Goal: Information Seeking & Learning: Find specific fact

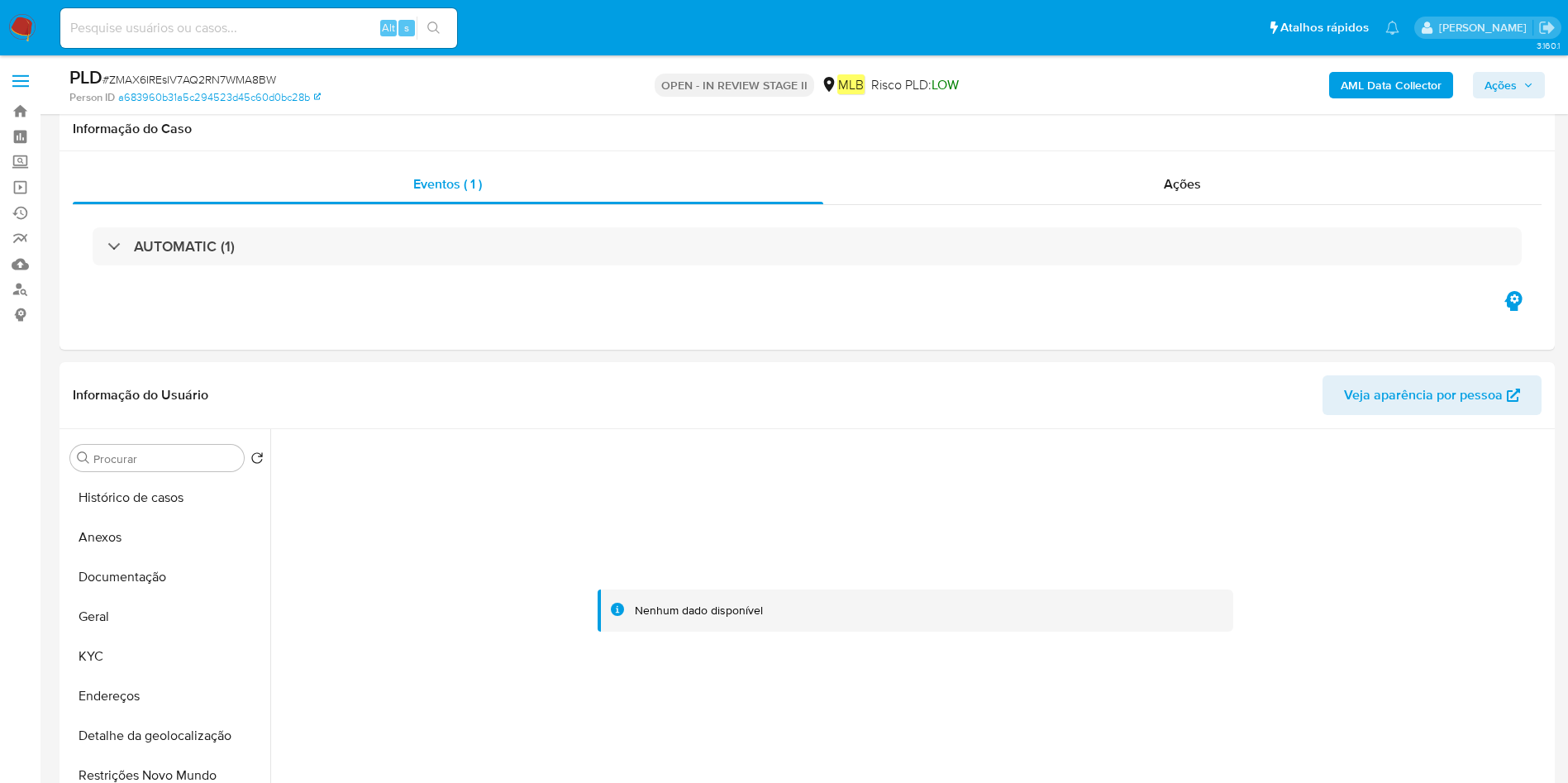
select select "10"
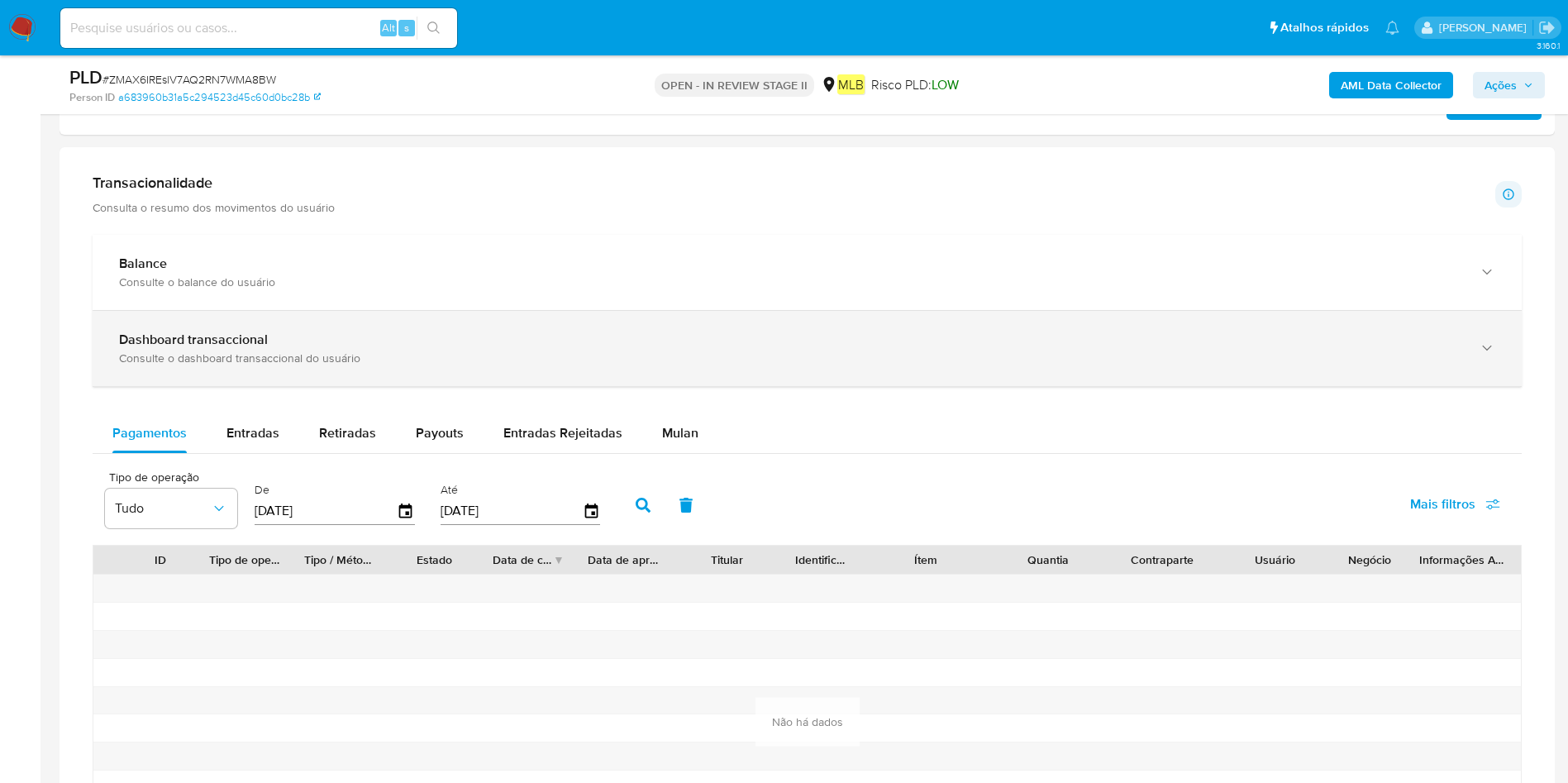
scroll to position [1116, 0]
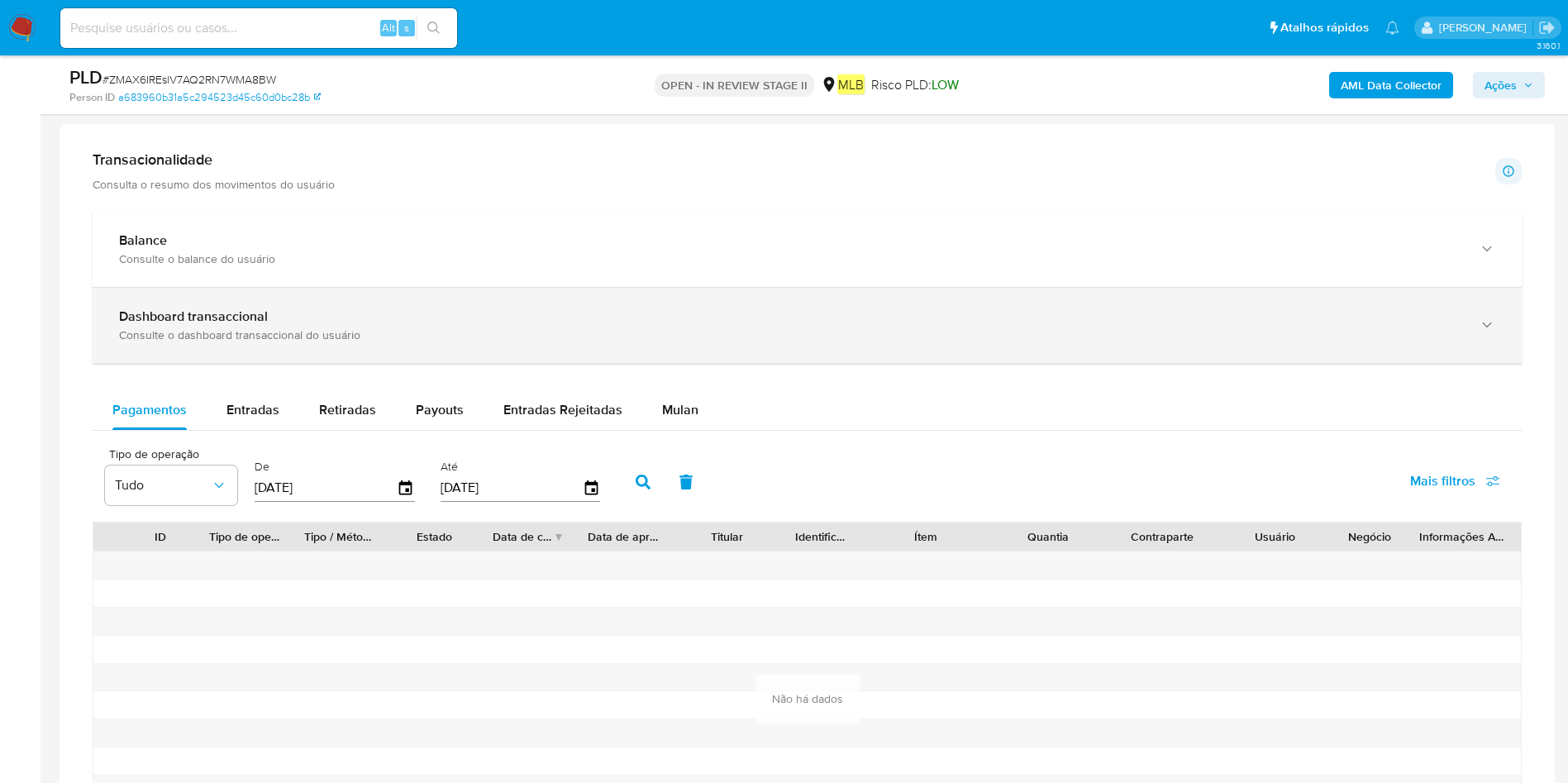
click at [340, 323] on div "Dashboard transaccional" at bounding box center [791, 316] width 1343 height 17
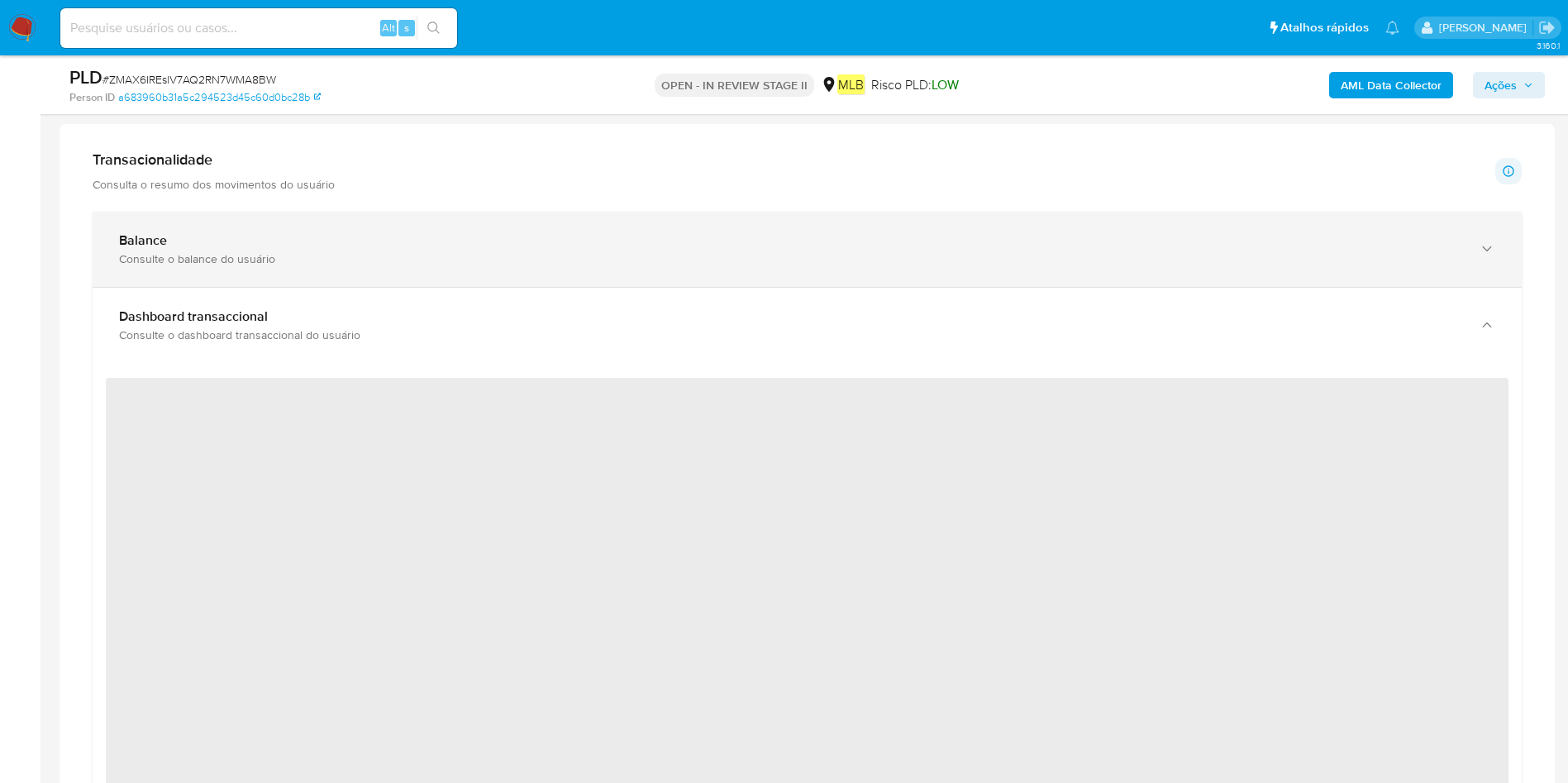
click at [390, 238] on div "Balance" at bounding box center [791, 241] width 1343 height 17
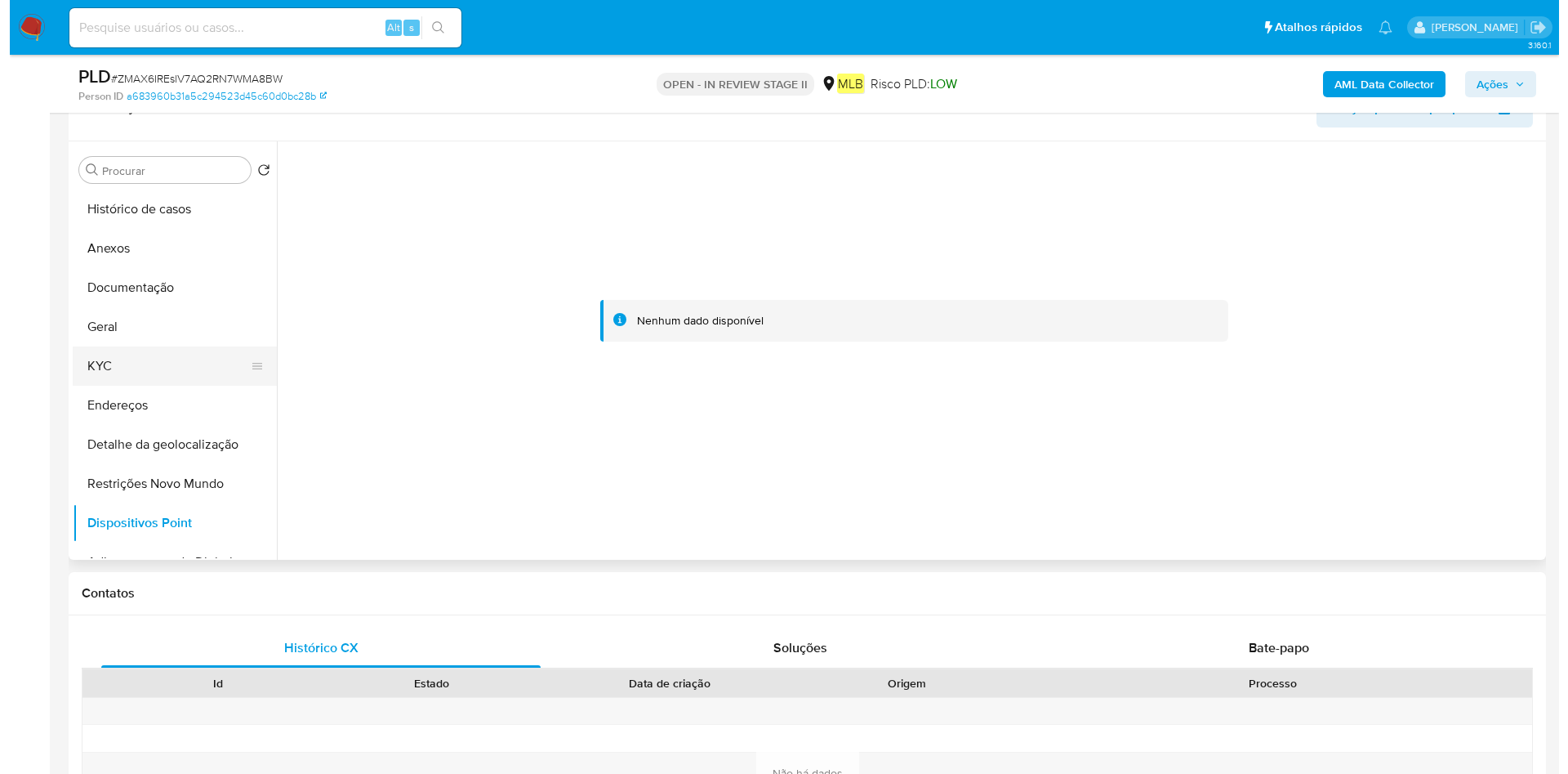
scroll to position [245, 0]
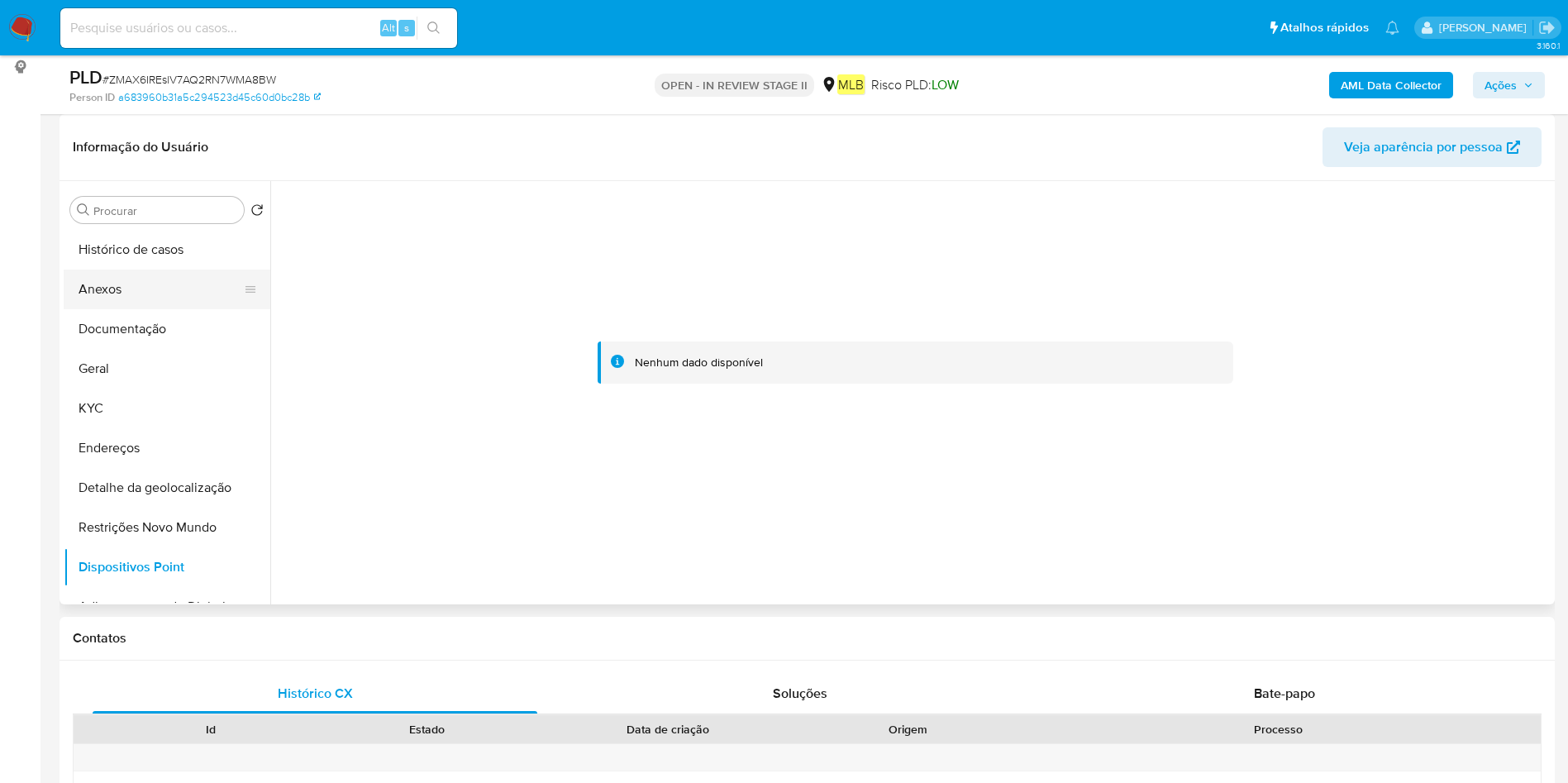
click at [143, 300] on button "Anexos" at bounding box center [159, 289] width 193 height 40
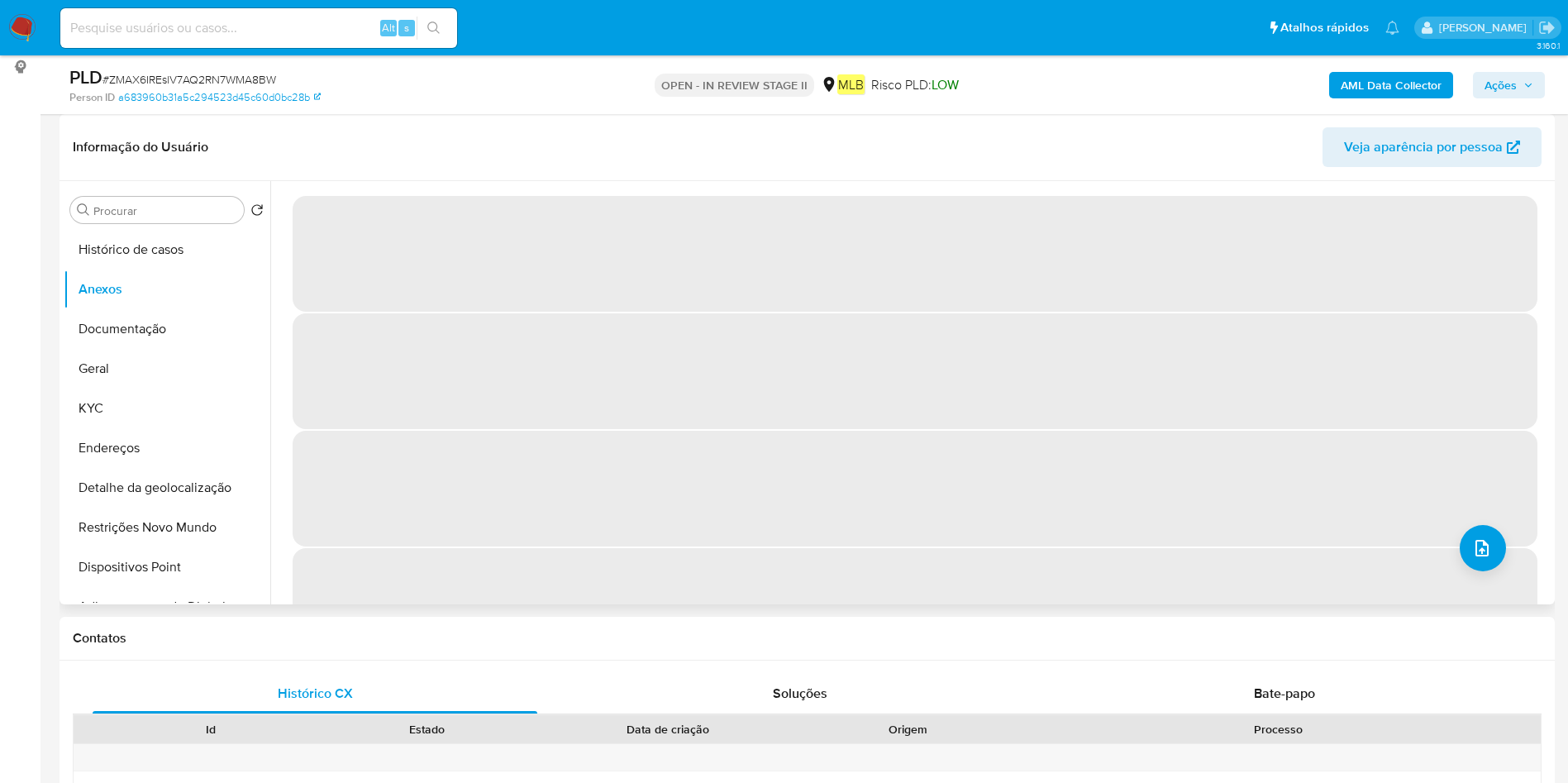
click at [1504, 556] on span "‌" at bounding box center [914, 606] width 1245 height 116
click at [1487, 551] on button "upload-file" at bounding box center [1483, 548] width 46 height 46
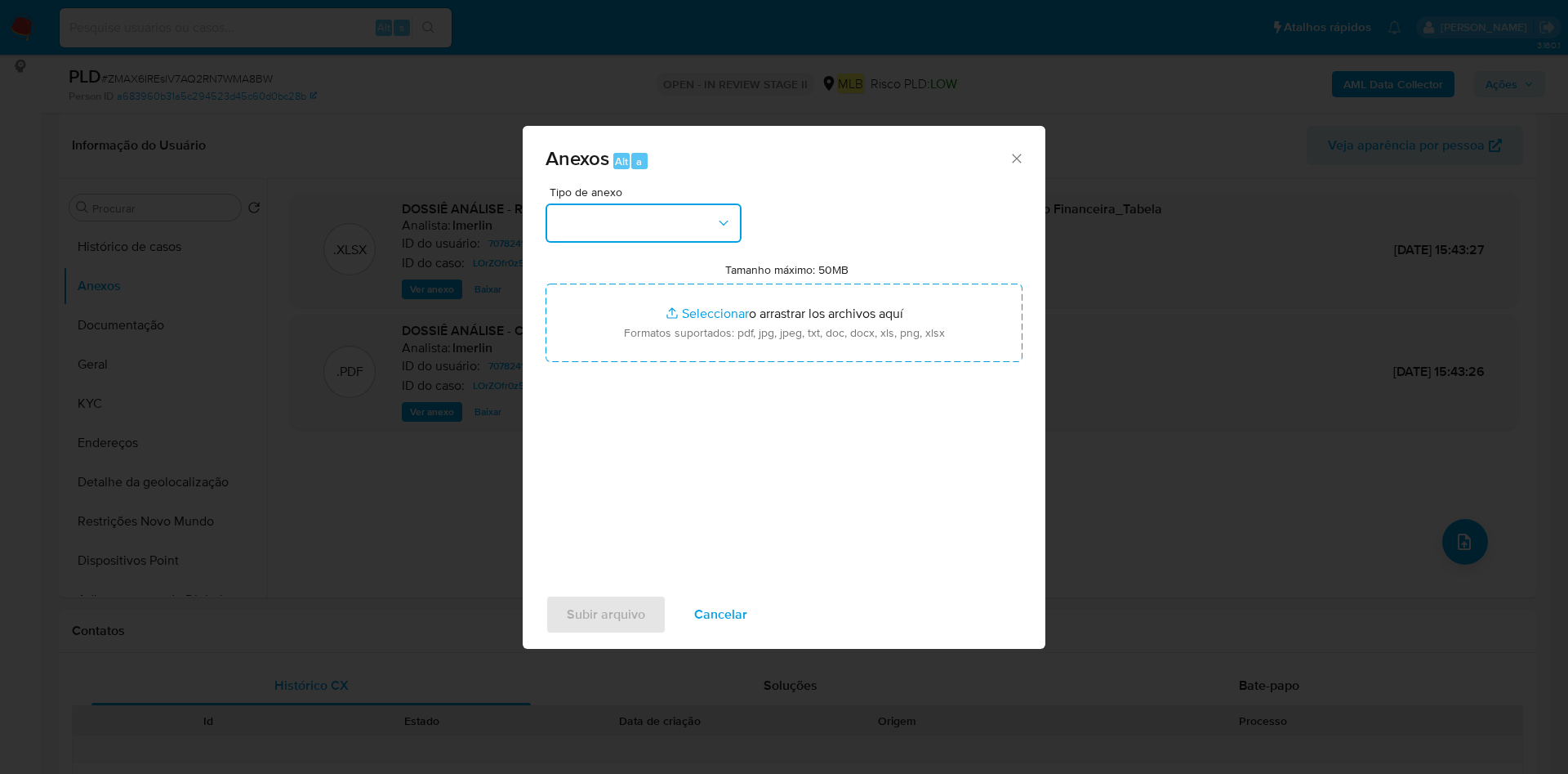
click at [667, 210] on button "button" at bounding box center [644, 223] width 196 height 40
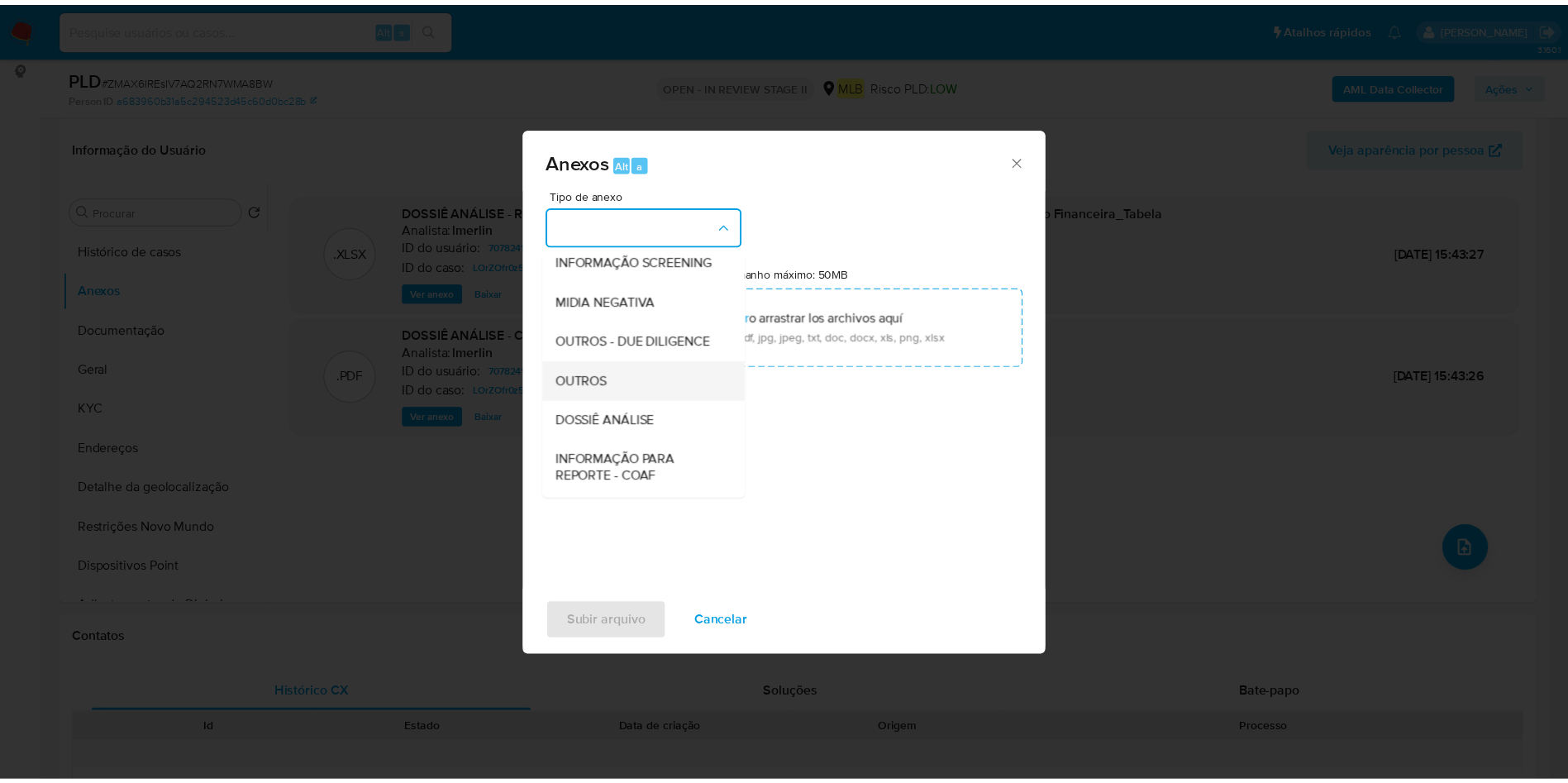
scroll to position [255, 0]
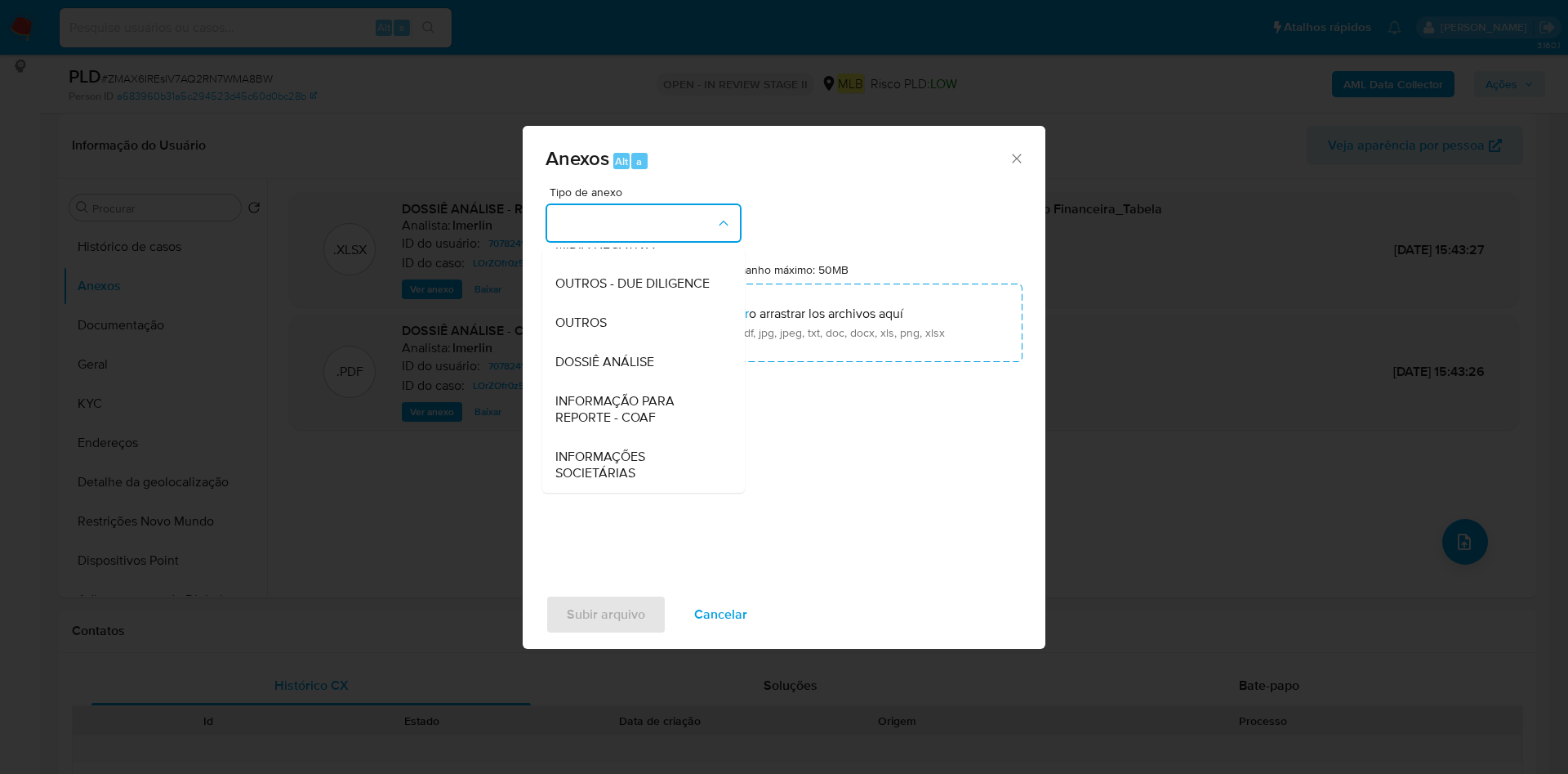
drag, startPoint x: 623, startPoint y: 331, endPoint x: 907, endPoint y: 222, distance: 304.2
click at [621, 331] on div "OUTROS" at bounding box center [638, 322] width 166 height 40
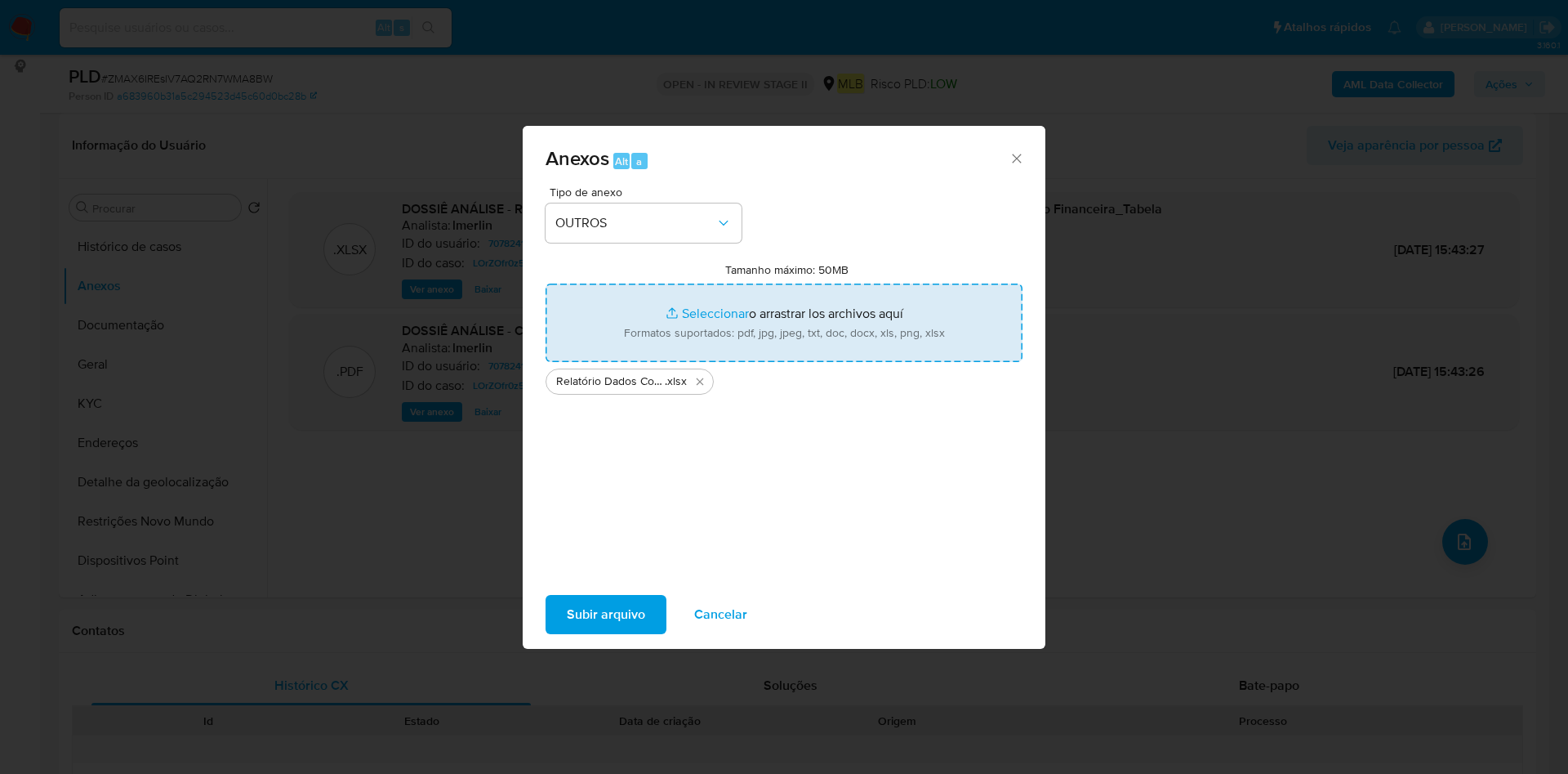
type input "C:\fakepath\SAR - XXXX - CPF 01253819998 - NATALIA FERNANDES DA SILVA.pdf"
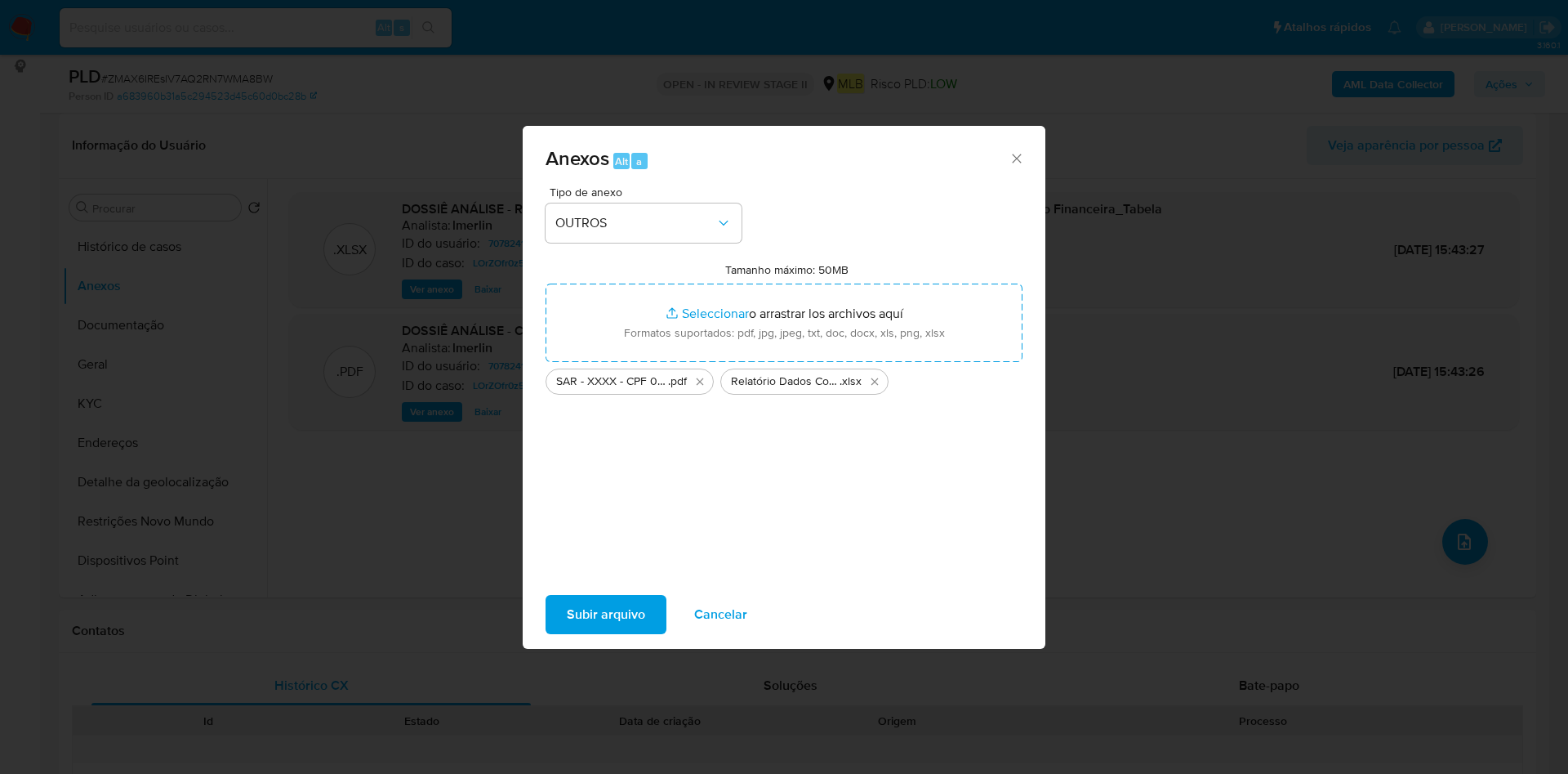
click at [645, 622] on button "Subir arquivo" at bounding box center [606, 614] width 121 height 40
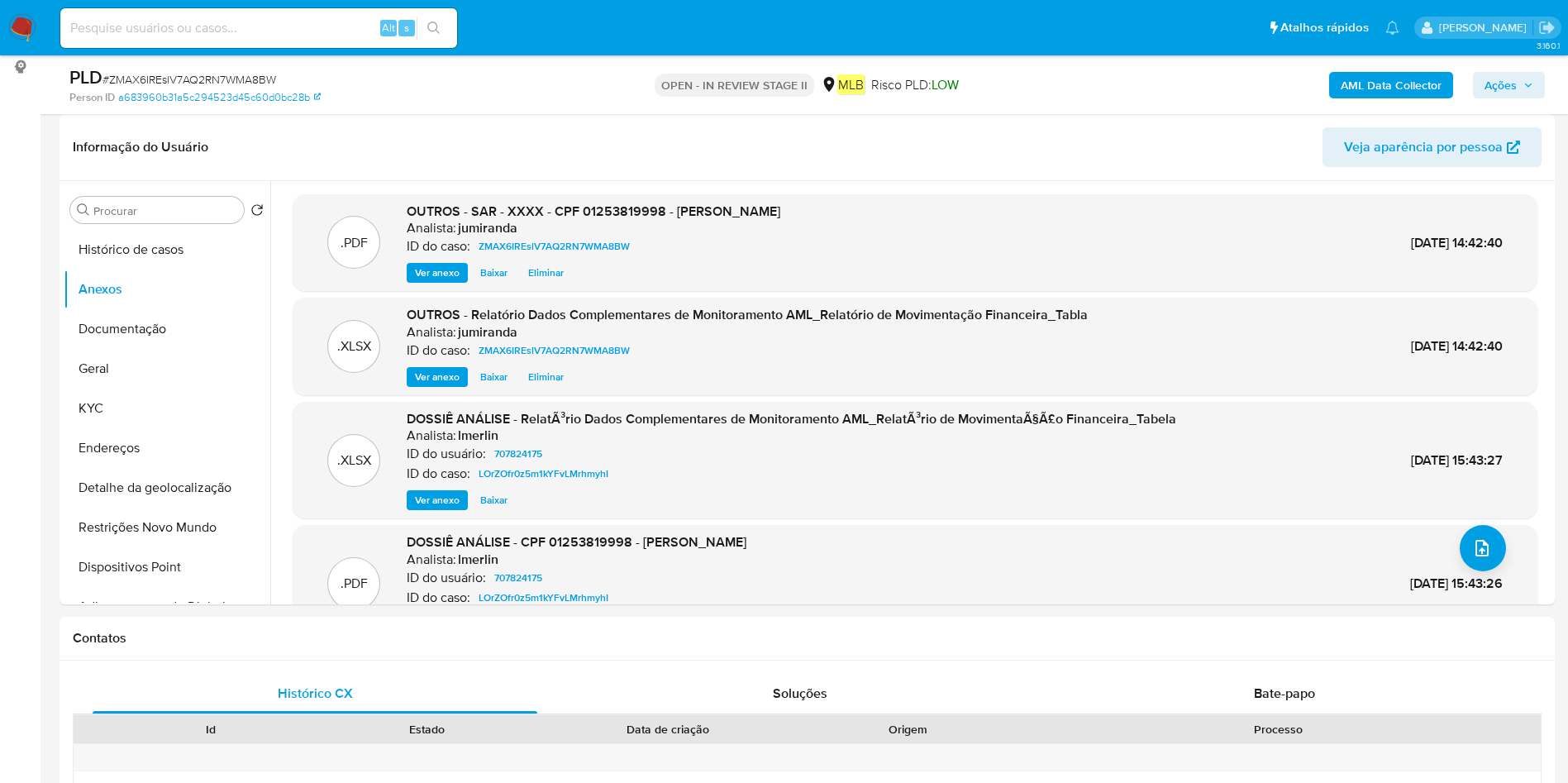
click at [1474, 82] on button "Ações" at bounding box center [1508, 86] width 72 height 27
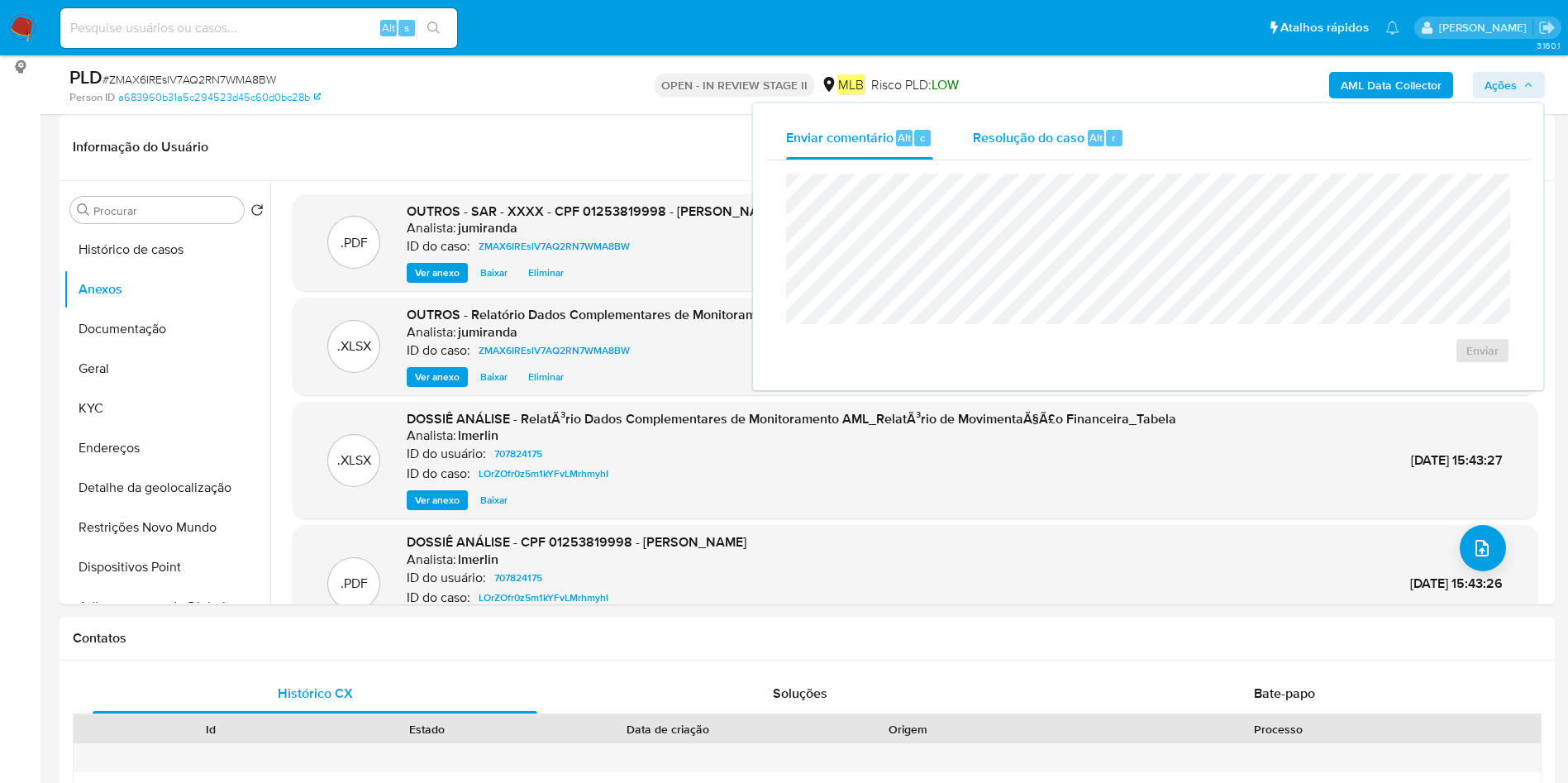
click at [981, 133] on span "Resolução do caso" at bounding box center [1028, 136] width 111 height 19
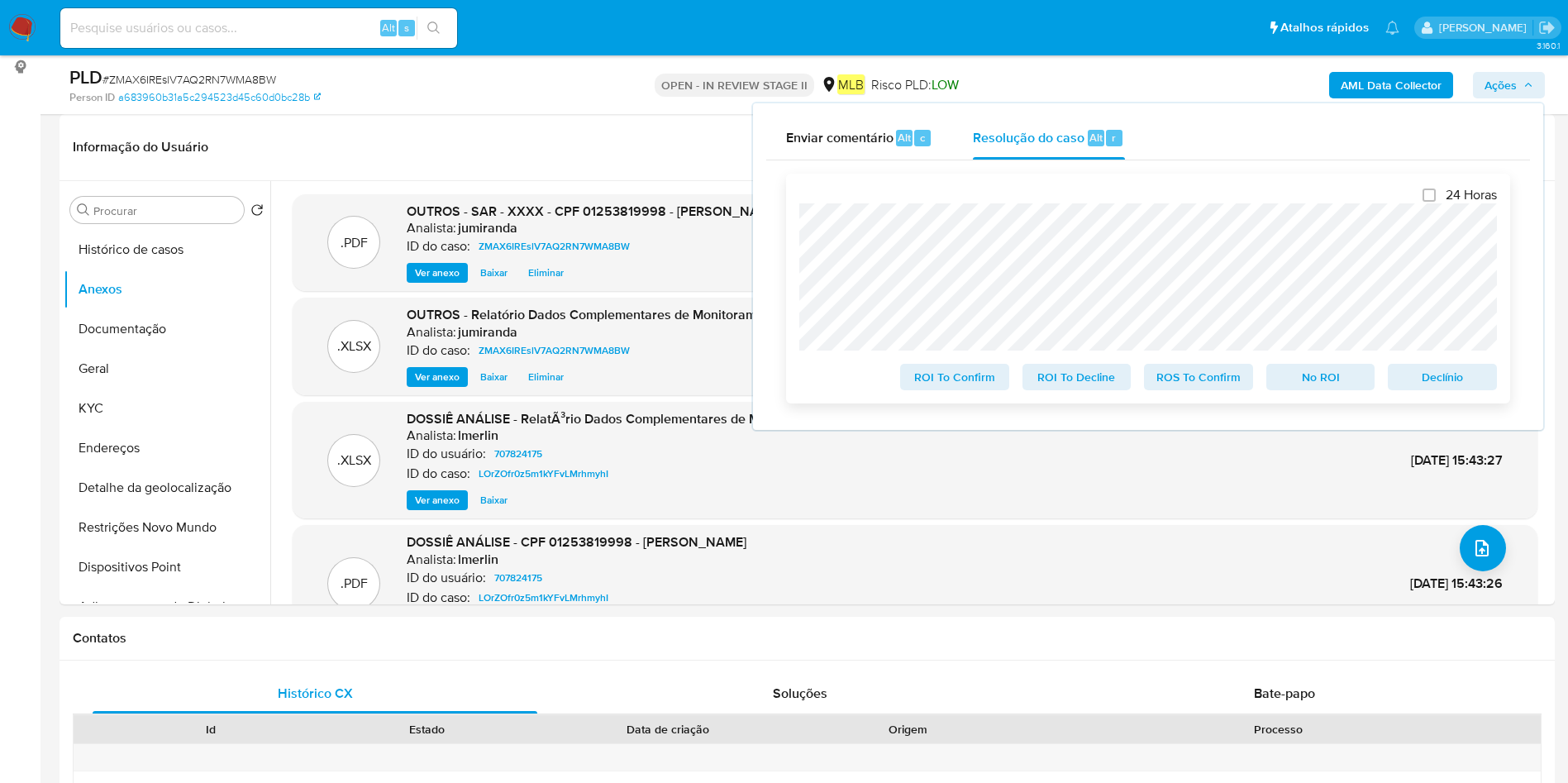
drag, startPoint x: 1209, startPoint y: 379, endPoint x: 1196, endPoint y: 364, distance: 19.8
click at [1206, 379] on span "ROS To Confirm" at bounding box center [1198, 377] width 86 height 23
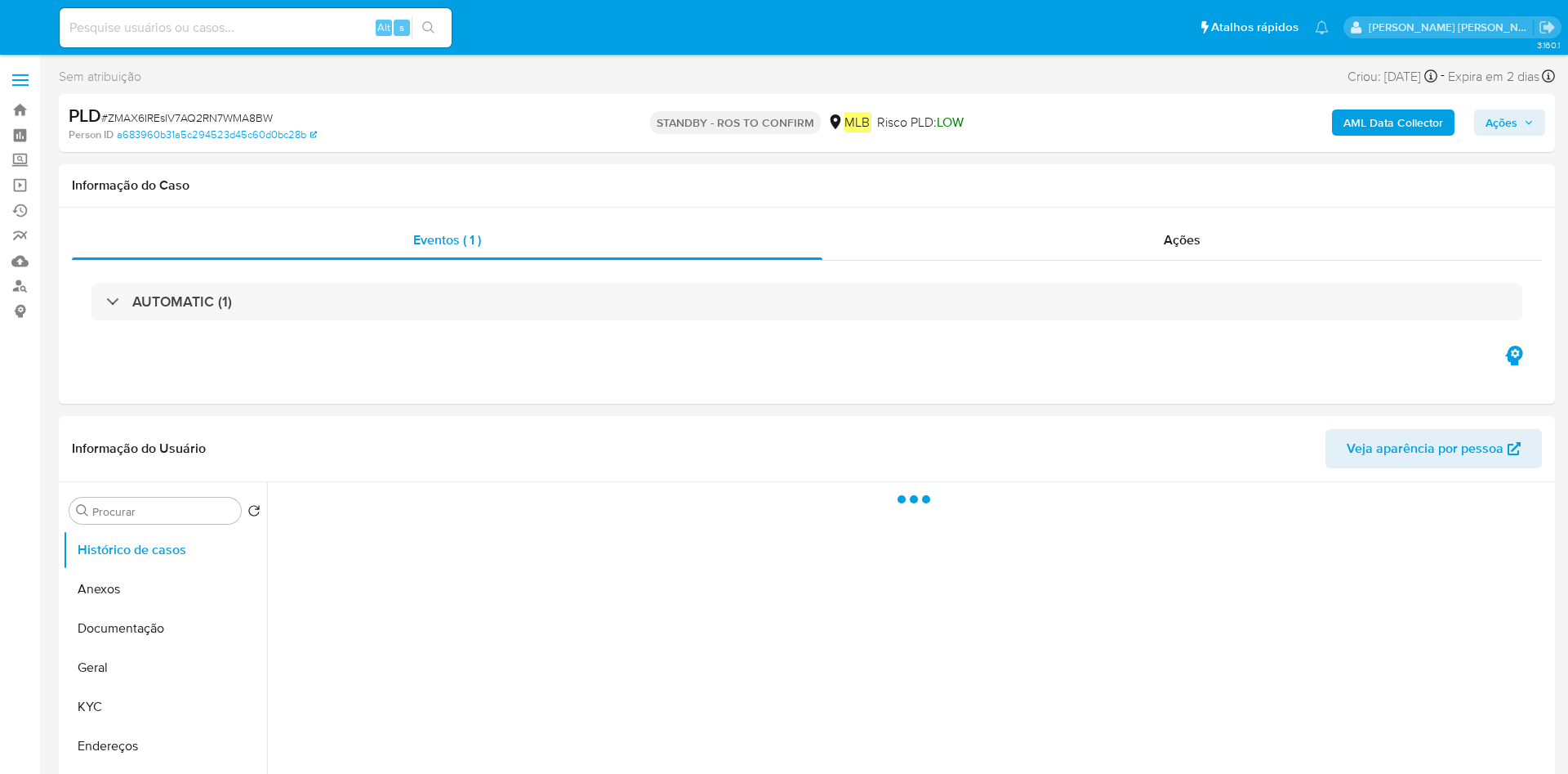
select select "10"
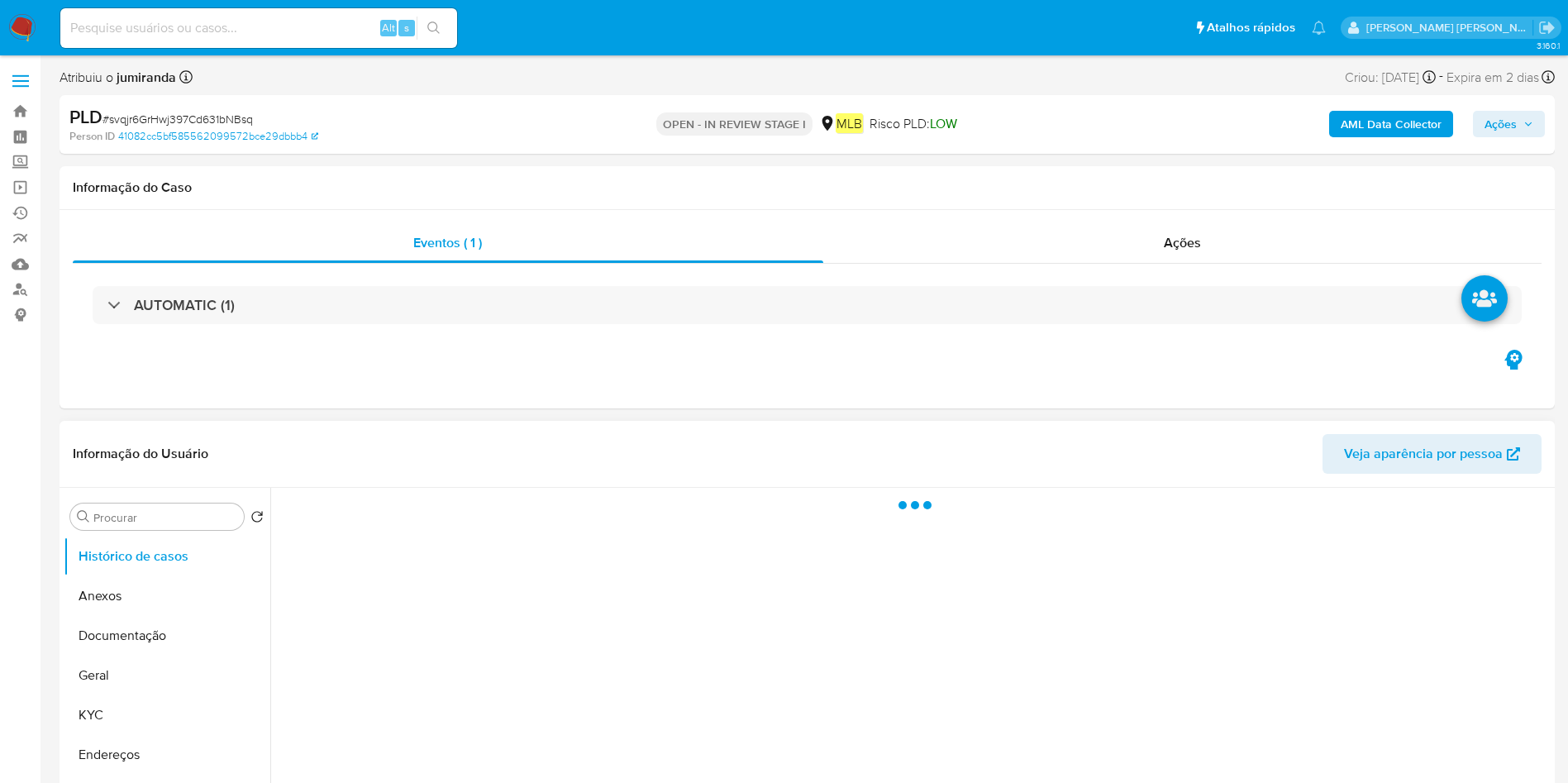
scroll to position [248, 0]
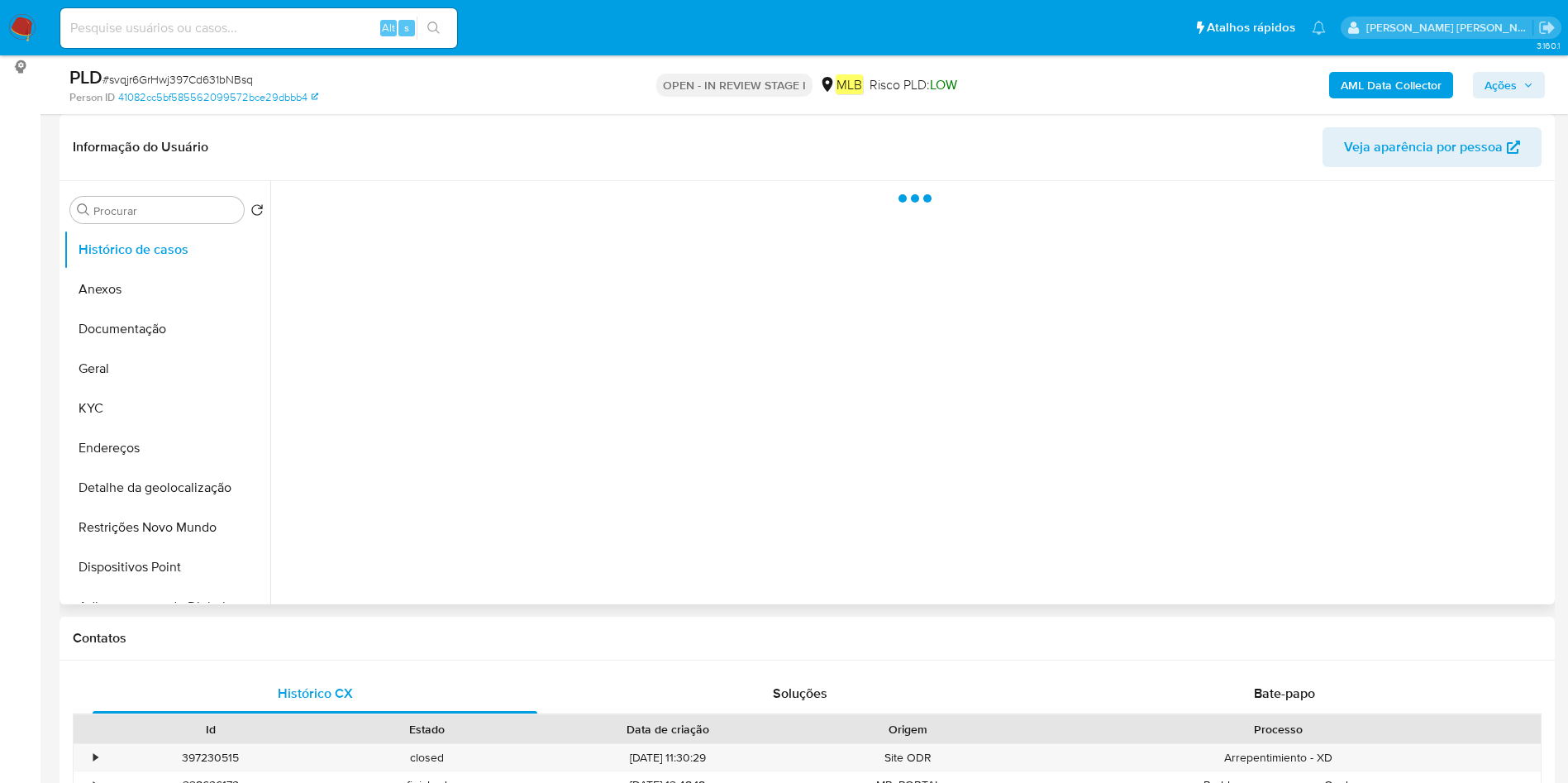
select select "10"
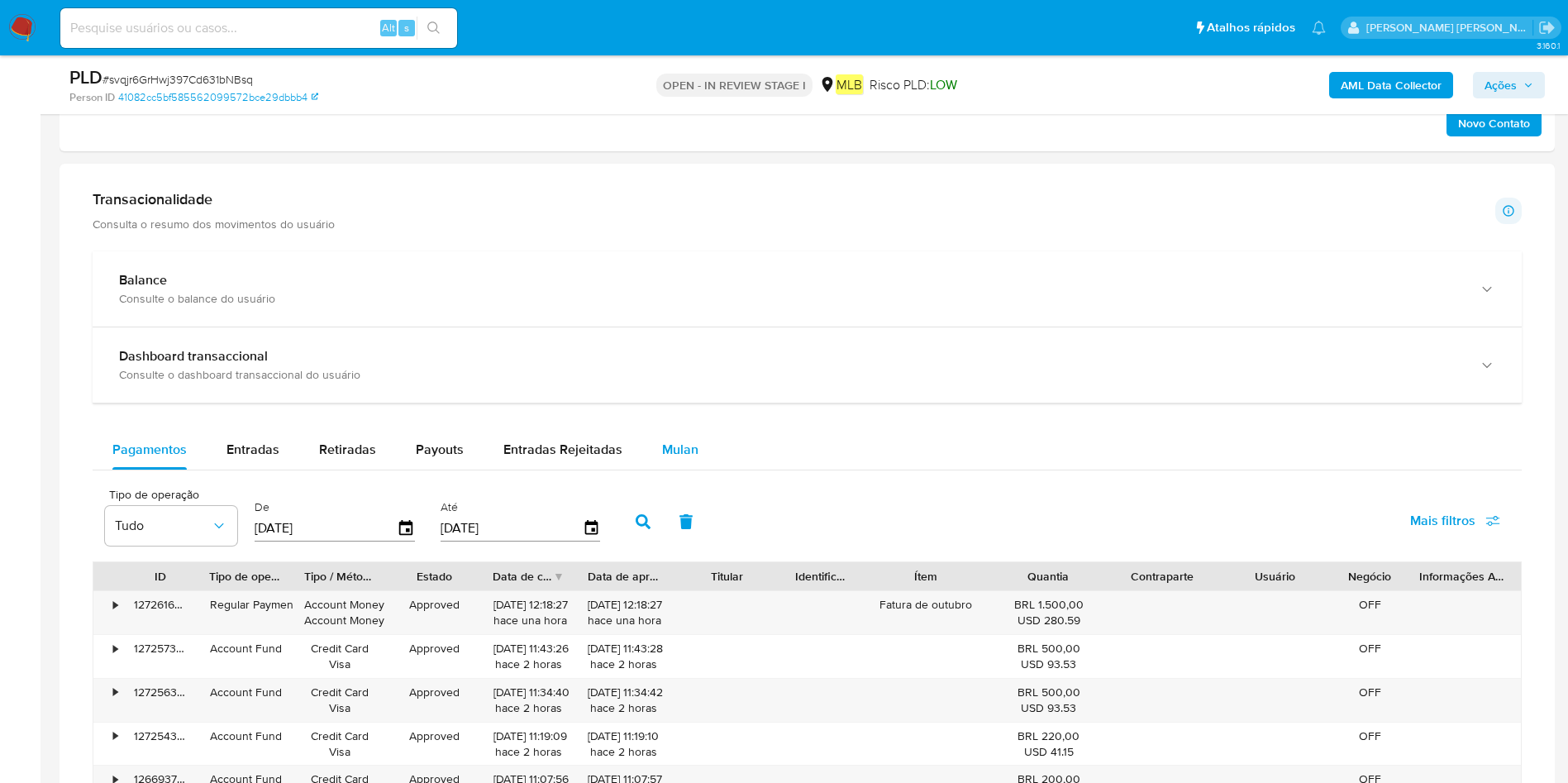
drag, startPoint x: 658, startPoint y: 447, endPoint x: 639, endPoint y: 450, distance: 19.2
click at [662, 448] on span "Mulan" at bounding box center [680, 449] width 37 height 19
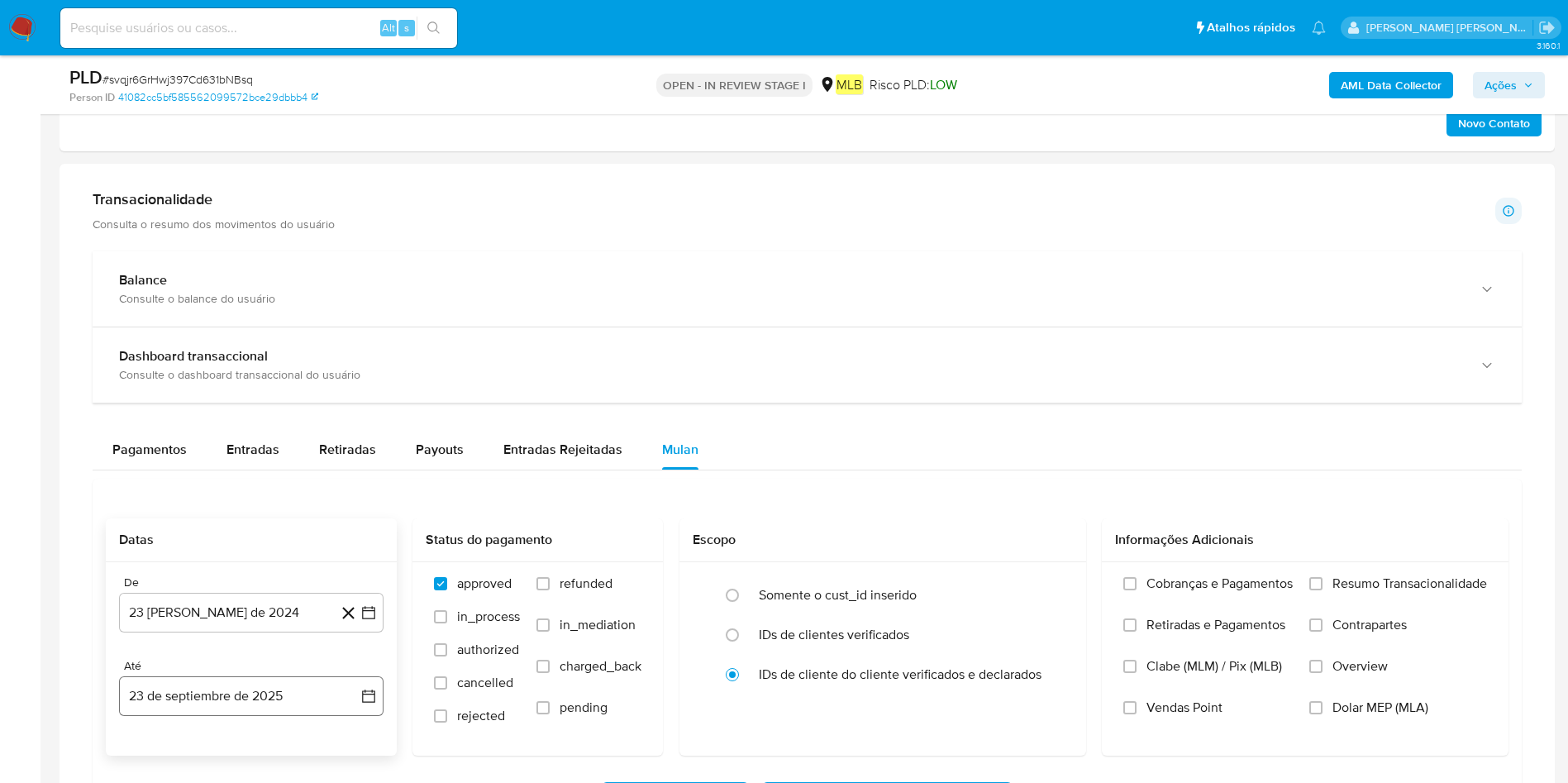
scroll to position [1240, 0]
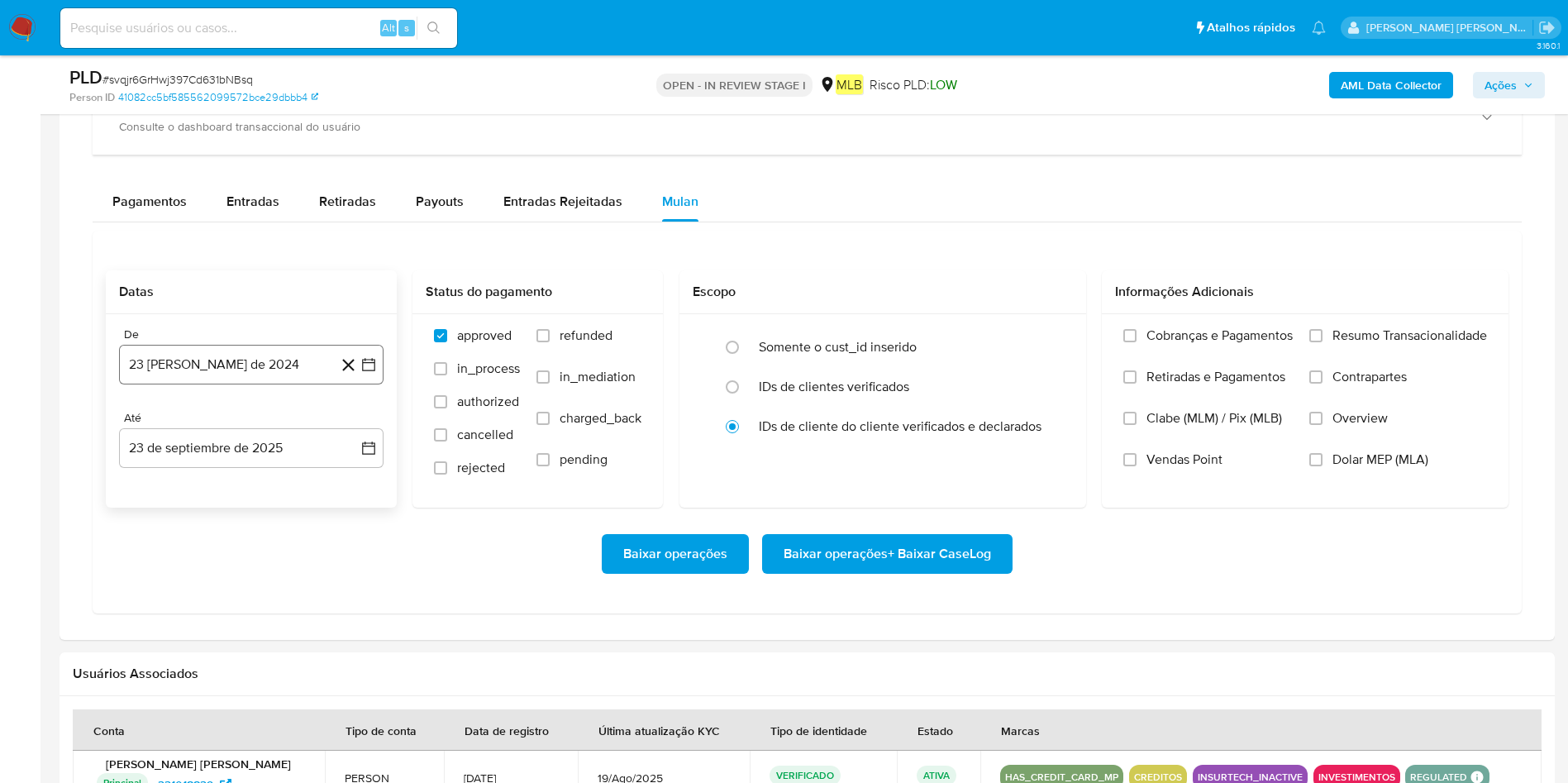
click at [242, 372] on button "23 de agosto de 2024" at bounding box center [251, 364] width 265 height 40
drag, startPoint x: 242, startPoint y: 410, endPoint x: 242, endPoint y: 420, distance: 10.0
click at [242, 414] on div "agosto 2024 agosto 2024 lun lunes mar martes mié miércoles jue jueves vie viern…" at bounding box center [251, 519] width 265 height 261
click at [242, 429] on span "agosto 2024" at bounding box center [243, 424] width 75 height 17
click at [266, 429] on icon "Seleccionar mes y año" at bounding box center [266, 424] width 13 height 13
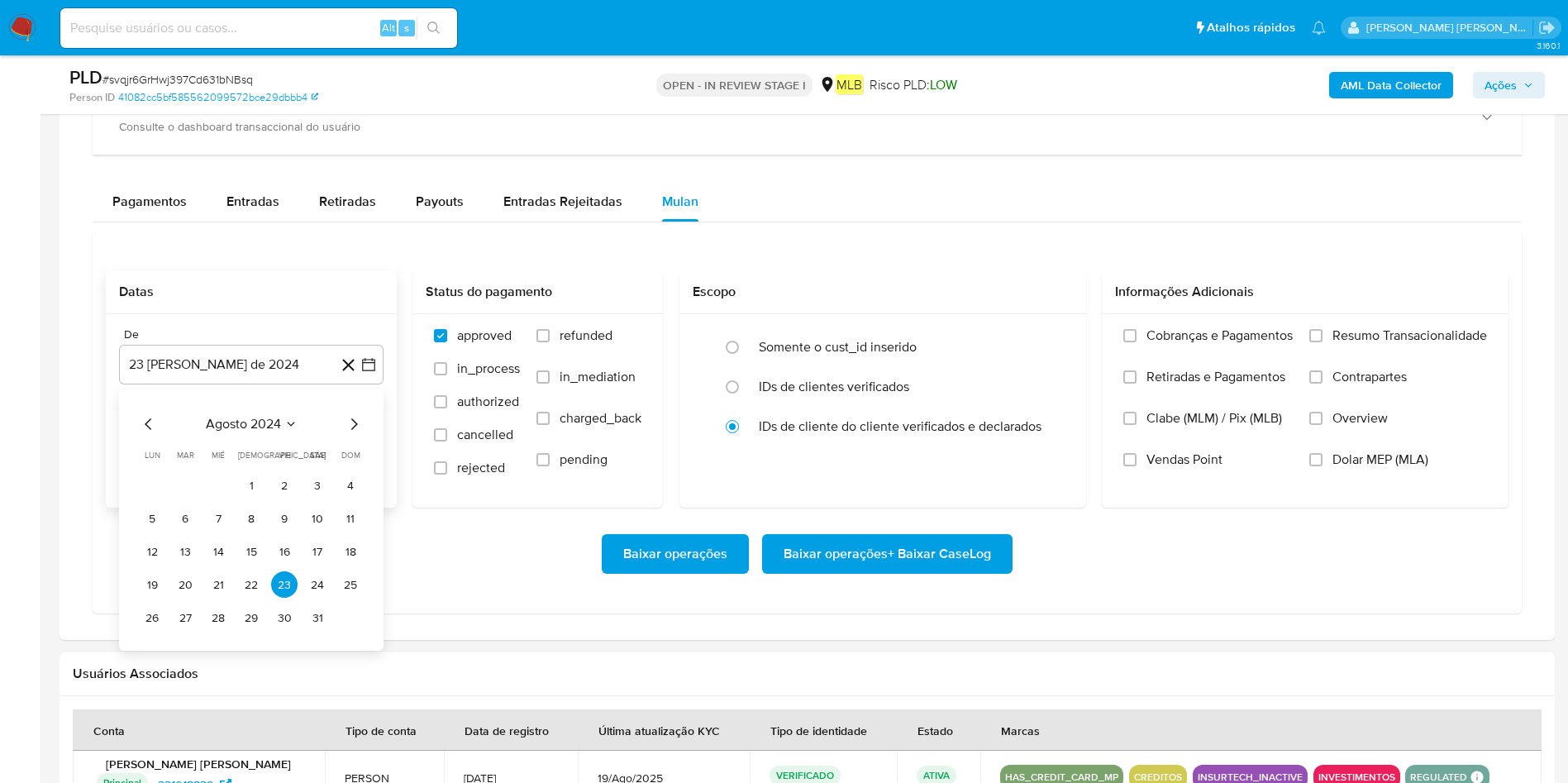
click at [357, 435] on div "agosto 2024 agosto 2024 lun lunes mar martes mié miércoles jue jueves vie viern…" at bounding box center [251, 522] width 225 height 216
click at [355, 428] on icon "Mes siguiente" at bounding box center [354, 424] width 20 height 20
click at [352, 430] on icon "Mes siguiente" at bounding box center [354, 424] width 20 height 20
click at [265, 426] on span "octubre 2024" at bounding box center [242, 424] width 81 height 17
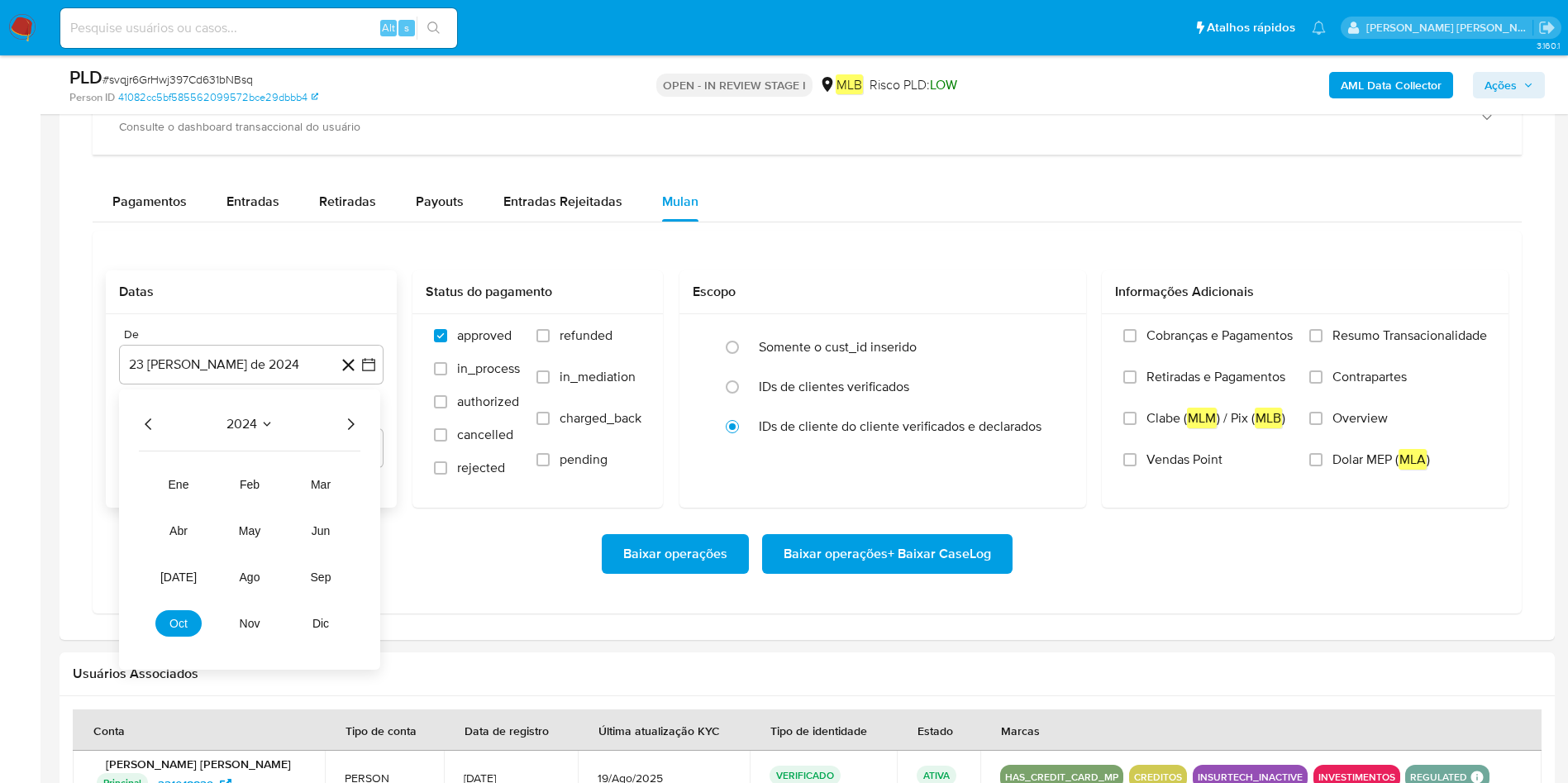
click at [257, 435] on div "2024 2024 ene feb mar abr may jun jul ago sep oct nov dic" at bounding box center [249, 529] width 261 height 281
click at [267, 431] on button "2024" at bounding box center [249, 424] width 47 height 17
click at [349, 426] on icon "Mes siguiente" at bounding box center [354, 424] width 20 height 20
click at [246, 429] on span "noviembre 2024" at bounding box center [242, 424] width 97 height 17
click at [340, 419] on icon "Año siguiente" at bounding box center [350, 424] width 20 height 20
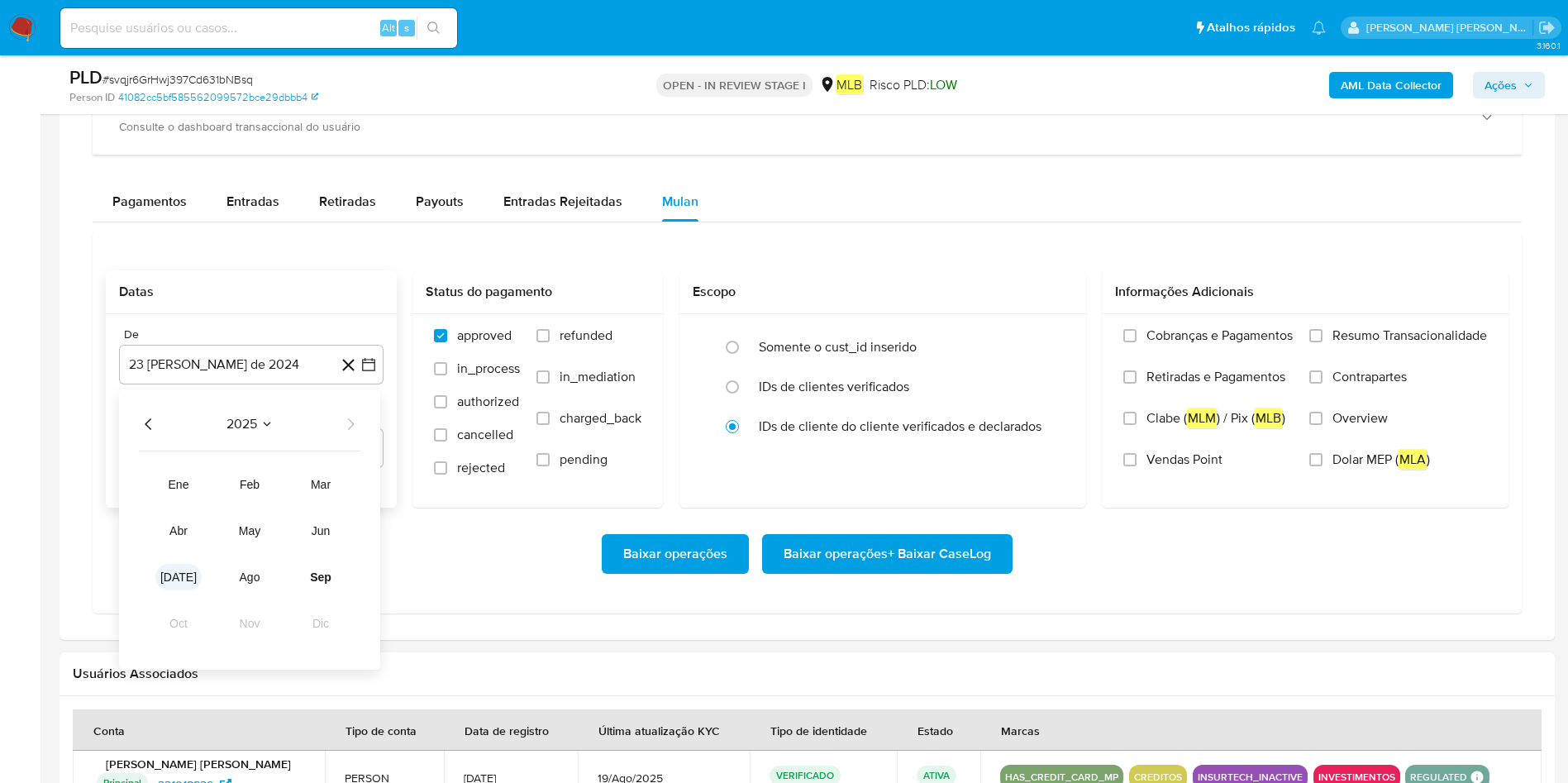
click at [178, 575] on span "jul" at bounding box center [178, 576] width 37 height 13
click at [180, 484] on button "1" at bounding box center [185, 485] width 27 height 27
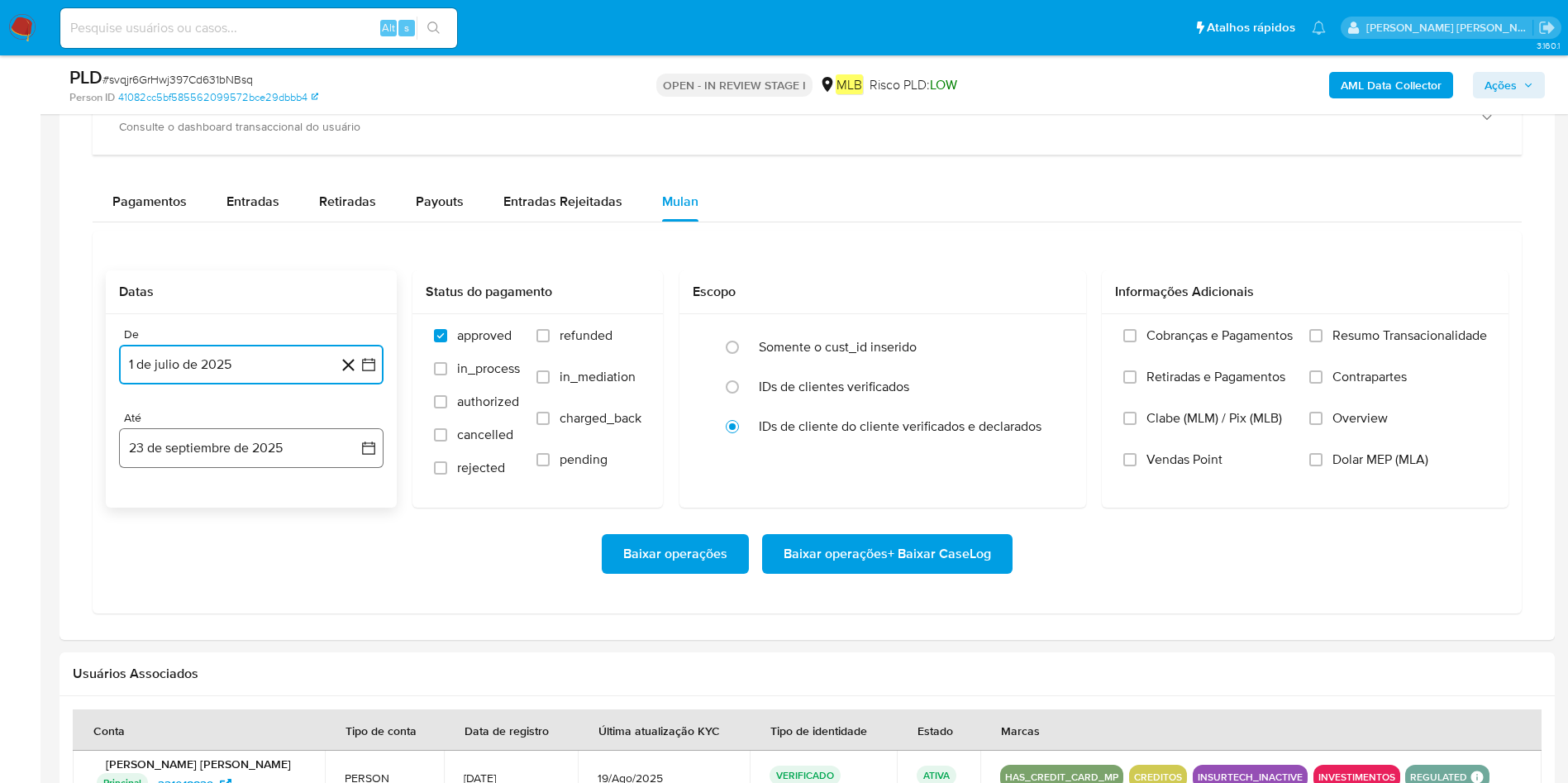
drag, startPoint x: 205, startPoint y: 453, endPoint x: 206, endPoint y: 464, distance: 11.0
click at [198, 452] on button "23 de septiembre de 2025" at bounding box center [251, 448] width 265 height 40
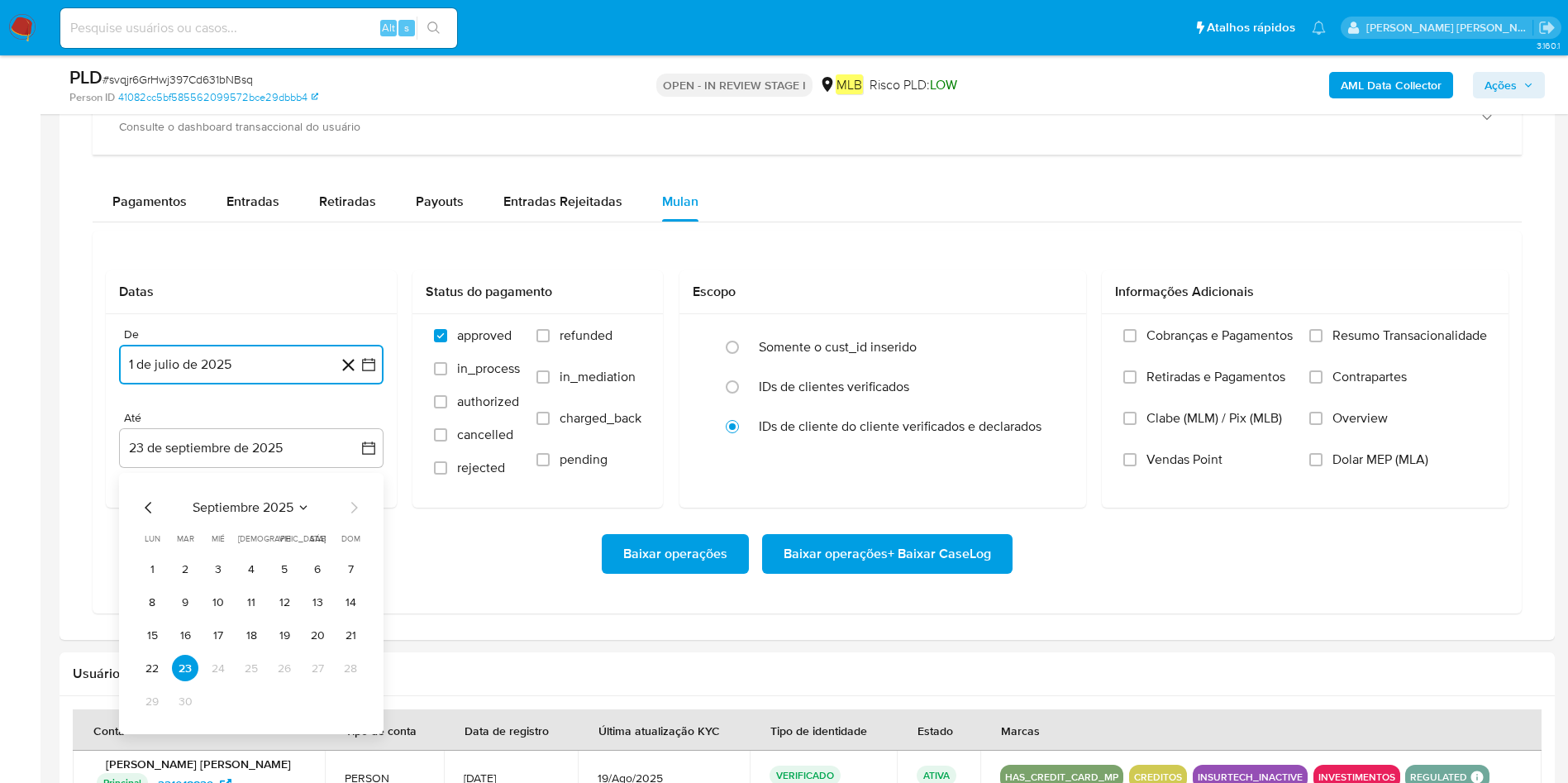
drag, startPoint x: 157, startPoint y: 662, endPoint x: 212, endPoint y: 649, distance: 56.5
click at [155, 661] on button "22" at bounding box center [152, 668] width 27 height 27
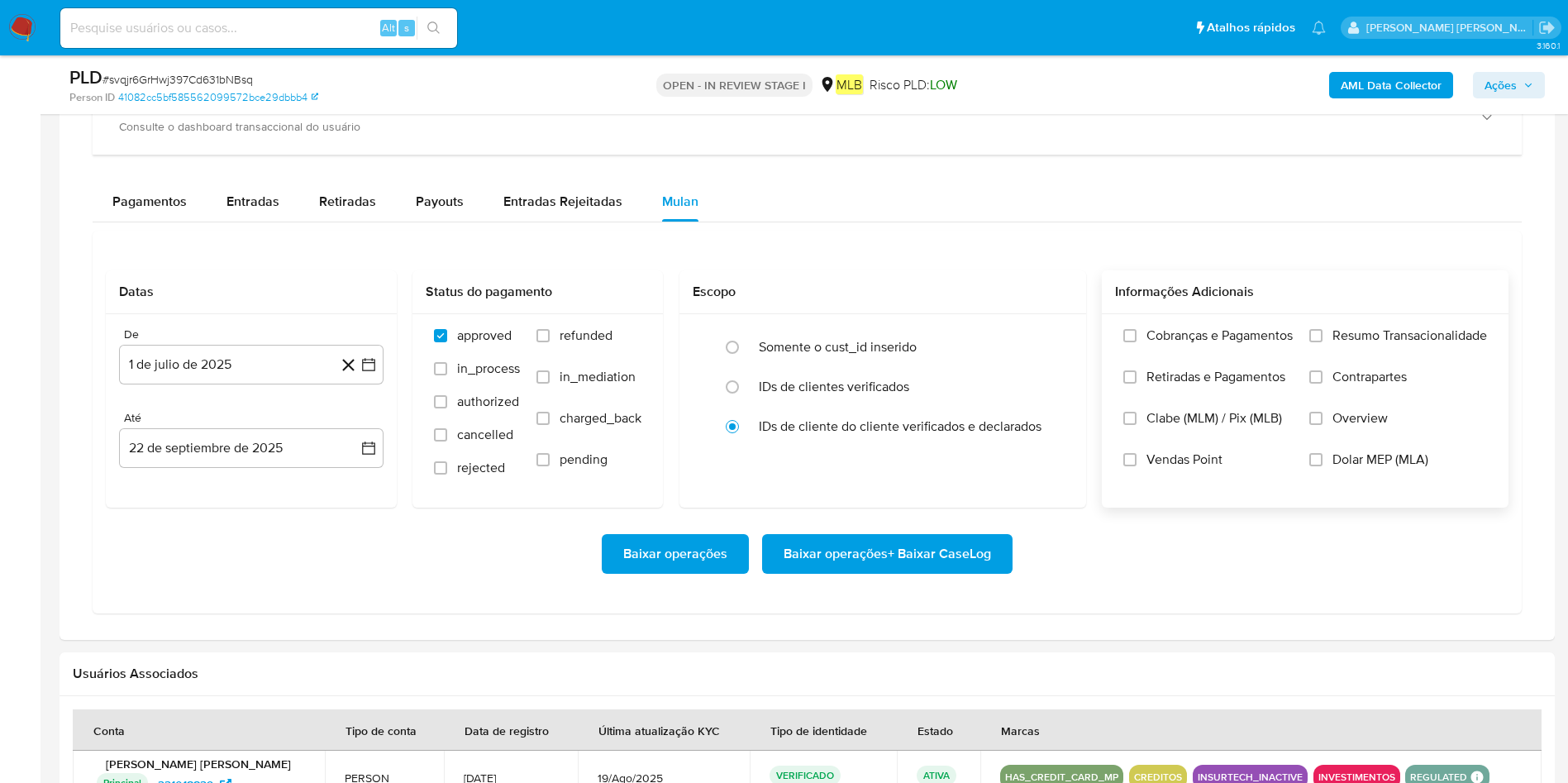
click at [1331, 332] on label "Resumo Transacionalidade" at bounding box center [1398, 347] width 177 height 41
click at [1323, 332] on input "Resumo Transacionalidade" at bounding box center [1316, 335] width 13 height 13
click at [986, 546] on span "Baixar operações + Baixar CaseLog" at bounding box center [887, 553] width 208 height 37
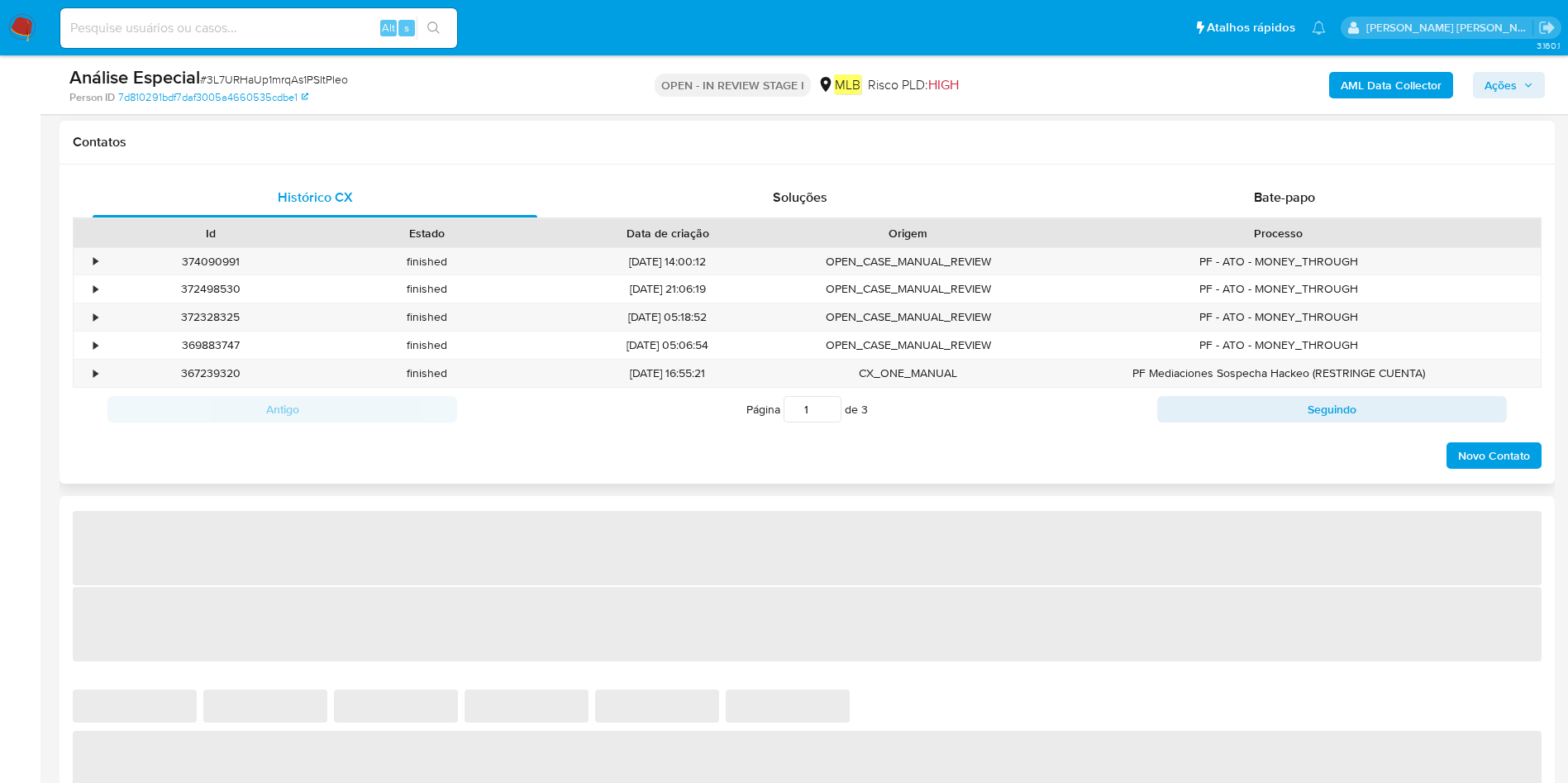
select select "10"
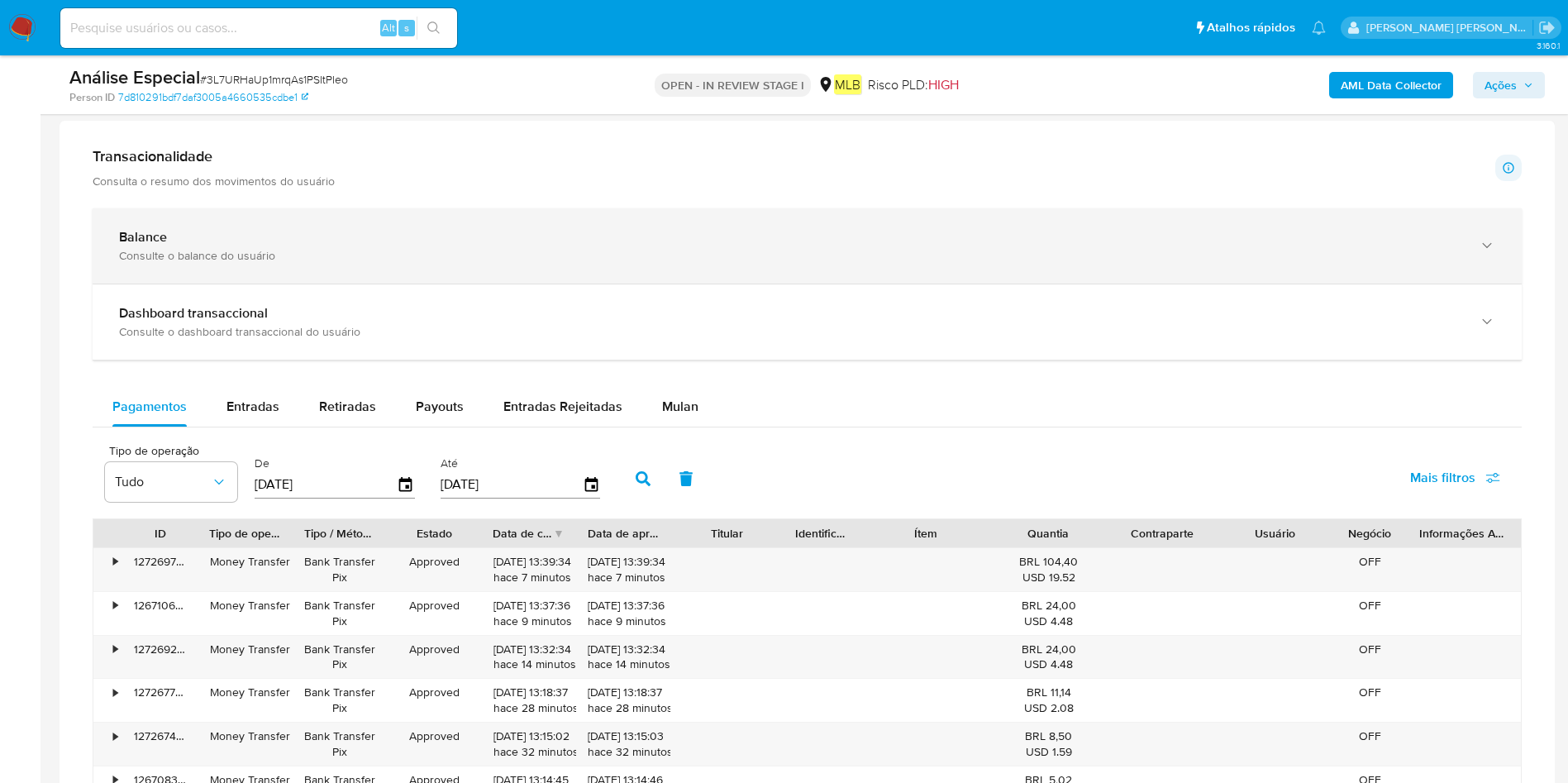
scroll to position [1240, 0]
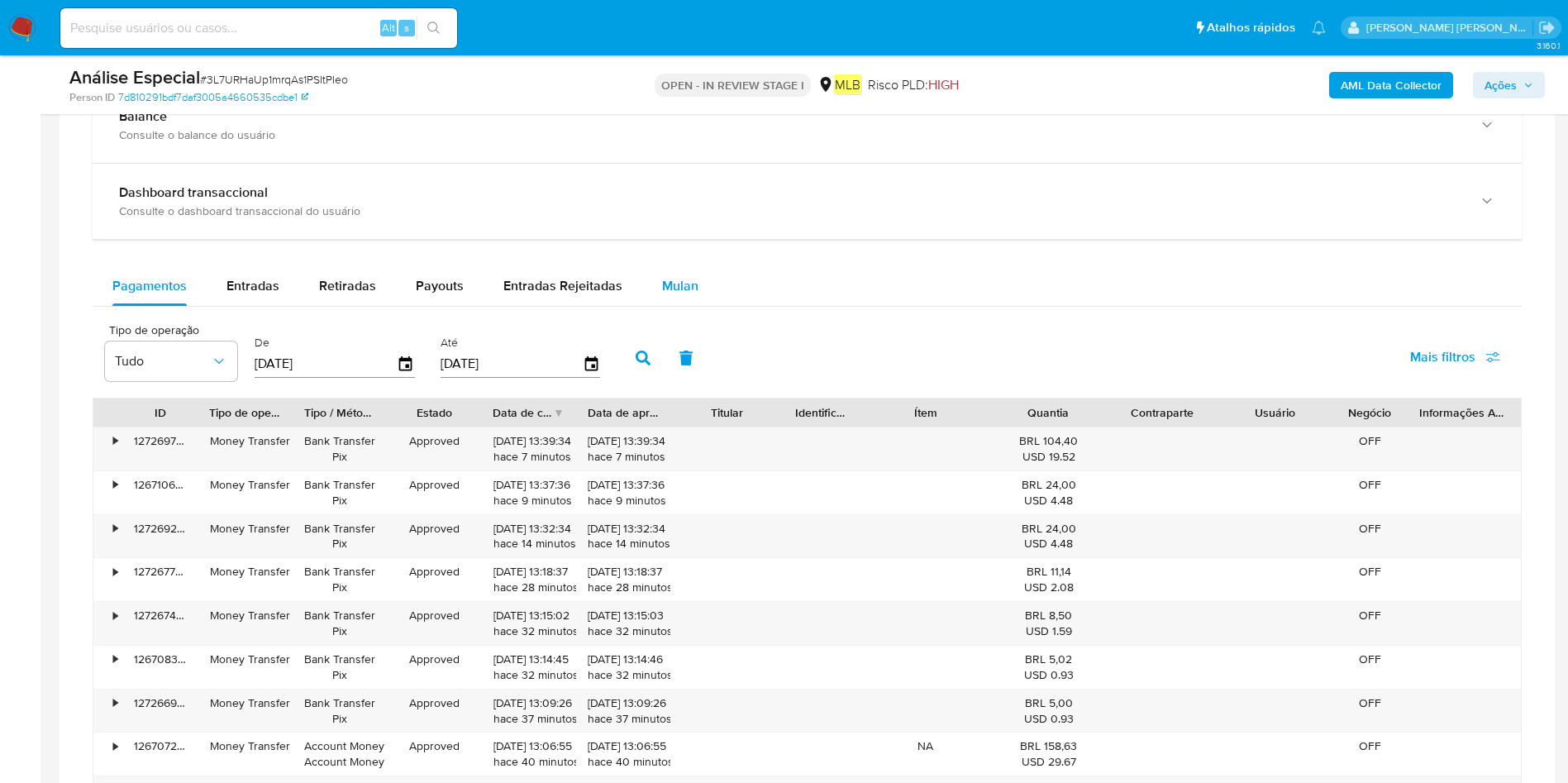
click at [670, 294] on span "Mulan" at bounding box center [680, 285] width 37 height 19
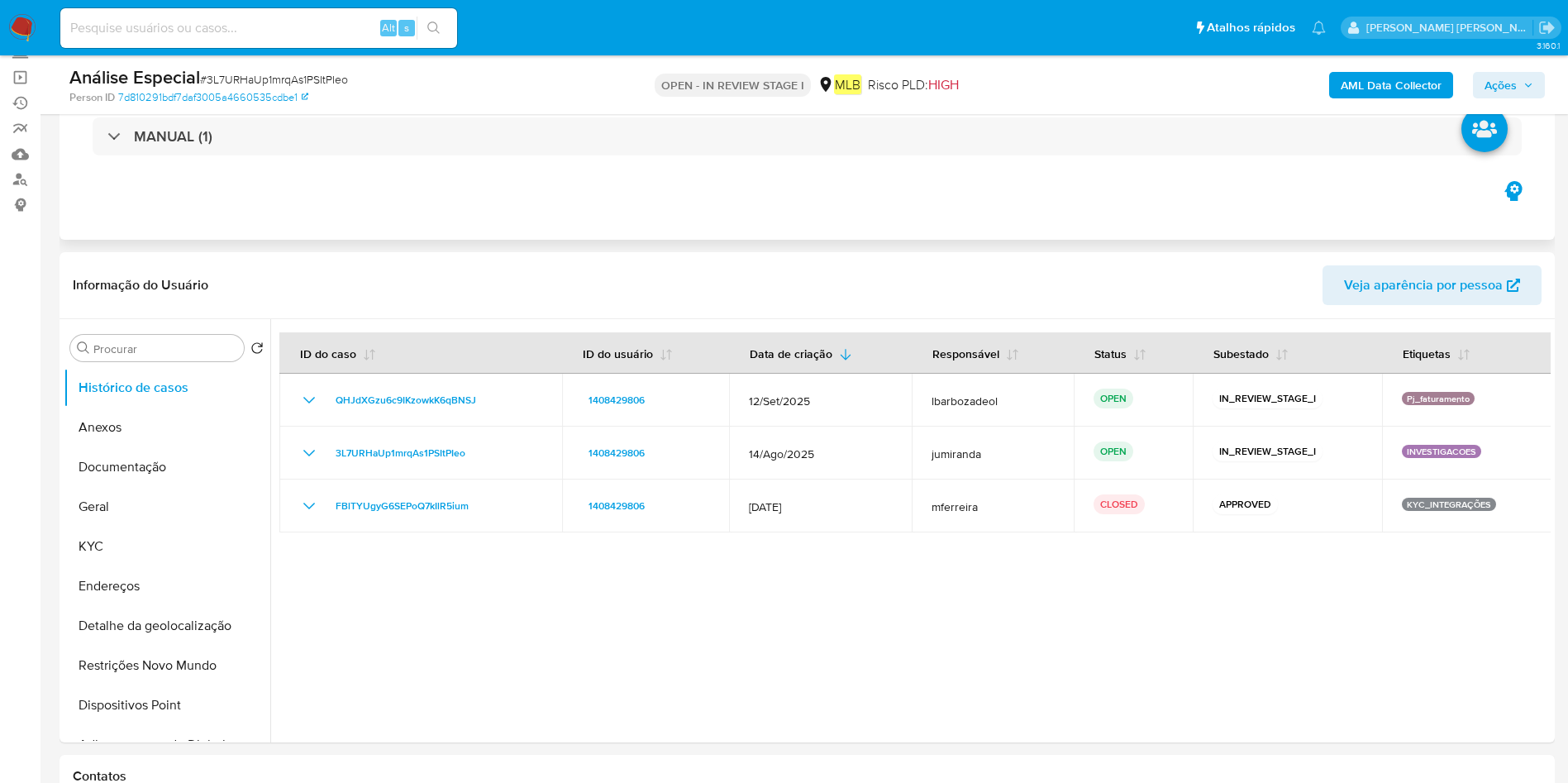
scroll to position [0, 0]
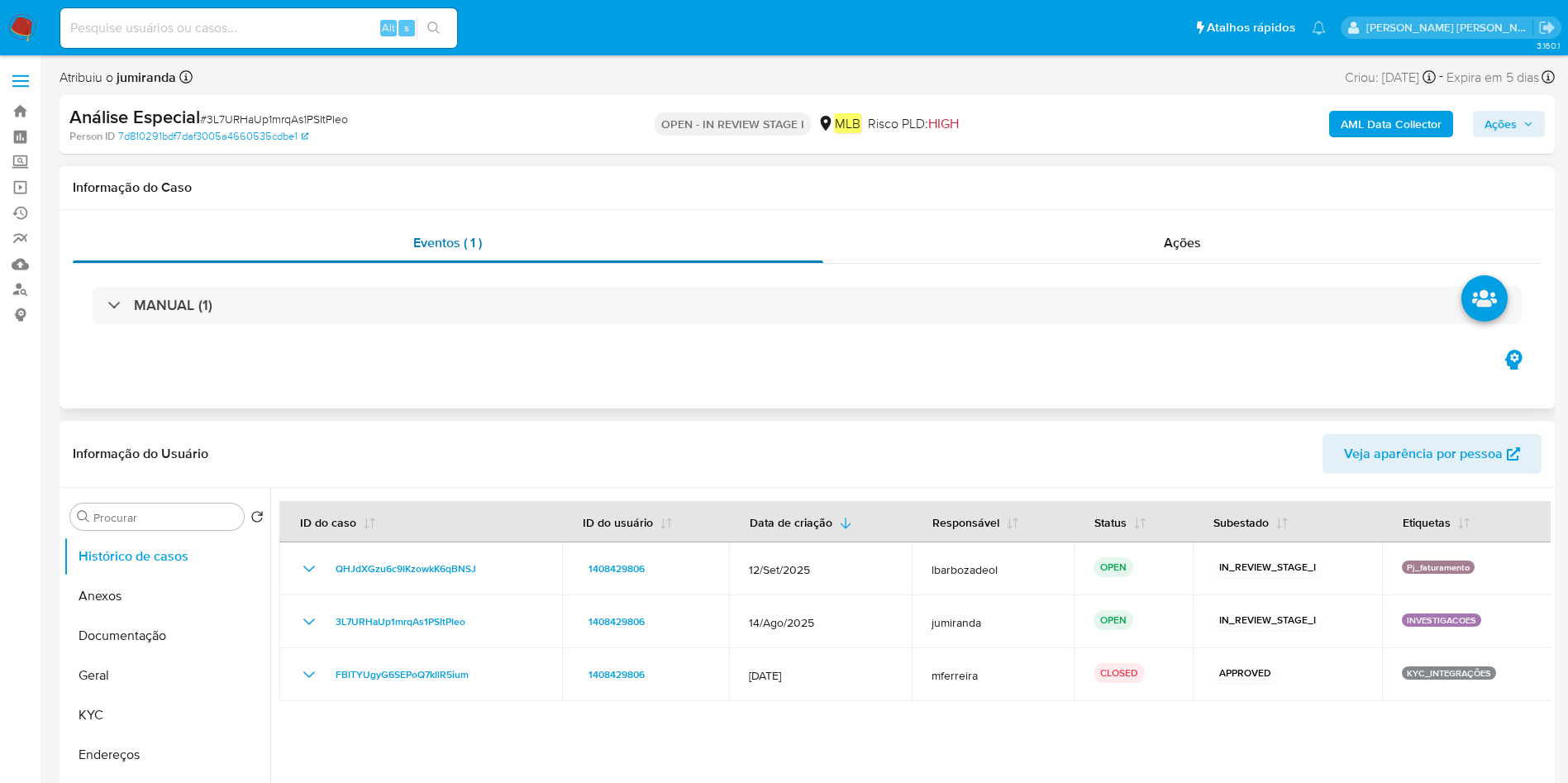
click at [409, 228] on div "Eventos ( 1 )" at bounding box center [448, 243] width 750 height 40
click at [416, 280] on div "MANUAL (1)" at bounding box center [807, 305] width 1469 height 83
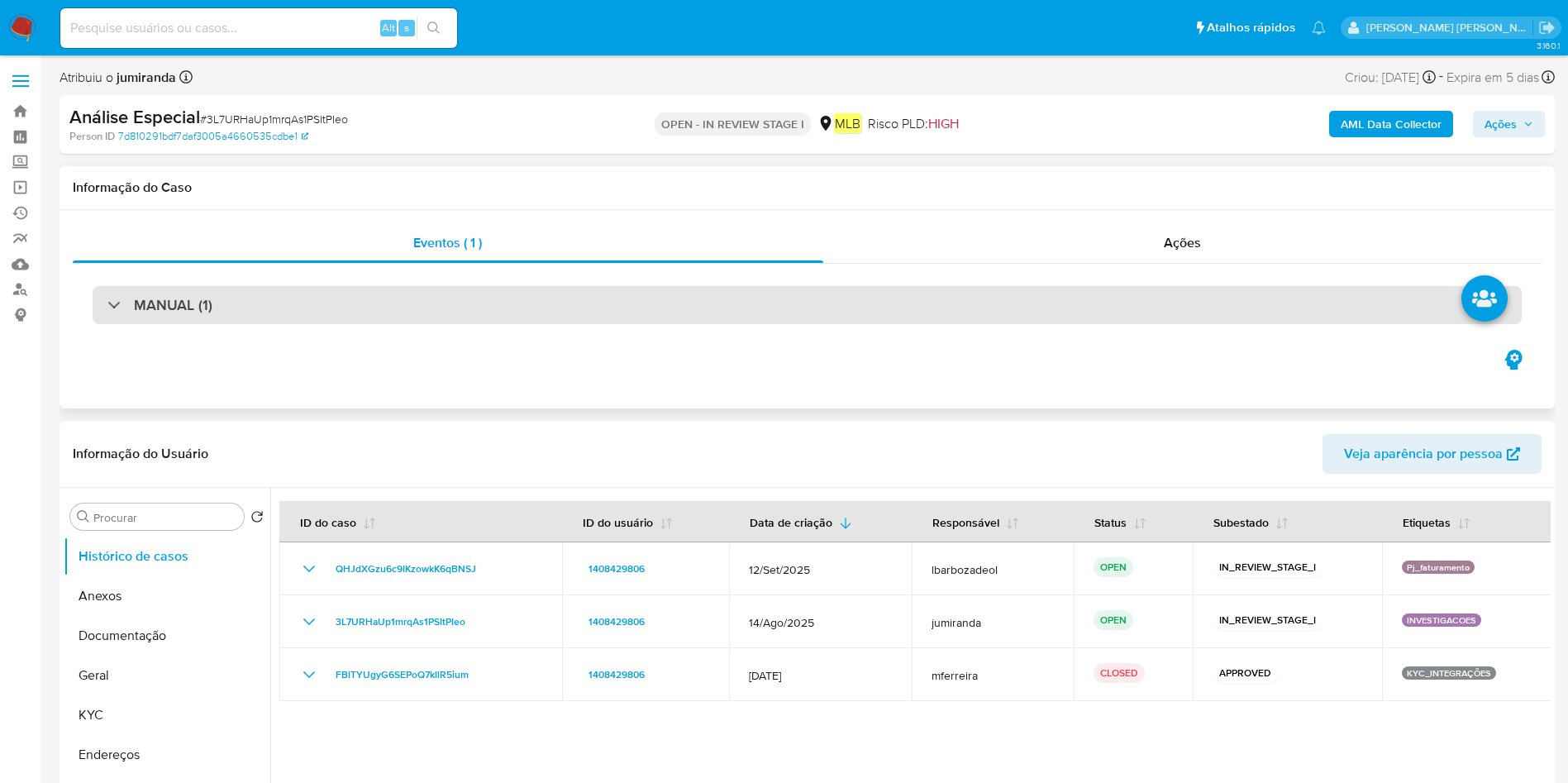
click at [488, 306] on div "MANUAL (1)" at bounding box center [807, 305] width 1429 height 38
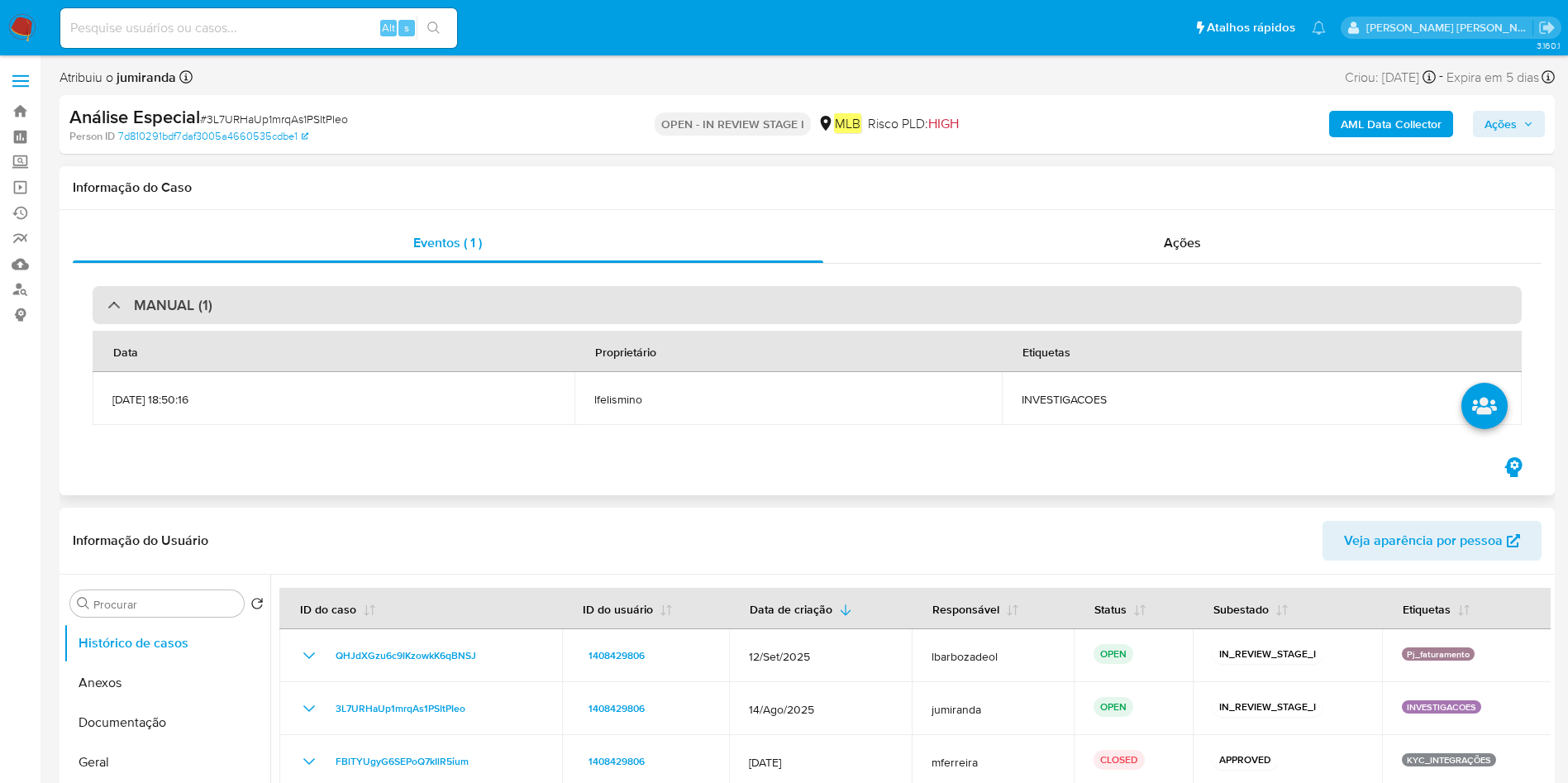
click at [496, 308] on div "MANUAL (1)" at bounding box center [807, 305] width 1429 height 38
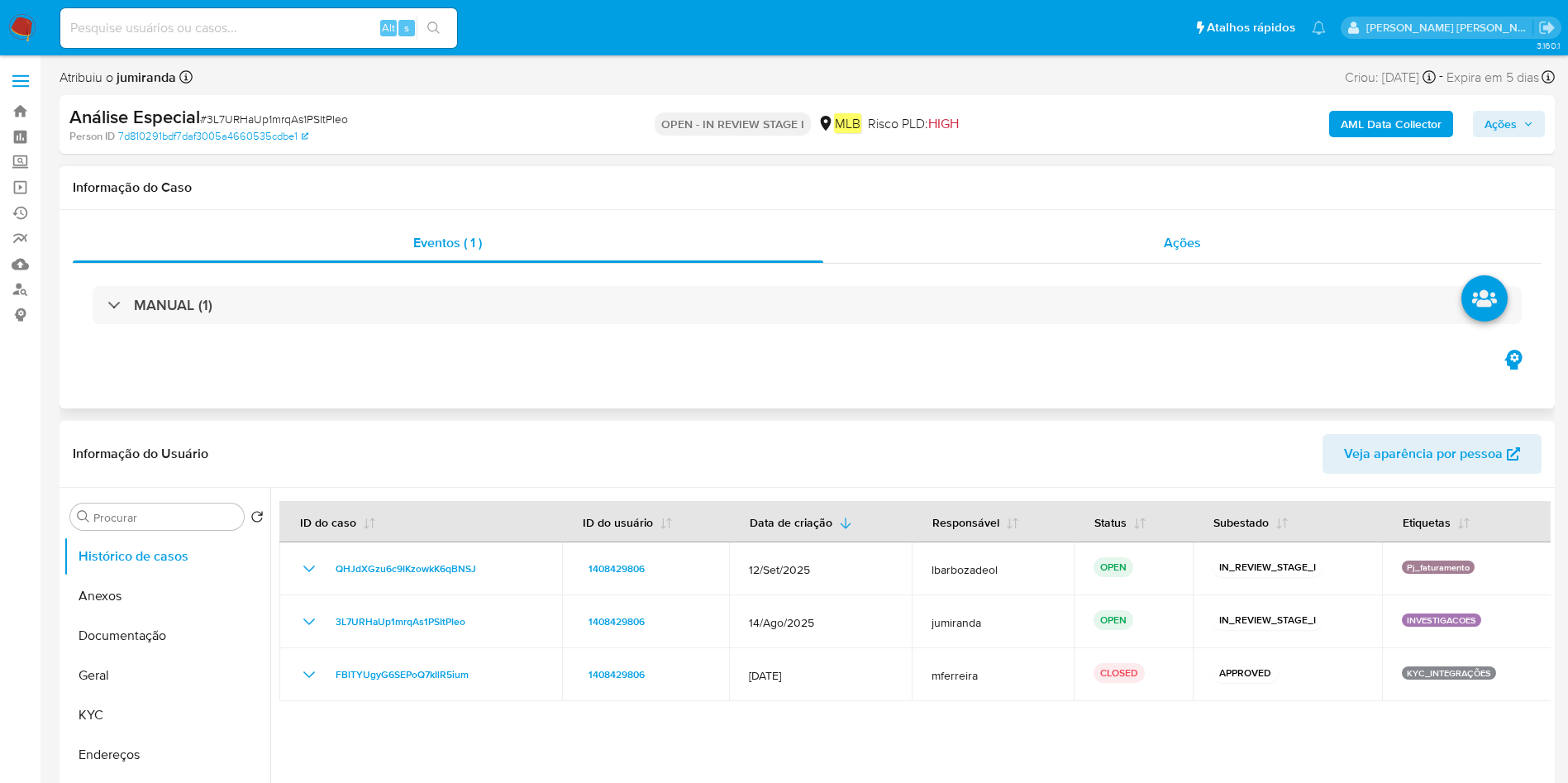
click at [1131, 256] on div "Ações" at bounding box center [1182, 243] width 719 height 40
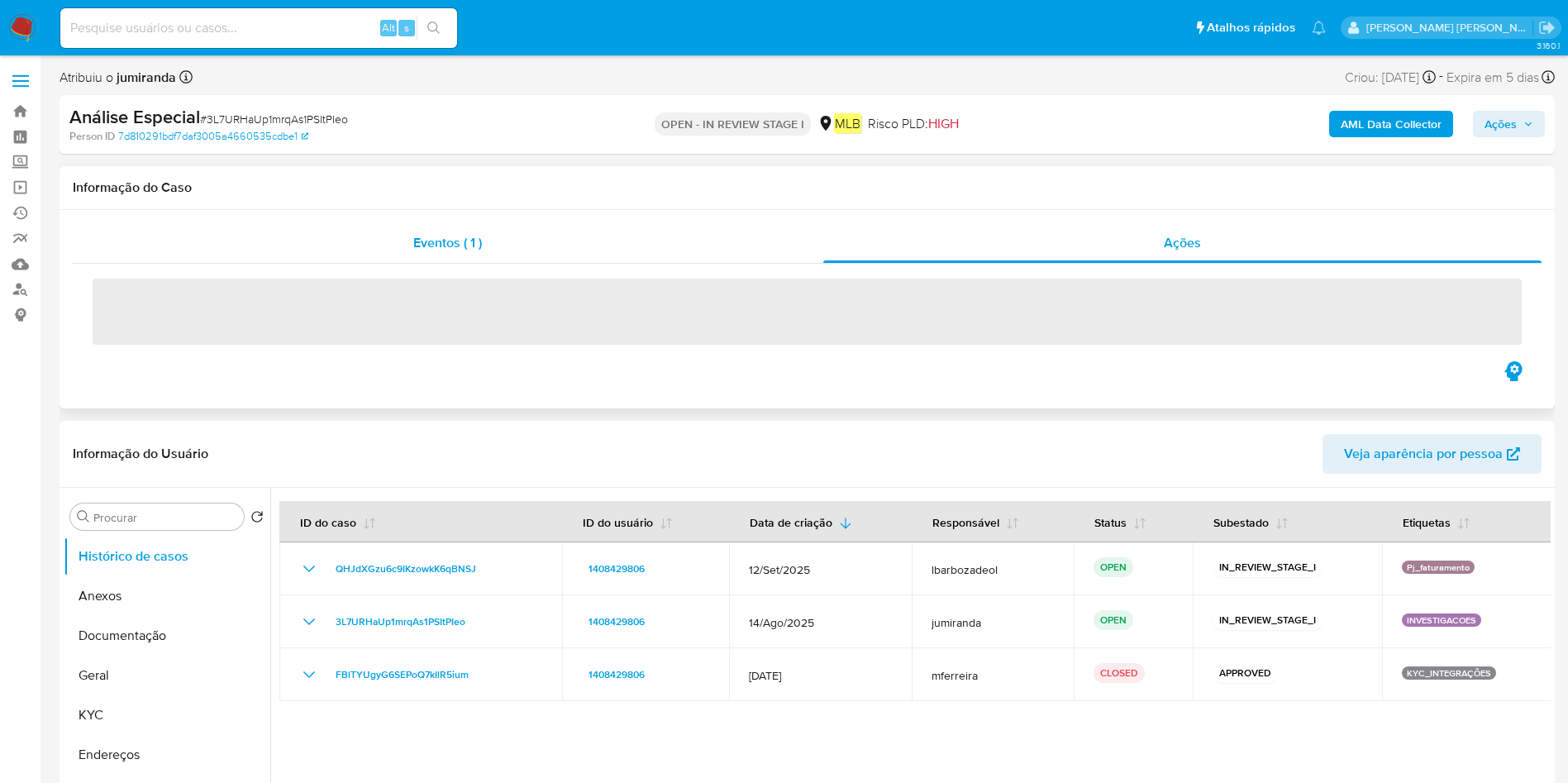
click at [544, 252] on div "Eventos ( 1 )" at bounding box center [448, 243] width 750 height 40
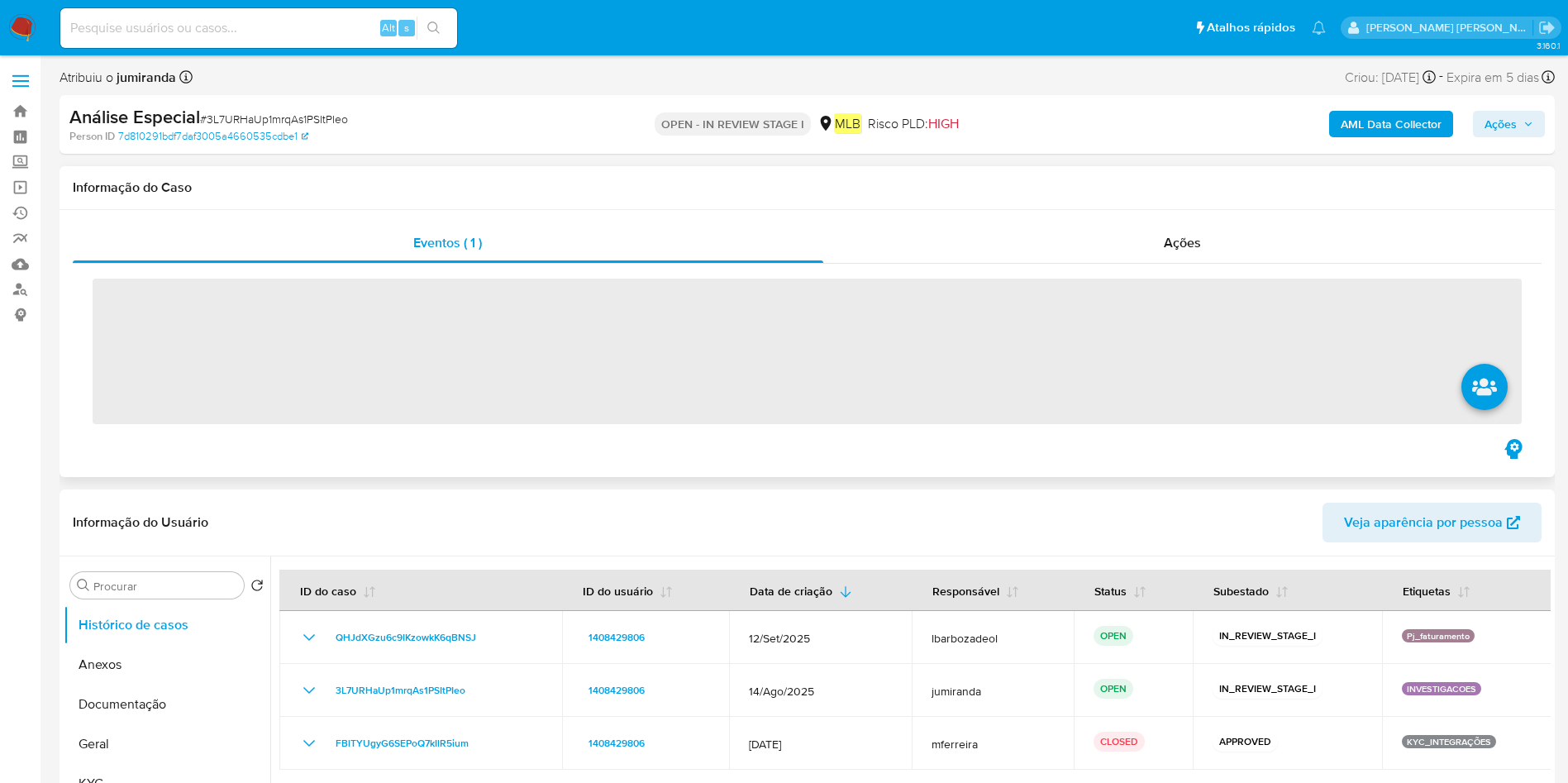
drag, startPoint x: 1066, startPoint y: 257, endPoint x: 1064, endPoint y: 271, distance: 14.1
click at [1066, 258] on div "Ações" at bounding box center [1182, 243] width 719 height 40
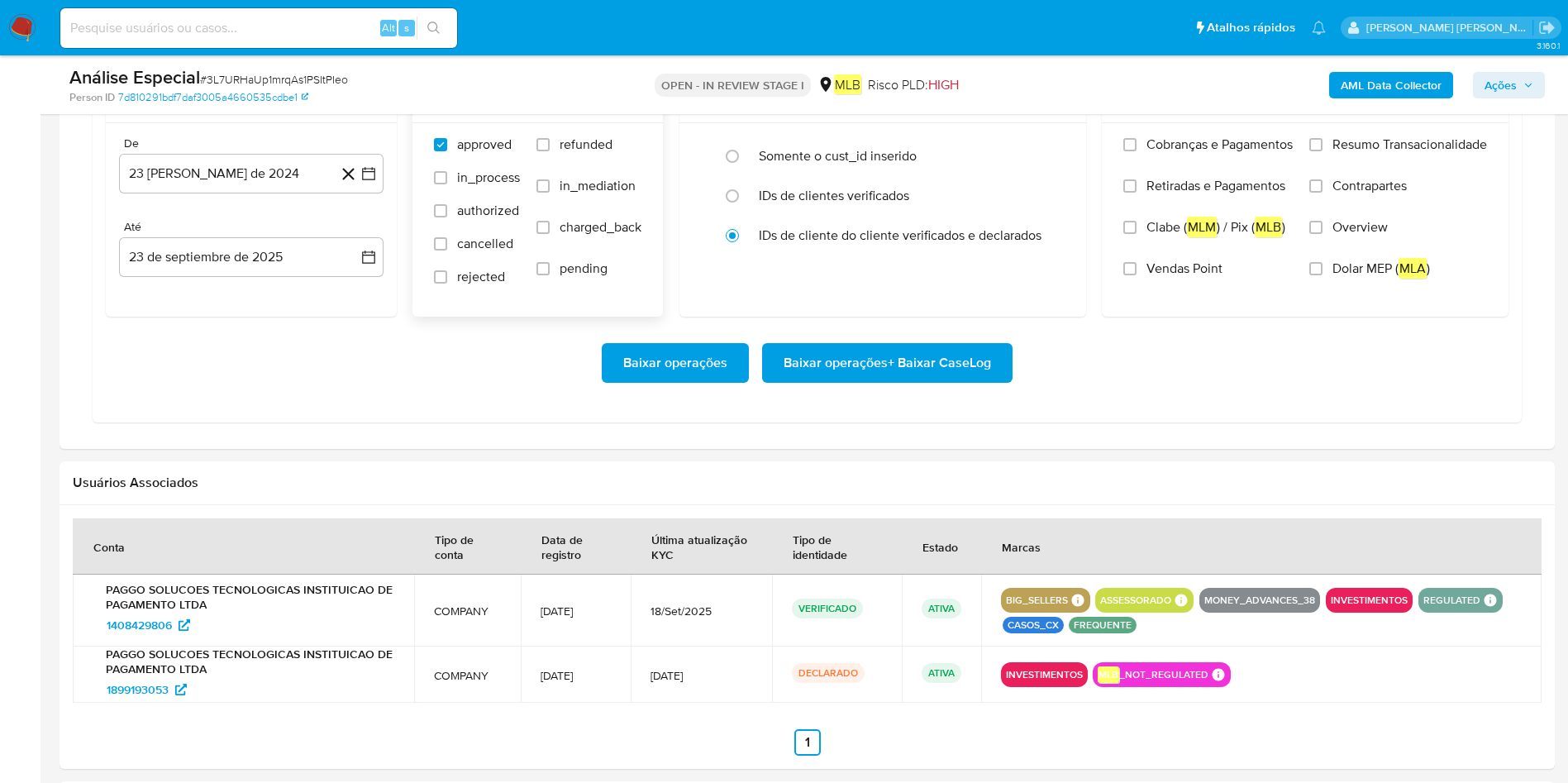
scroll to position [1488, 0]
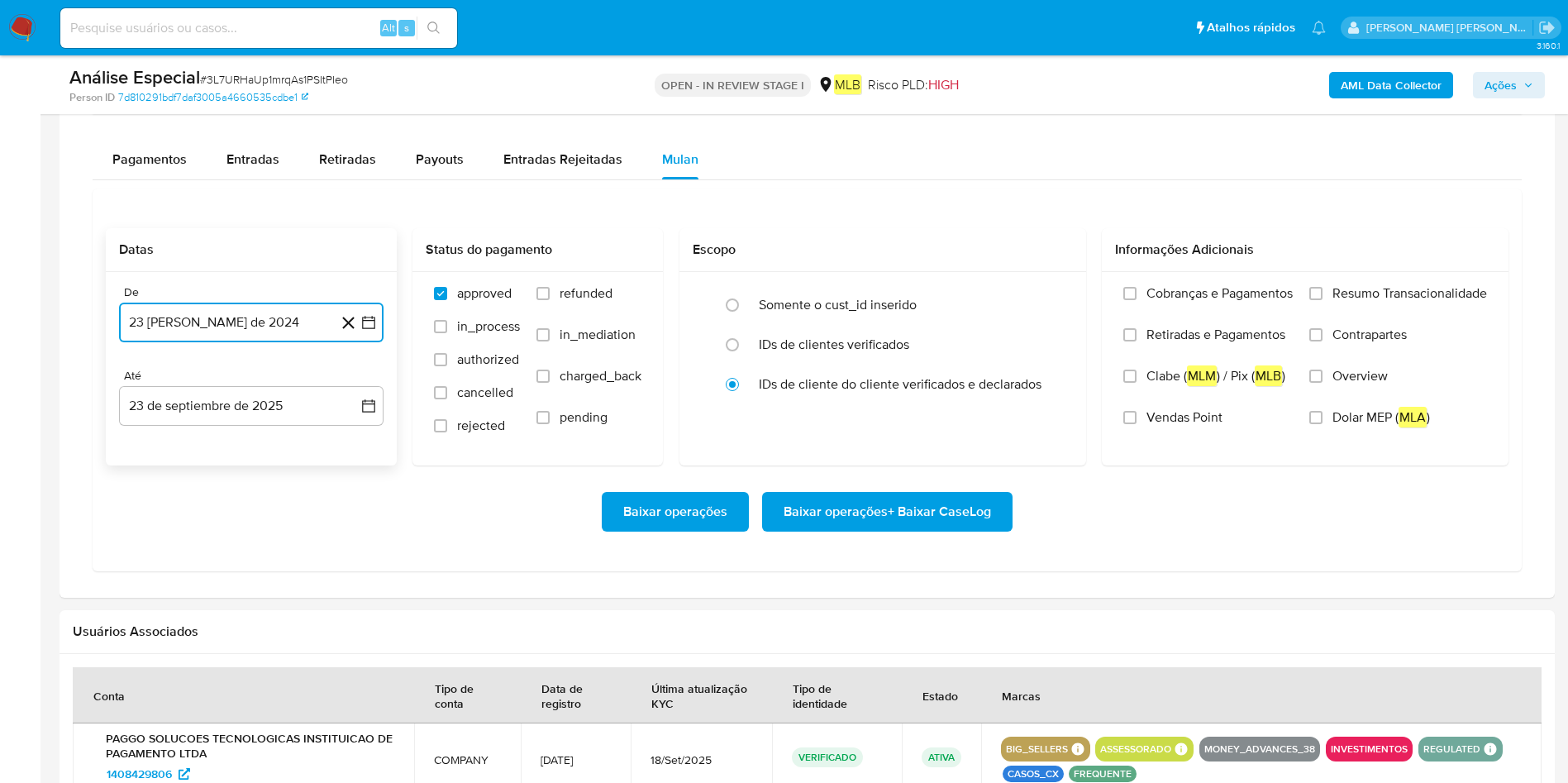
click at [273, 333] on button "23 de agosto de 2024" at bounding box center [251, 322] width 265 height 40
click at [274, 382] on button "agosto 2024" at bounding box center [251, 381] width 92 height 17
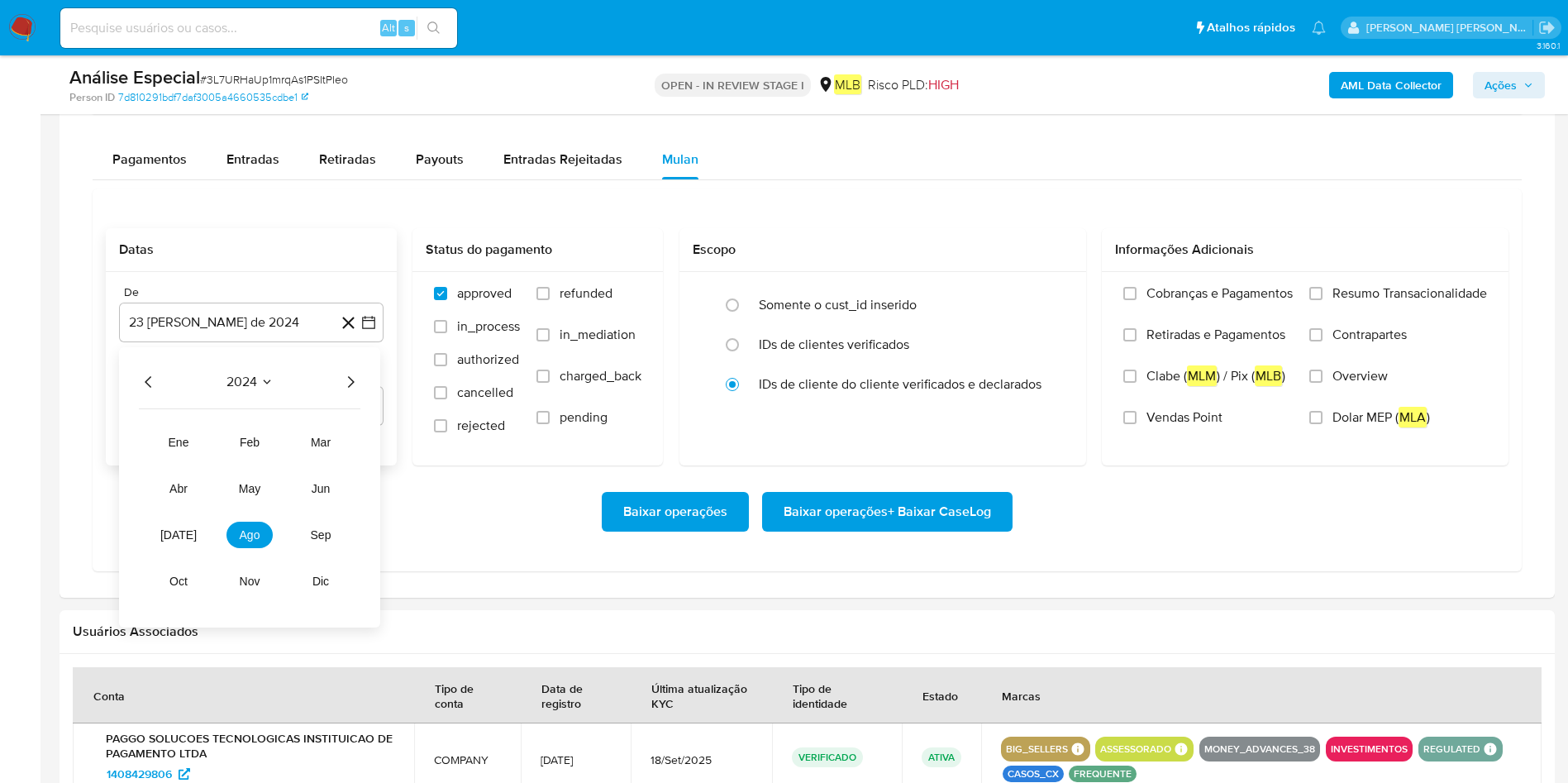
drag, startPoint x: 349, startPoint y: 386, endPoint x: 338, endPoint y: 389, distance: 11.4
click at [347, 384] on icon "Año siguiente" at bounding box center [350, 382] width 20 height 20
click at [176, 534] on span "jul" at bounding box center [178, 534] width 37 height 13
drag, startPoint x: 172, startPoint y: 435, endPoint x: 191, endPoint y: 438, distance: 19.2
click at [171, 435] on tr "1 2 3 4 5 6" at bounding box center [251, 443] width 225 height 27
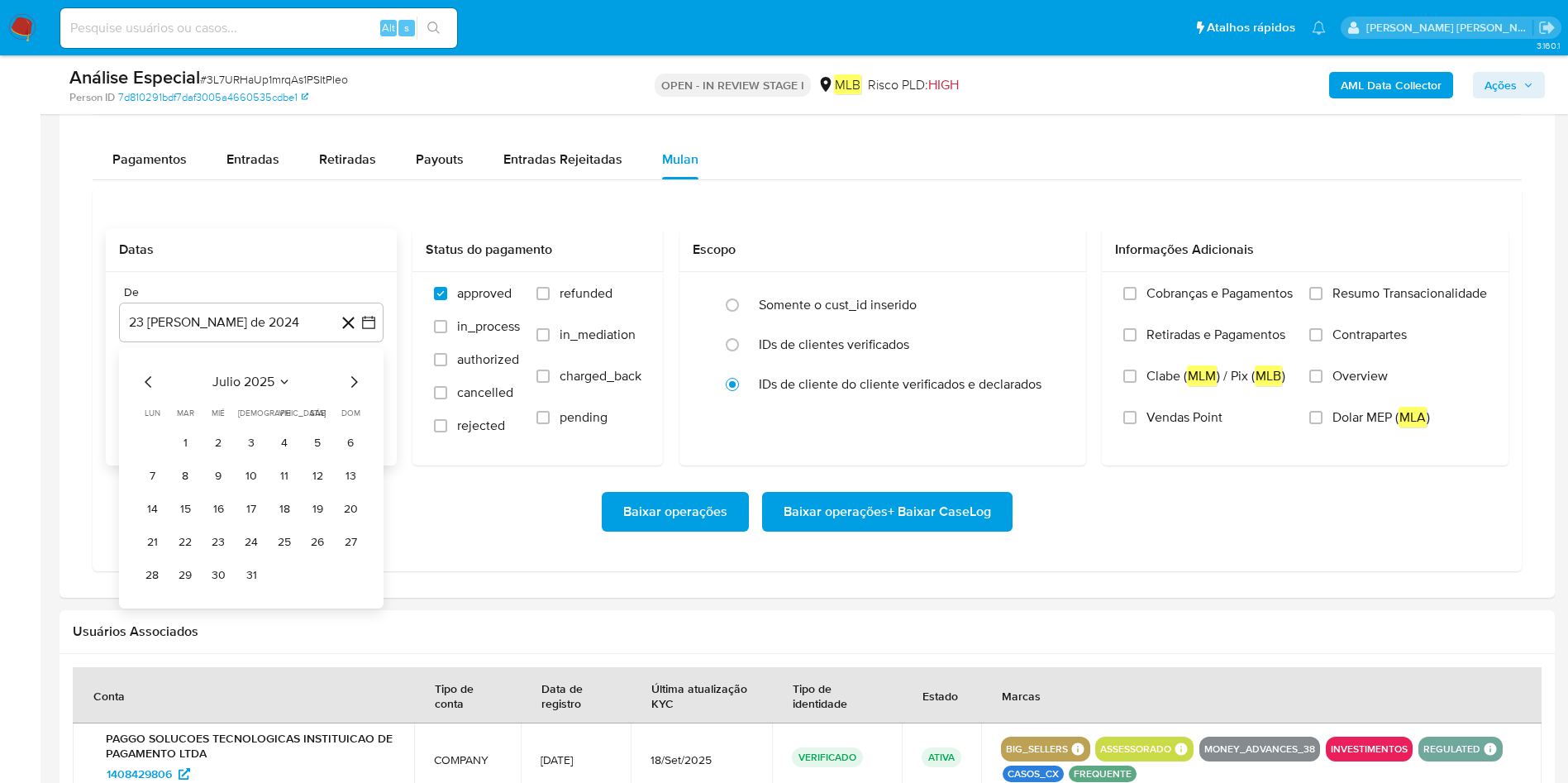
click at [187, 438] on button "1" at bounding box center [185, 443] width 27 height 27
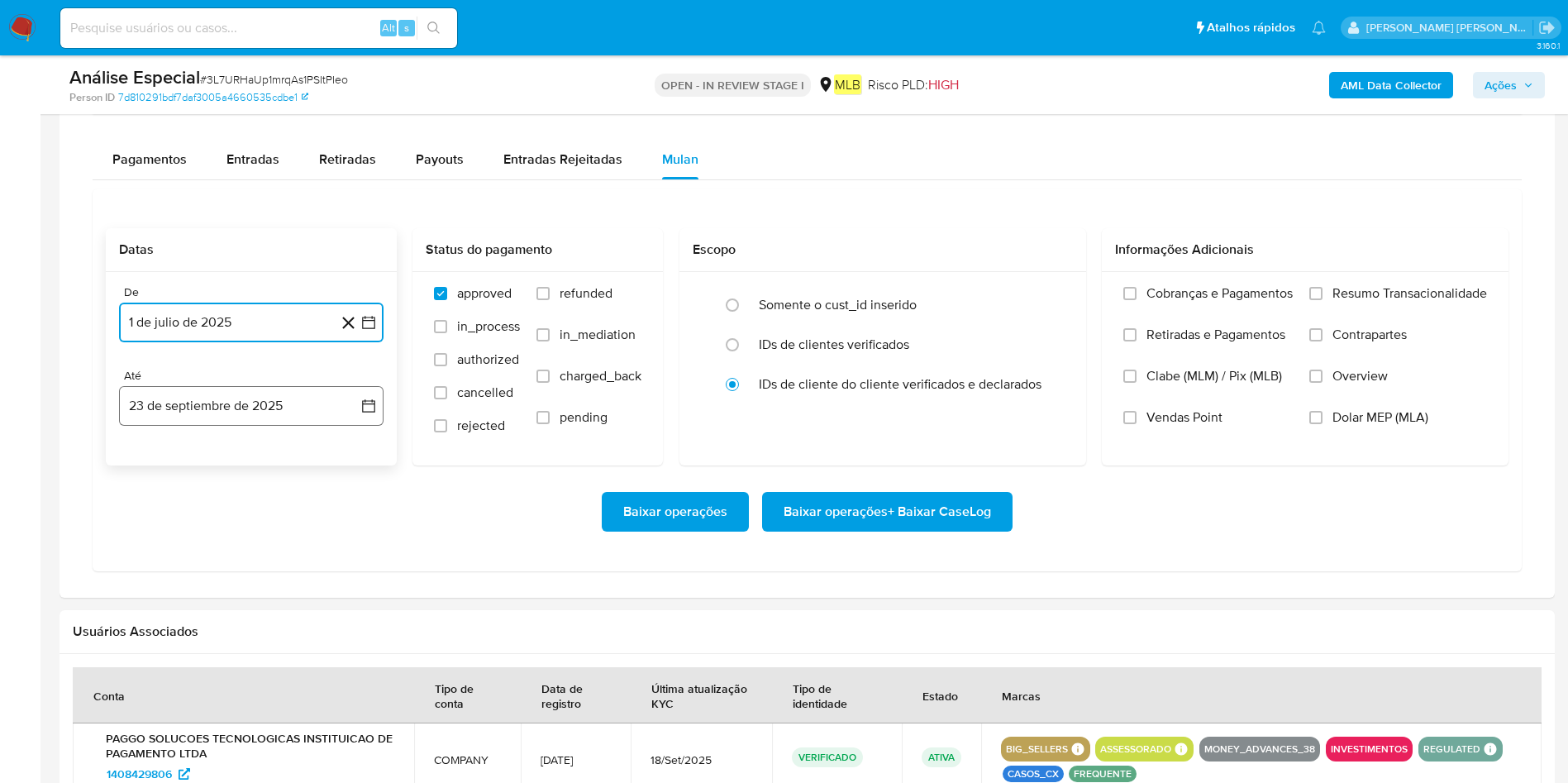
drag, startPoint x: 202, startPoint y: 406, endPoint x: 211, endPoint y: 421, distance: 17.5
click at [200, 406] on button "23 de septiembre de 2025" at bounding box center [251, 405] width 265 height 40
click at [152, 616] on button "22" at bounding box center [152, 626] width 27 height 27
click at [1409, 281] on div "Cobranças e Pagamentos Retiradas e Pagamentos Clabe (MLM) / Pix (MLB) Vendas Po…" at bounding box center [1305, 367] width 406 height 192
click at [1409, 287] on span "Resumo Transacionalidade" at bounding box center [1410, 293] width 155 height 17
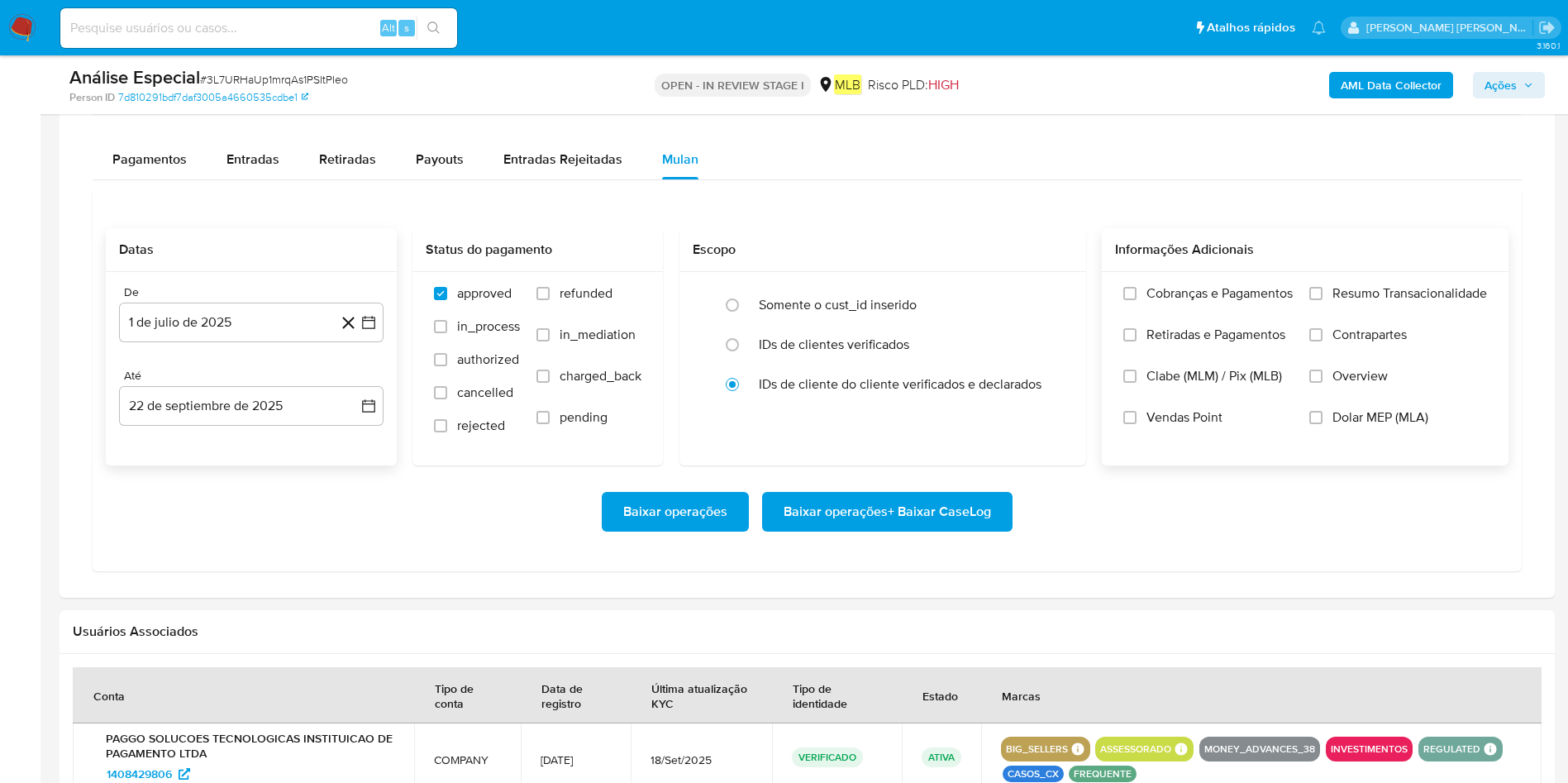
click at [1323, 287] on input "Resumo Transacionalidade" at bounding box center [1316, 293] width 13 height 13
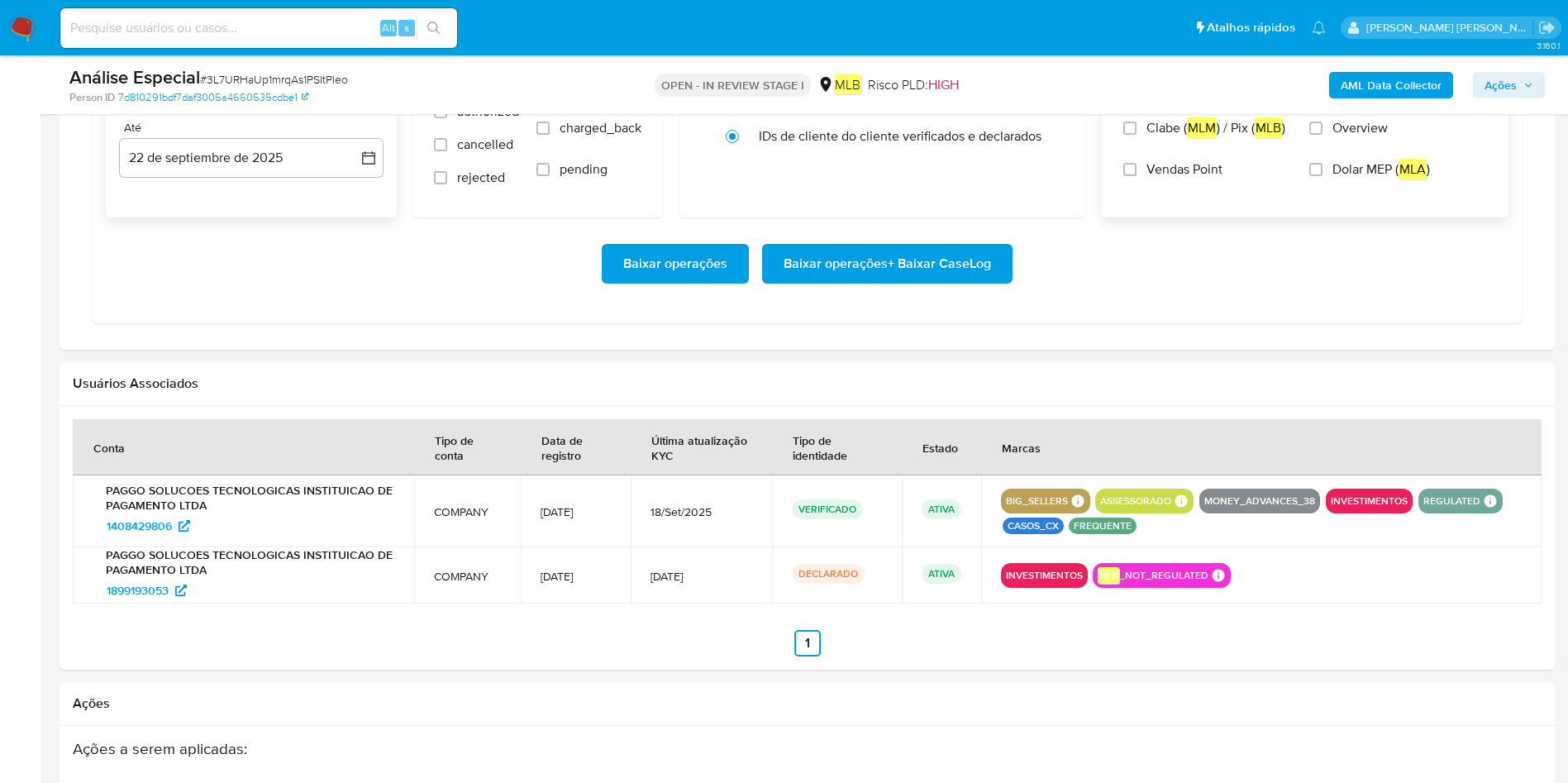
click at [988, 266] on span "Baixar operações + Baixar CaseLog" at bounding box center [887, 264] width 208 height 37
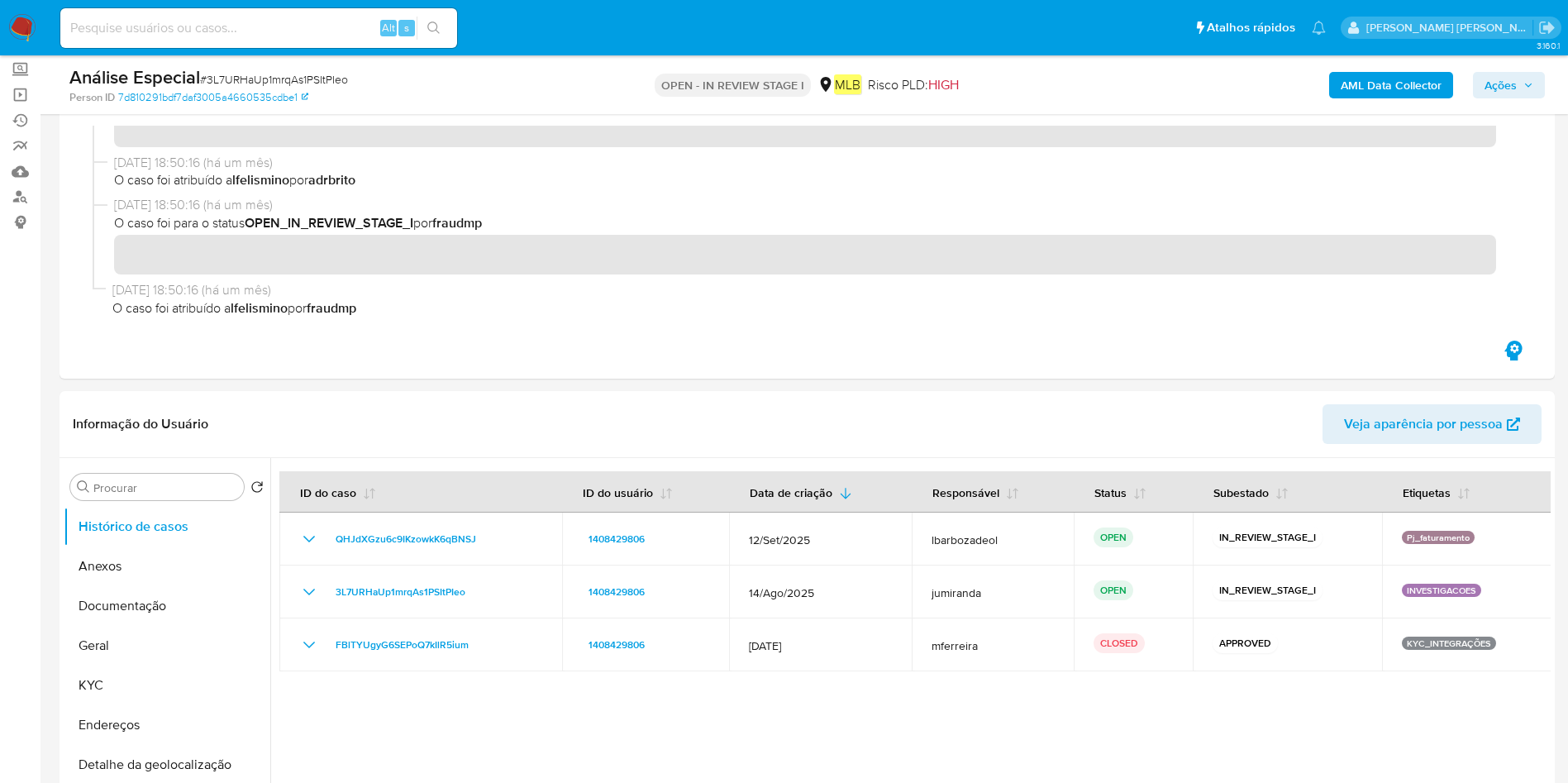
scroll to position [0, 0]
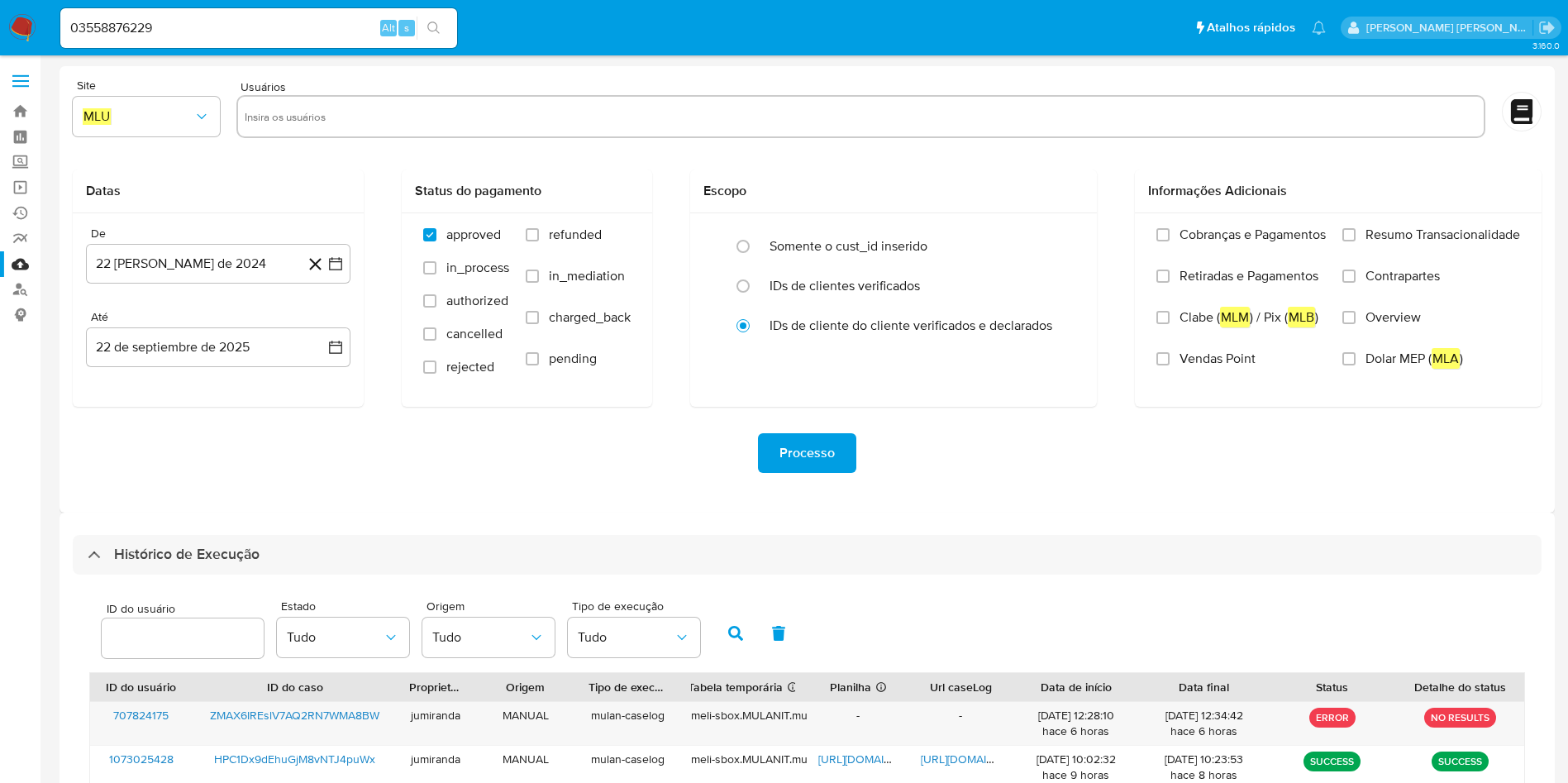
select select "10"
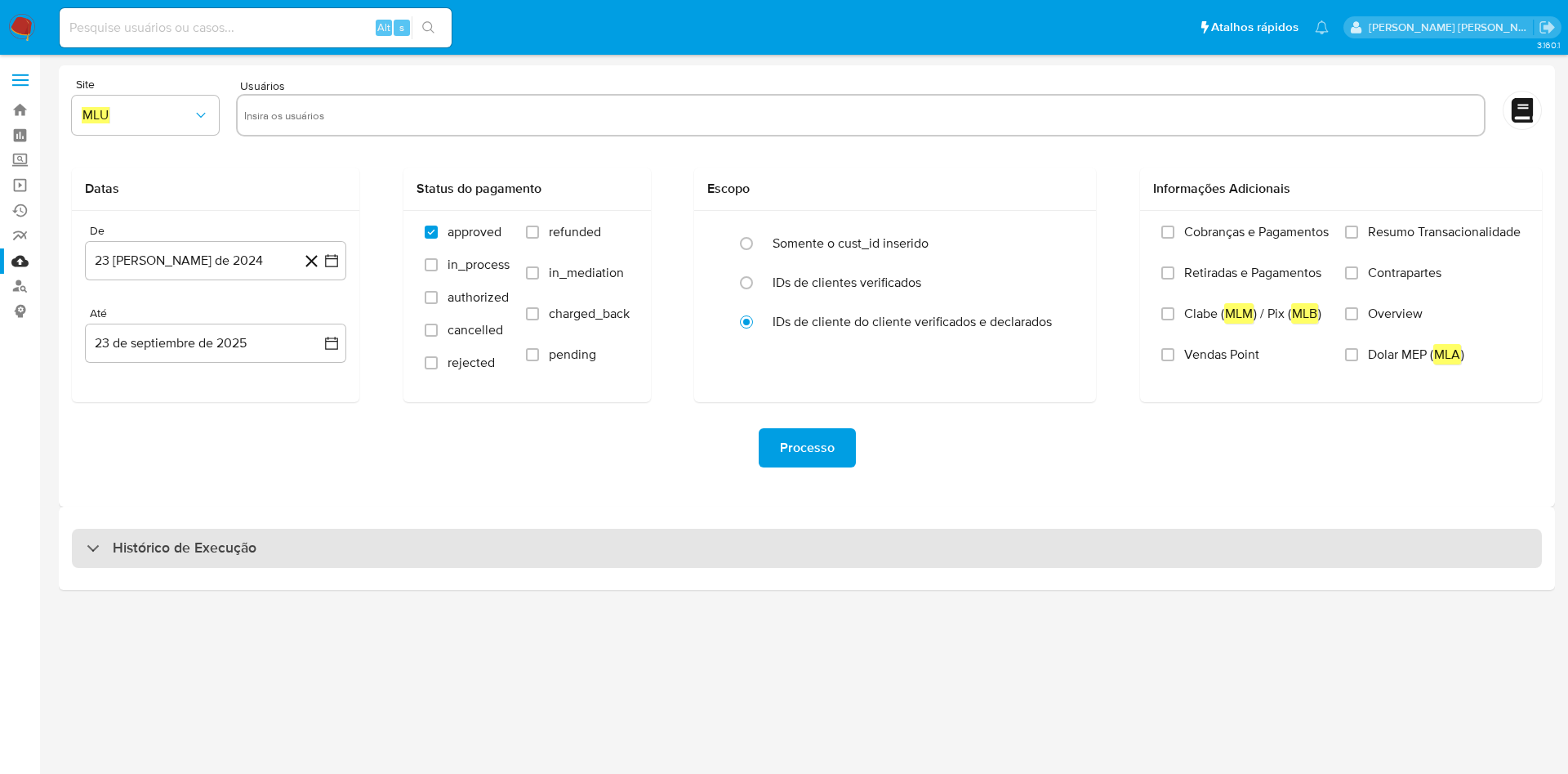
click at [926, 538] on div "Histórico de Execução" at bounding box center [807, 548] width 1470 height 40
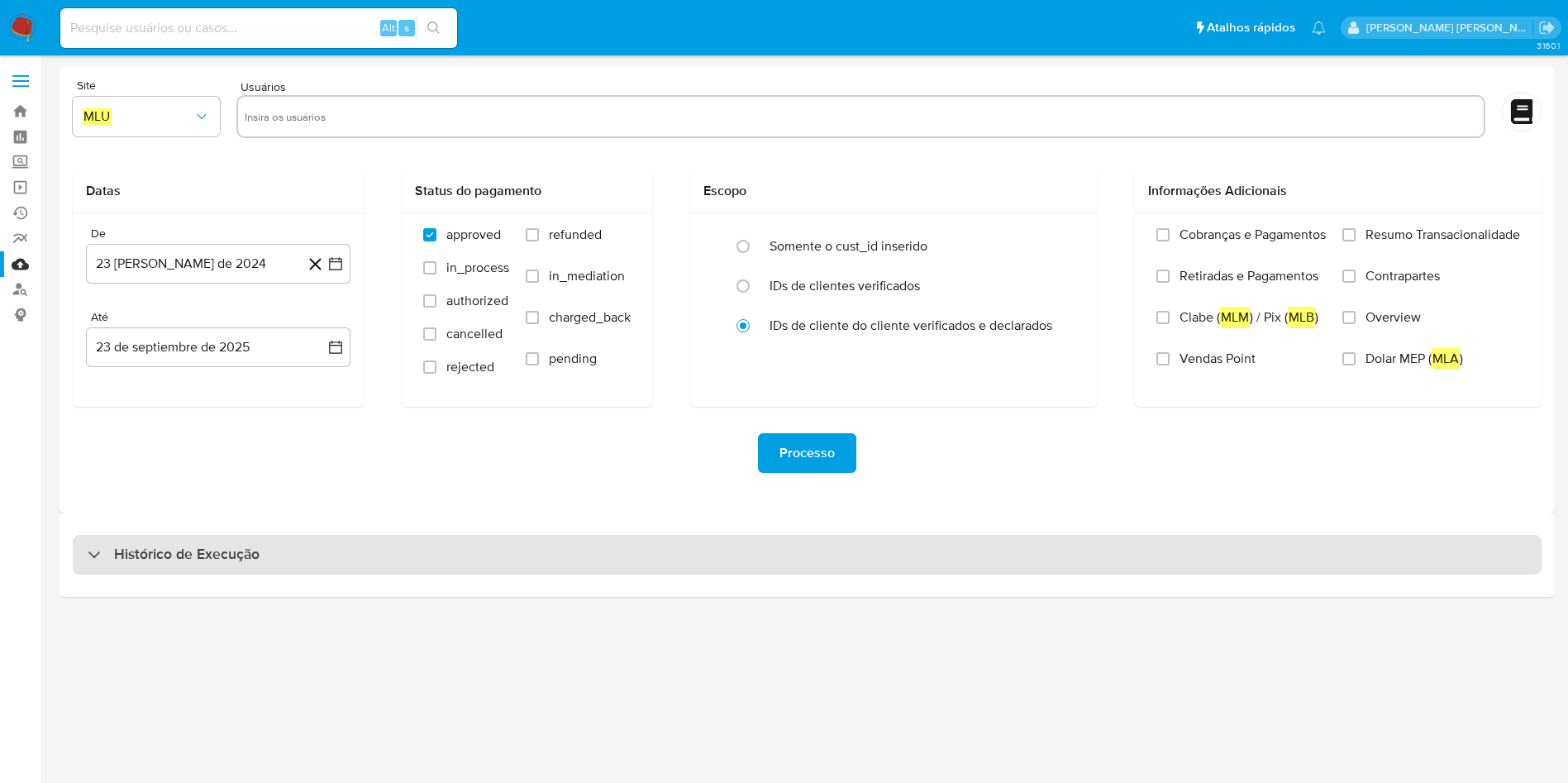
select select "10"
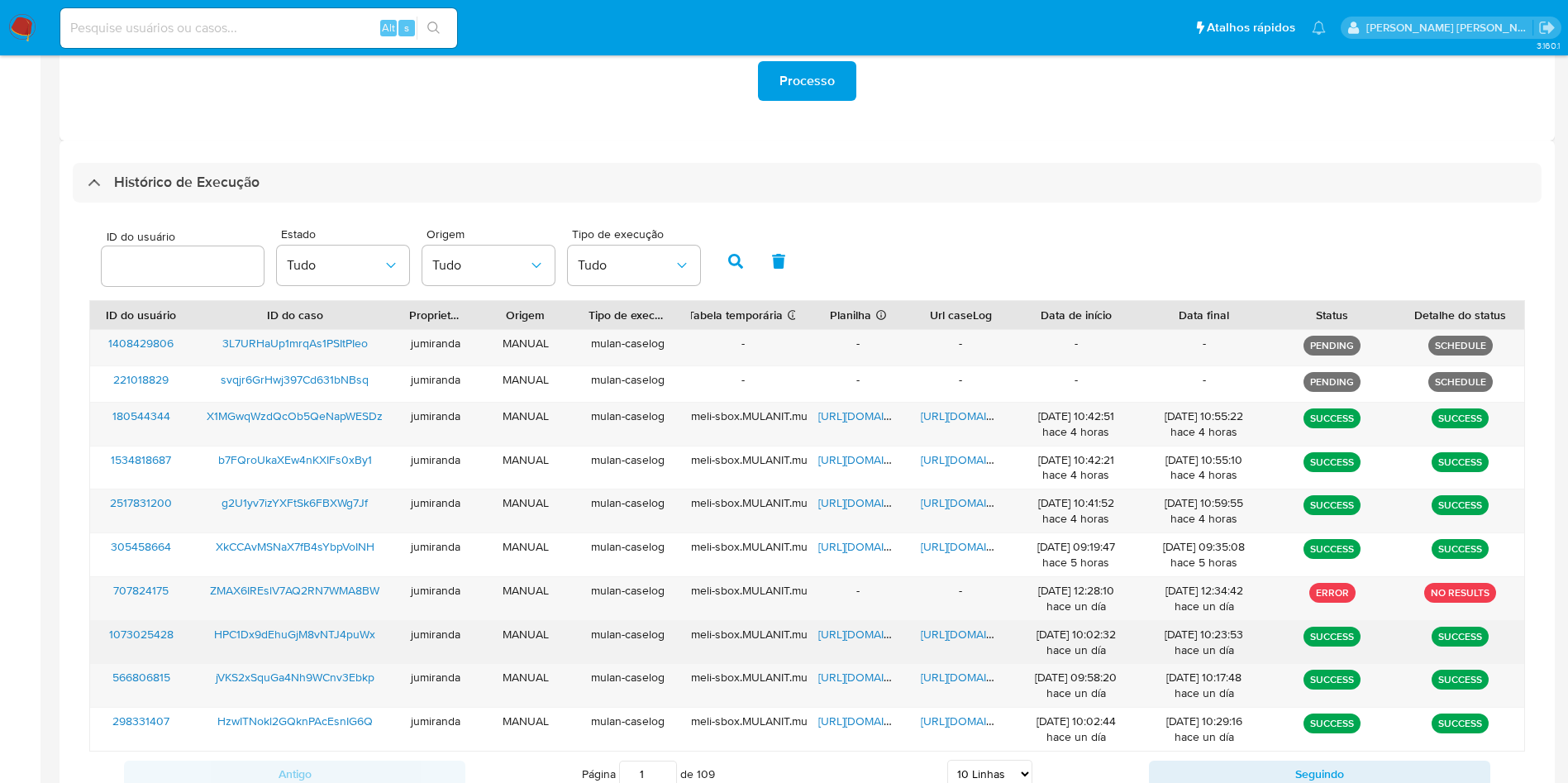
scroll to position [494, 0]
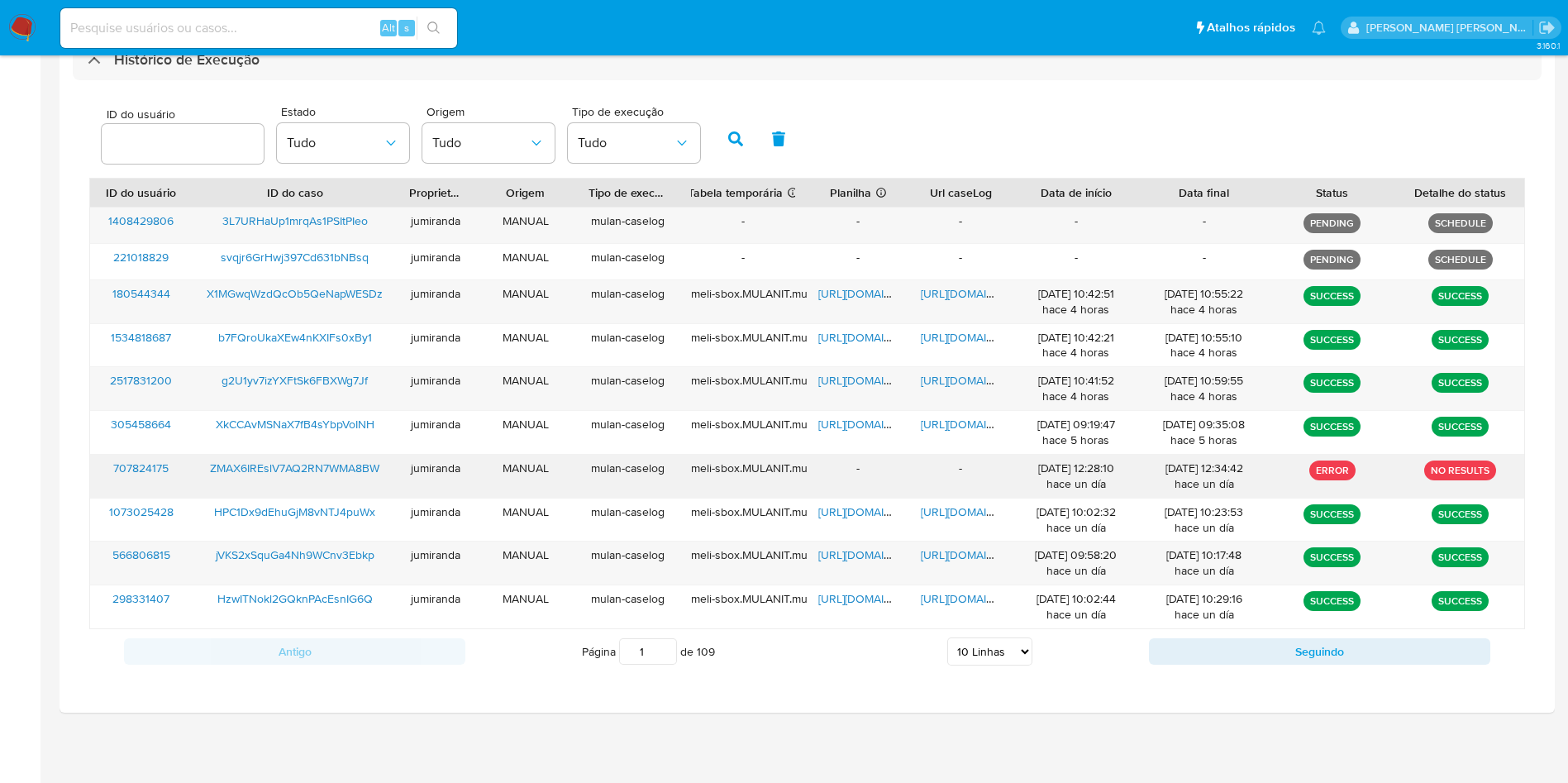
click at [324, 484] on div "ZMAX6IREslV7AQ2RN7WMA8BW" at bounding box center [295, 476] width 205 height 43
click at [326, 484] on div "ZMAX6IREslV7AQ2RN7WMA8BW" at bounding box center [295, 476] width 205 height 43
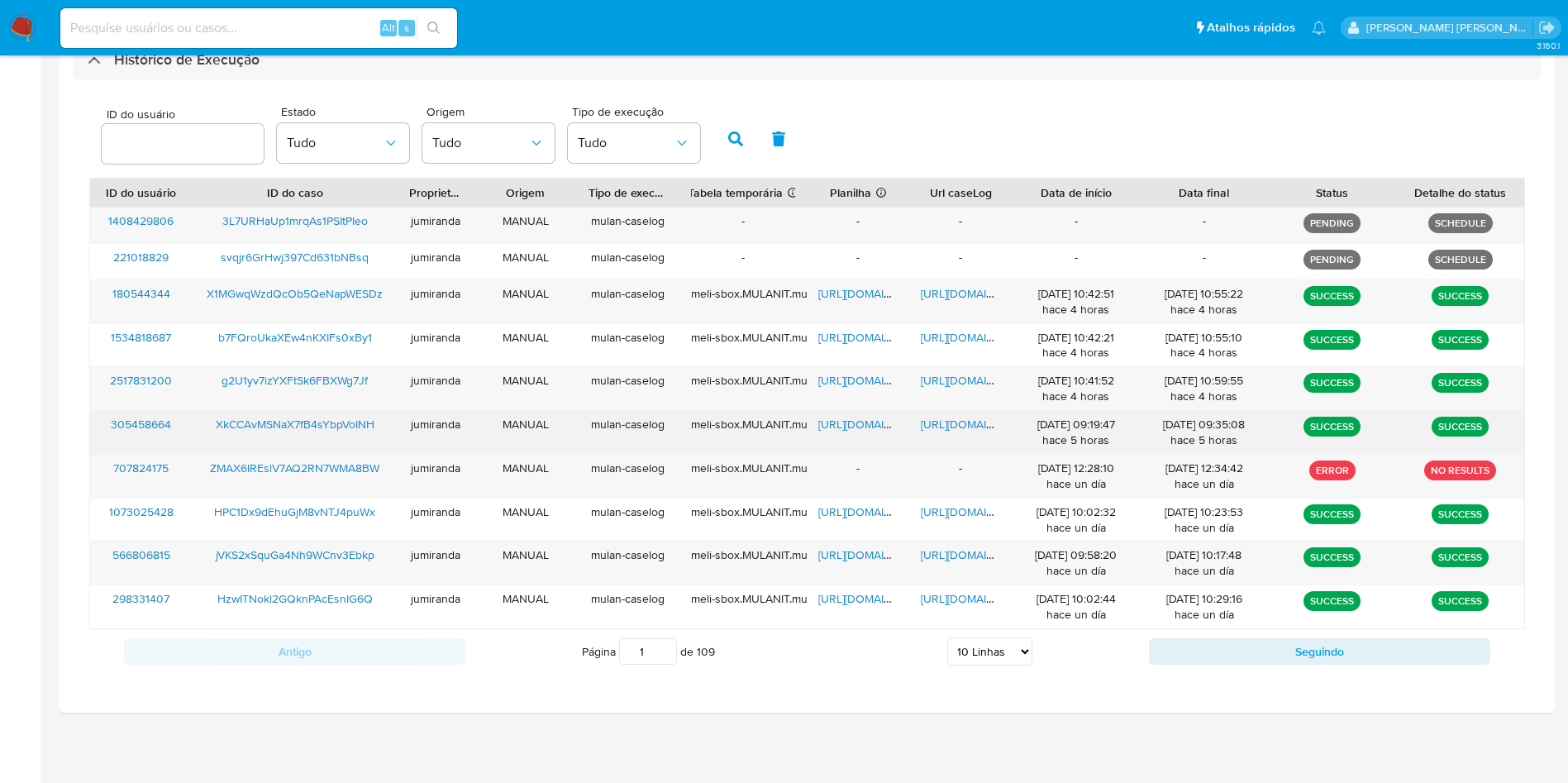
drag, startPoint x: 864, startPoint y: 431, endPoint x: 878, endPoint y: 424, distance: 15.7
click at [861, 431] on span "[URL][DOMAIN_NAME]" at bounding box center [876, 424] width 114 height 17
click at [957, 421] on span "https://docs.google.com/document/d/1tFLs03M_Ur3kP8oQ9poDkPyf1q9fzTwKSPvZrqAae6o…" at bounding box center [978, 424] width 114 height 17
click at [319, 418] on span "XkCCAvMSNaX7fB4sYbpVoINH" at bounding box center [295, 424] width 159 height 17
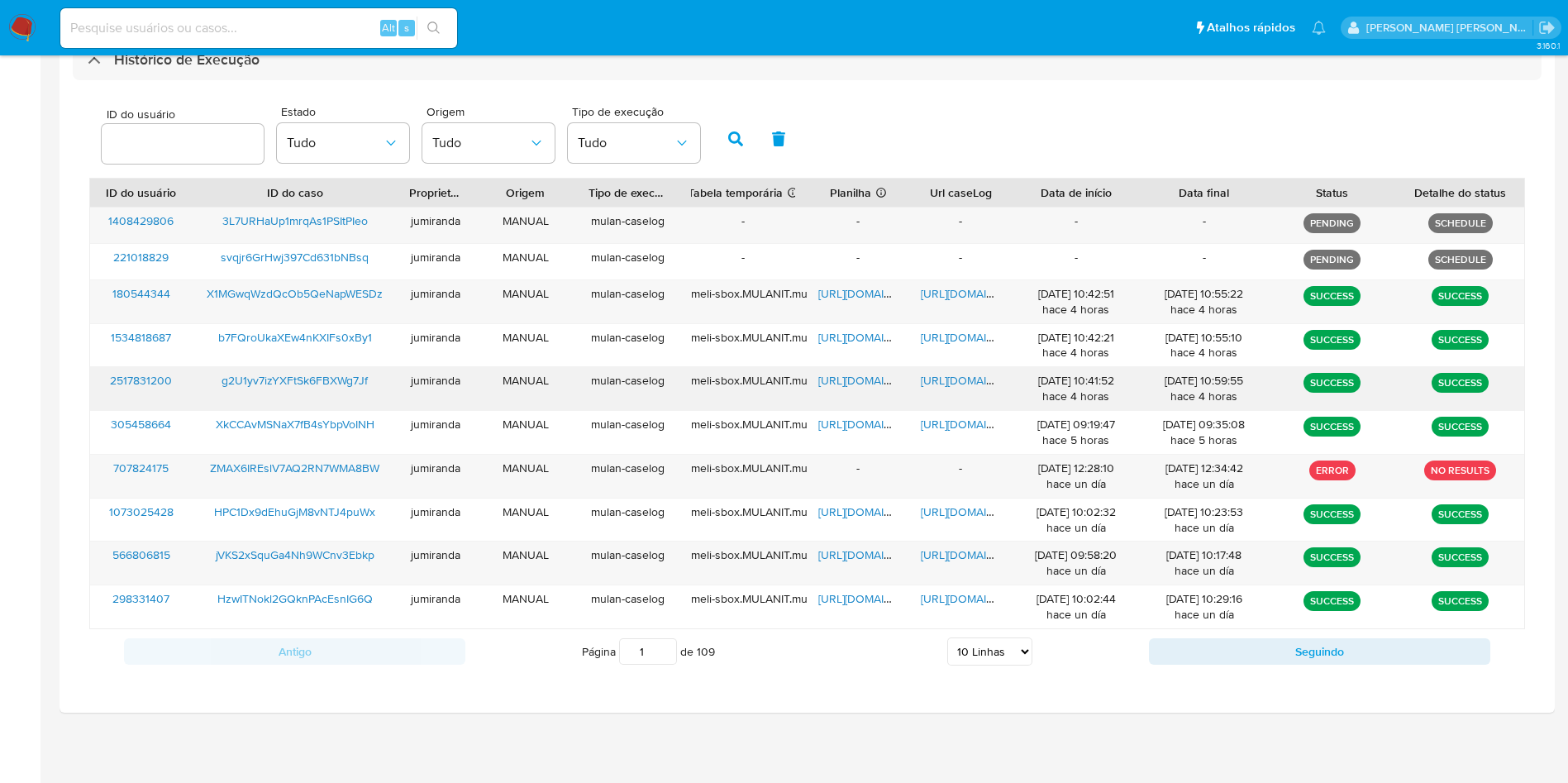
click at [845, 373] on span "https://docs.google.com/spreadsheets/d/1uDnRRu82_A_-Il2ie5Ph37jARUEqz2sV1tKZVCj…" at bounding box center [876, 380] width 114 height 17
click at [935, 381] on span "https://docs.google.com/document/d/1beV3BuEZvm0e3XQaLrQjDnX_OJ5loR3Va6S-m4qX6HE…" at bounding box center [978, 380] width 114 height 17
click at [331, 377] on span "g2U1yv7izYXFtSk6FBXWg7Jf" at bounding box center [295, 380] width 146 height 17
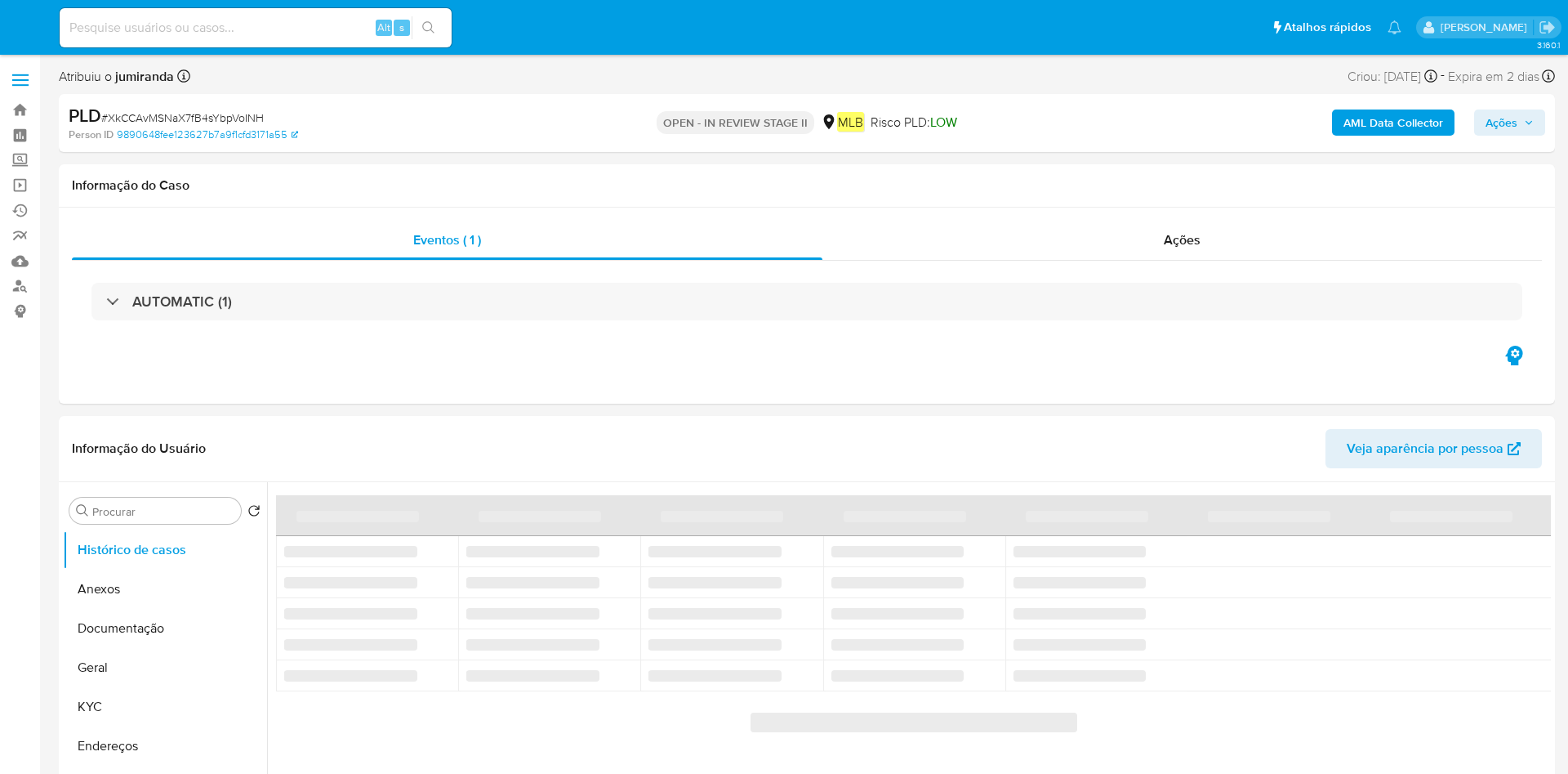
select select "10"
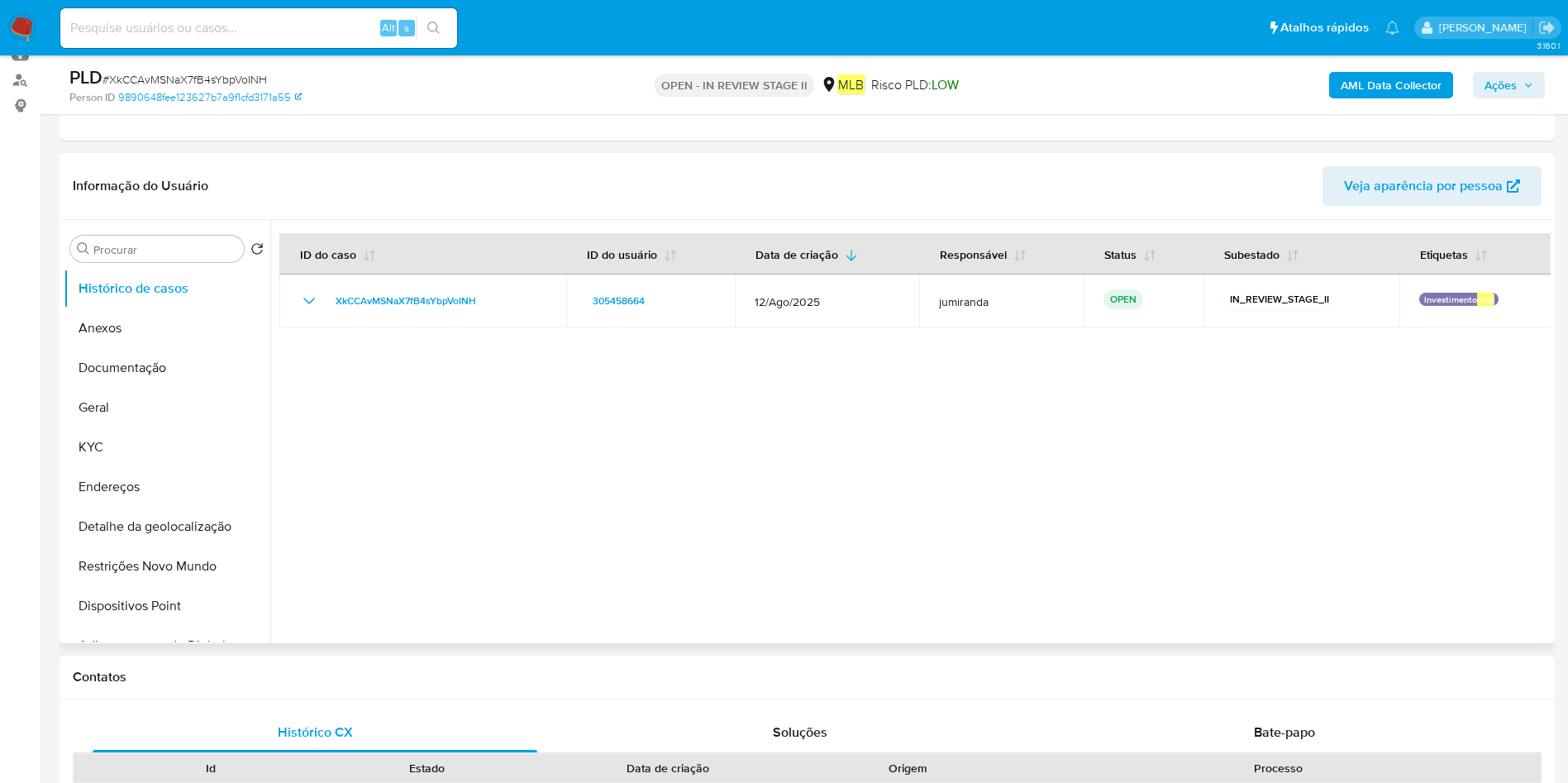
scroll to position [248, 0]
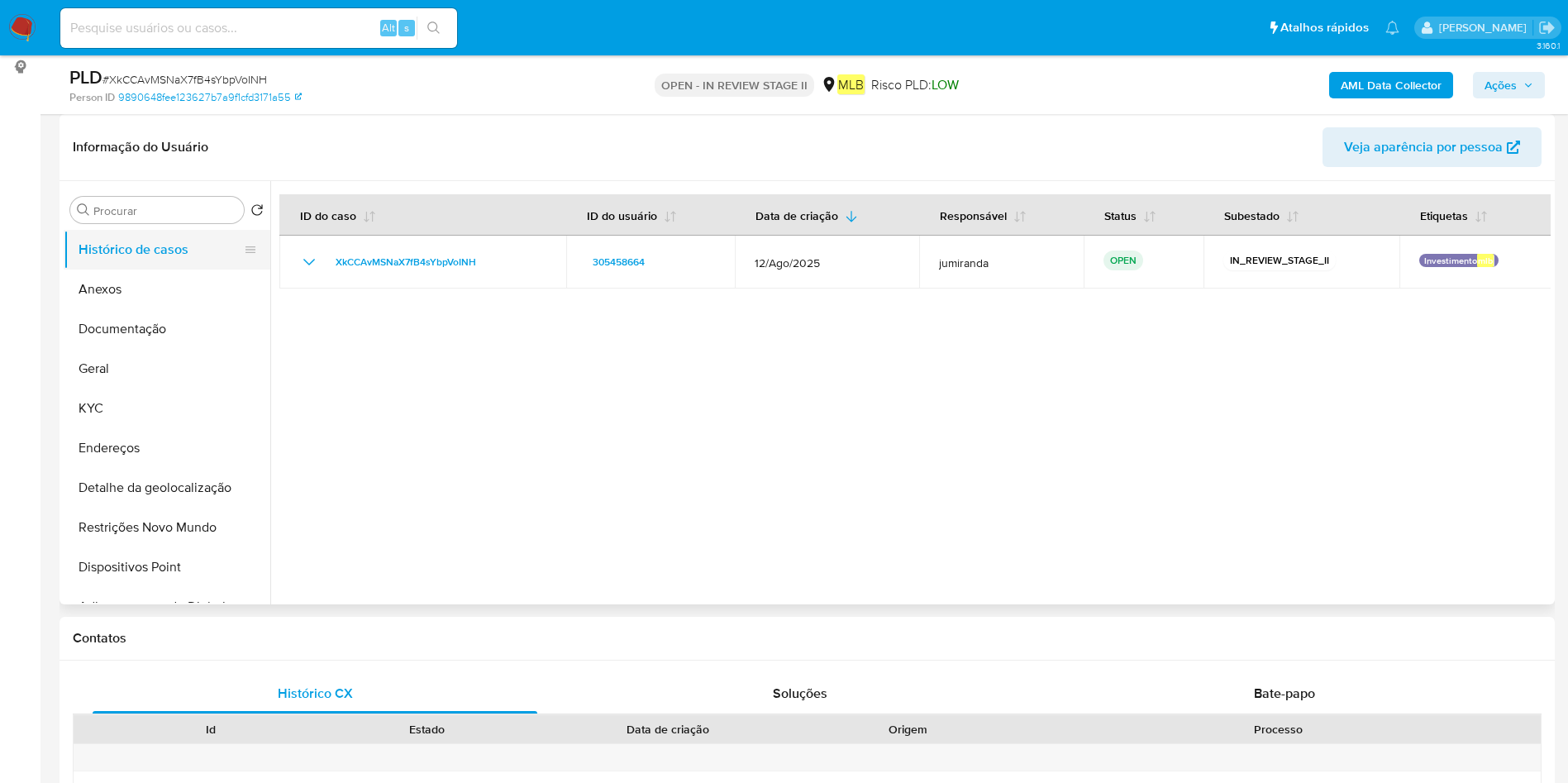
click at [159, 256] on button "Histórico de casos" at bounding box center [159, 249] width 193 height 40
click at [137, 288] on button "Anexos" at bounding box center [159, 289] width 193 height 40
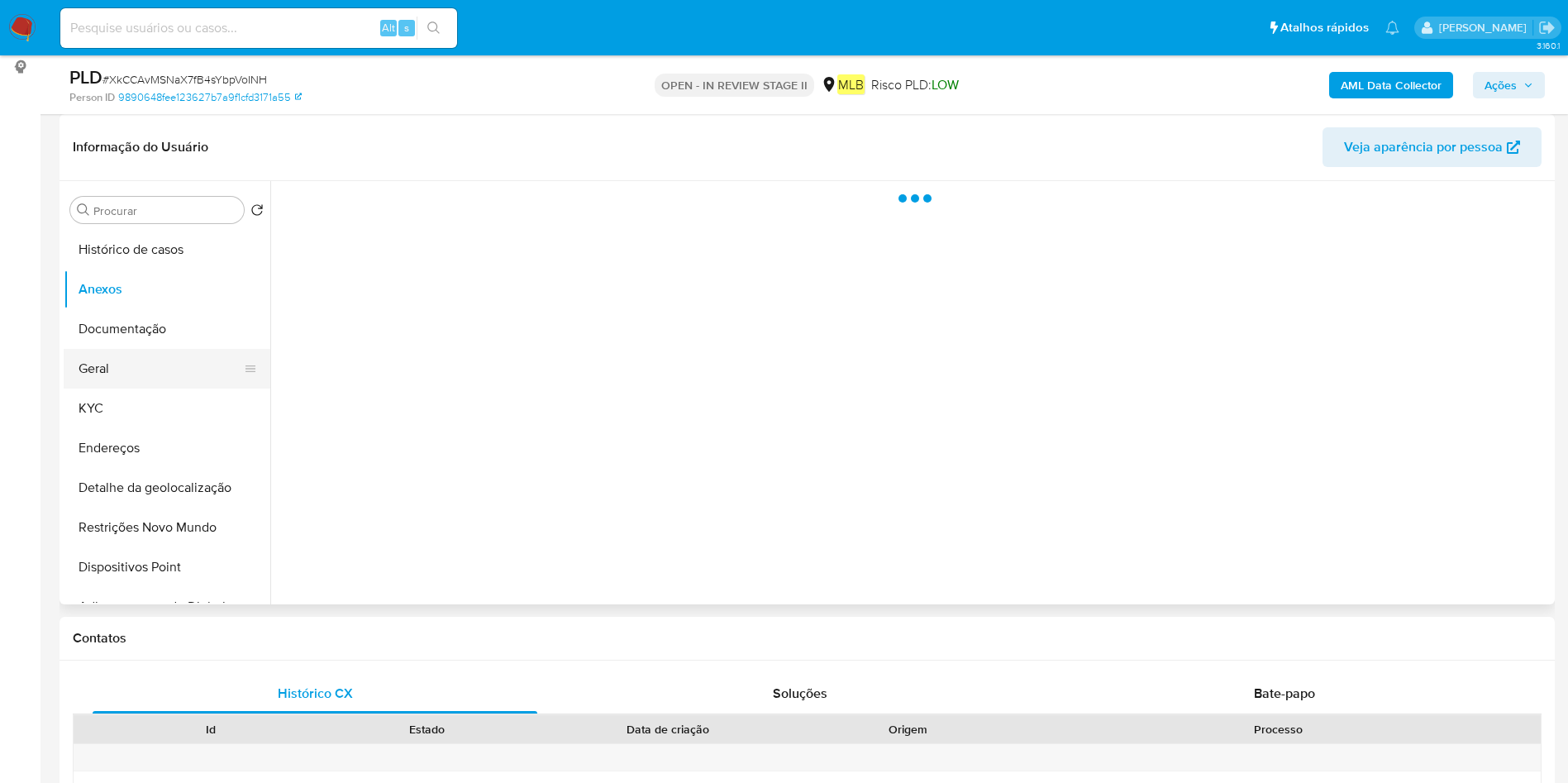
click at [149, 373] on button "Geral" at bounding box center [159, 369] width 193 height 40
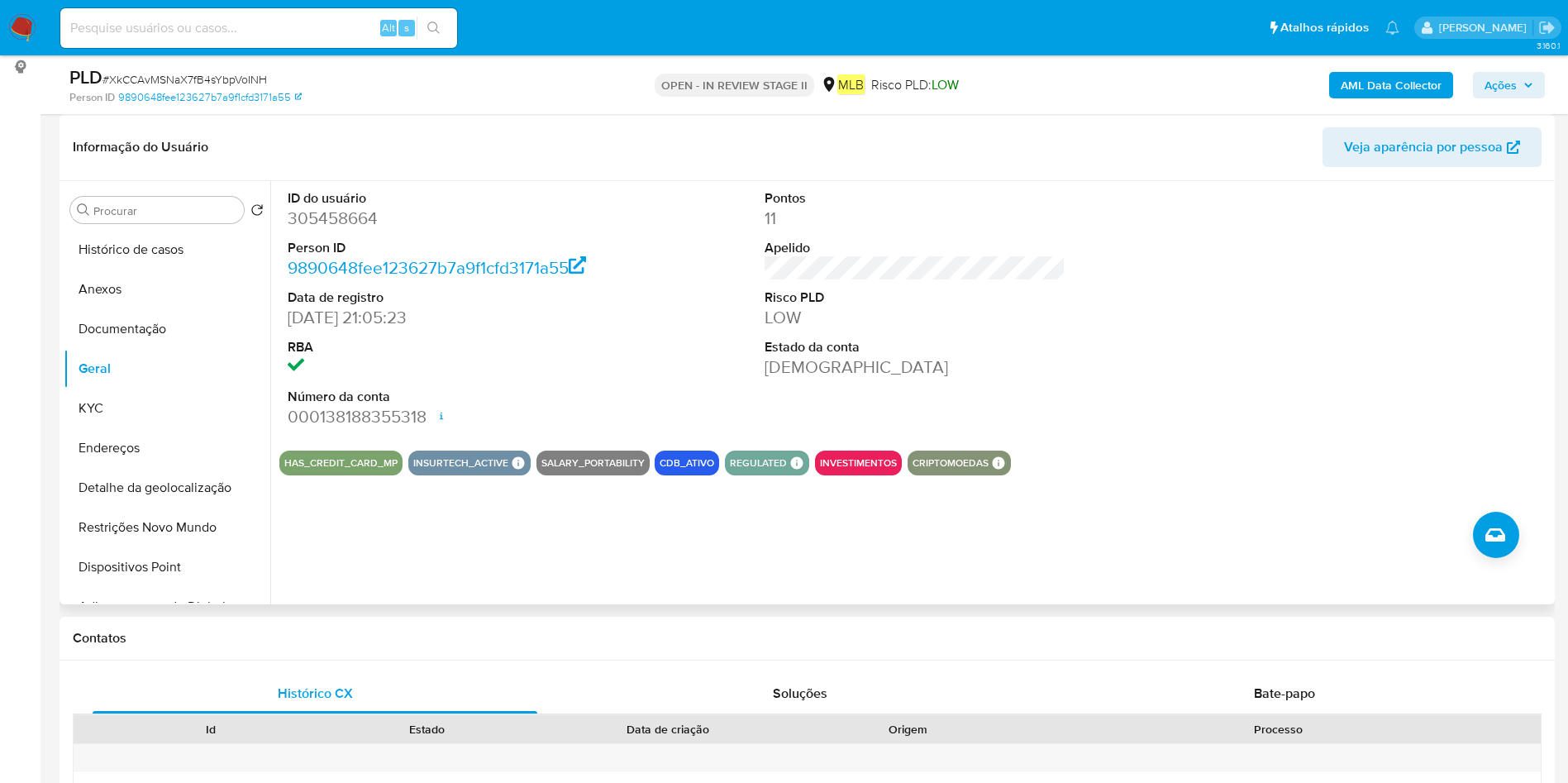
drag, startPoint x: 154, startPoint y: 418, endPoint x: 278, endPoint y: 345, distance: 143.9
click at [154, 418] on button "KYC" at bounding box center [167, 408] width 207 height 40
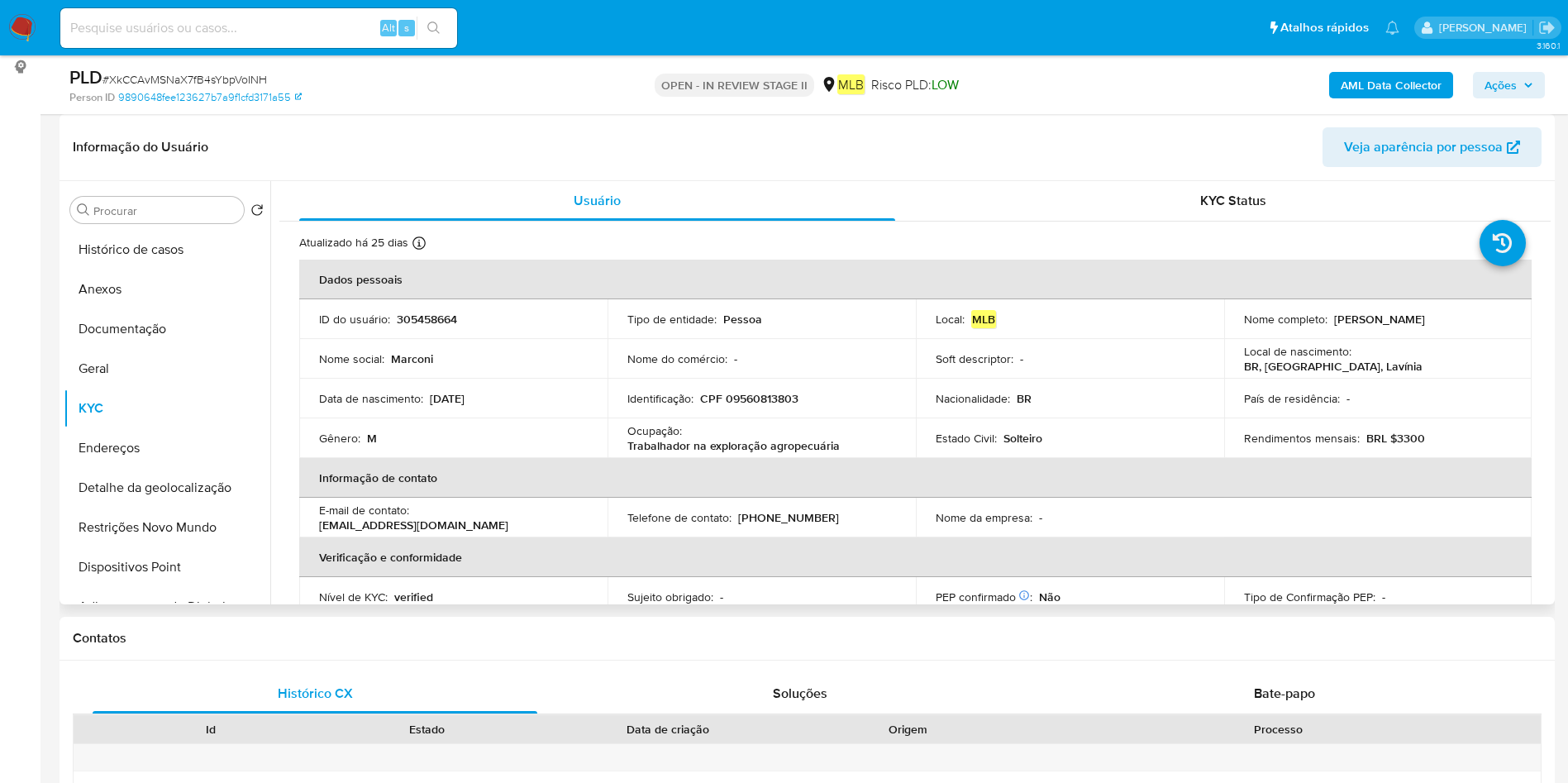
click at [732, 440] on p "Trabalhador na exploração agropecuária" at bounding box center [733, 445] width 212 height 15
copy div "Ocupação : Trabalhador na exploração agropecuária"
click at [127, 349] on button "Geral" at bounding box center [159, 369] width 193 height 40
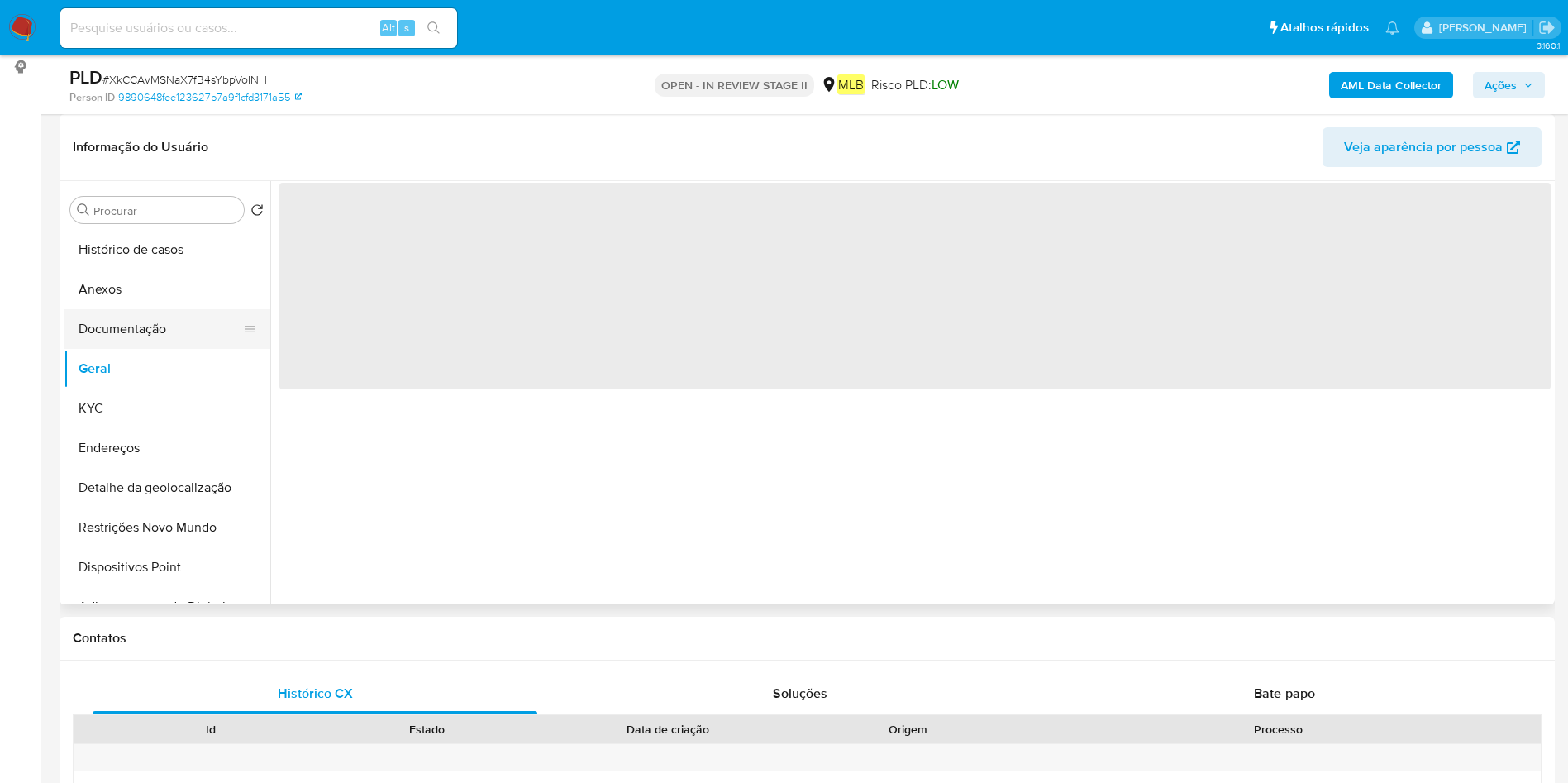
click at [143, 330] on button "Documentação" at bounding box center [159, 329] width 193 height 40
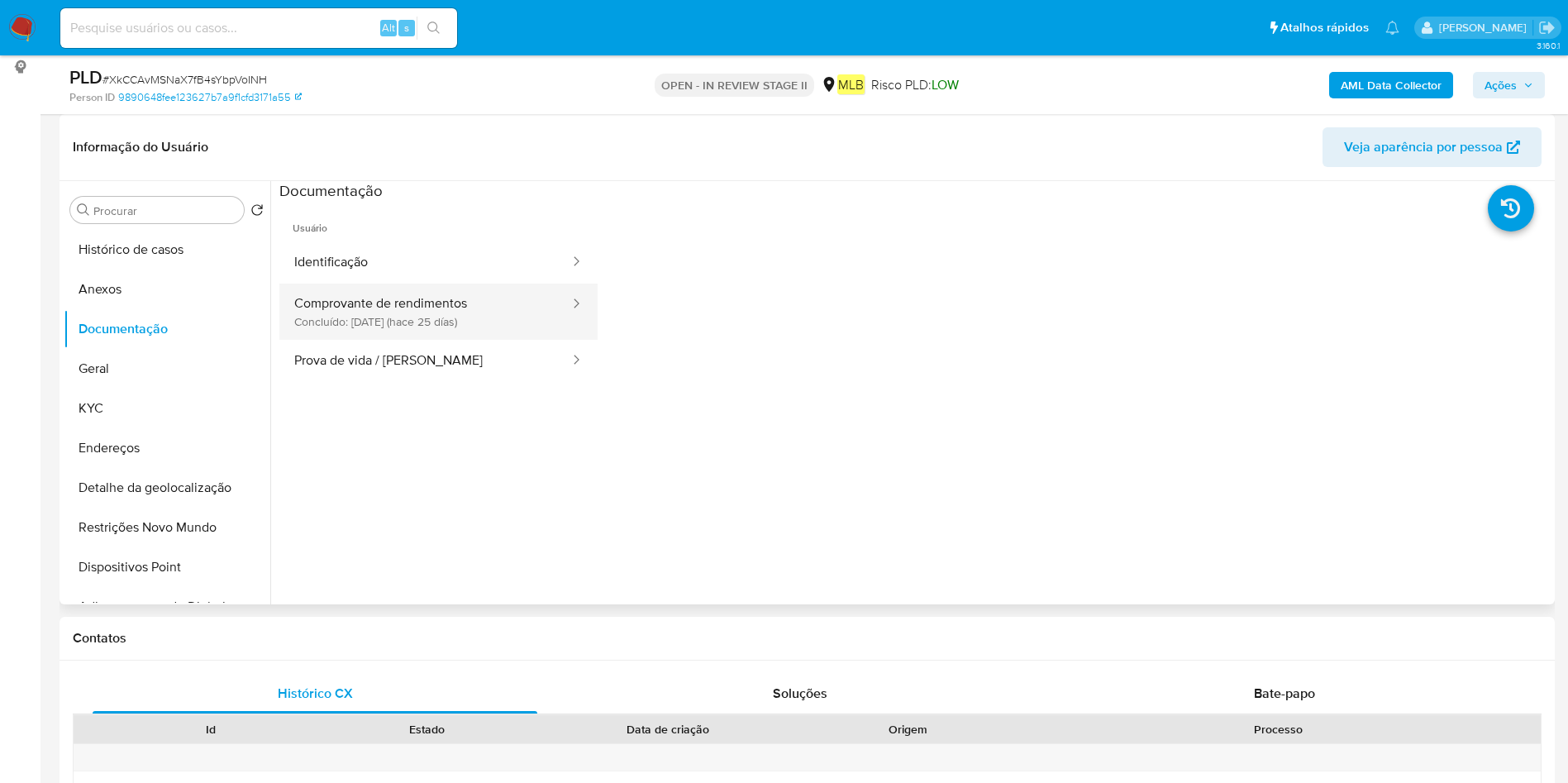
drag, startPoint x: 395, startPoint y: 279, endPoint x: 399, endPoint y: 292, distance: 13.6
click at [394, 283] on ul "Identificação Comprovante de rendimentos Concluído: 29/08/2025 (hace 25 días) P…" at bounding box center [438, 312] width 318 height 141
click at [408, 314] on button "Comprovante de rendimentos Concluído: 29/08/2025 (hace 25 días)" at bounding box center [426, 311] width 292 height 56
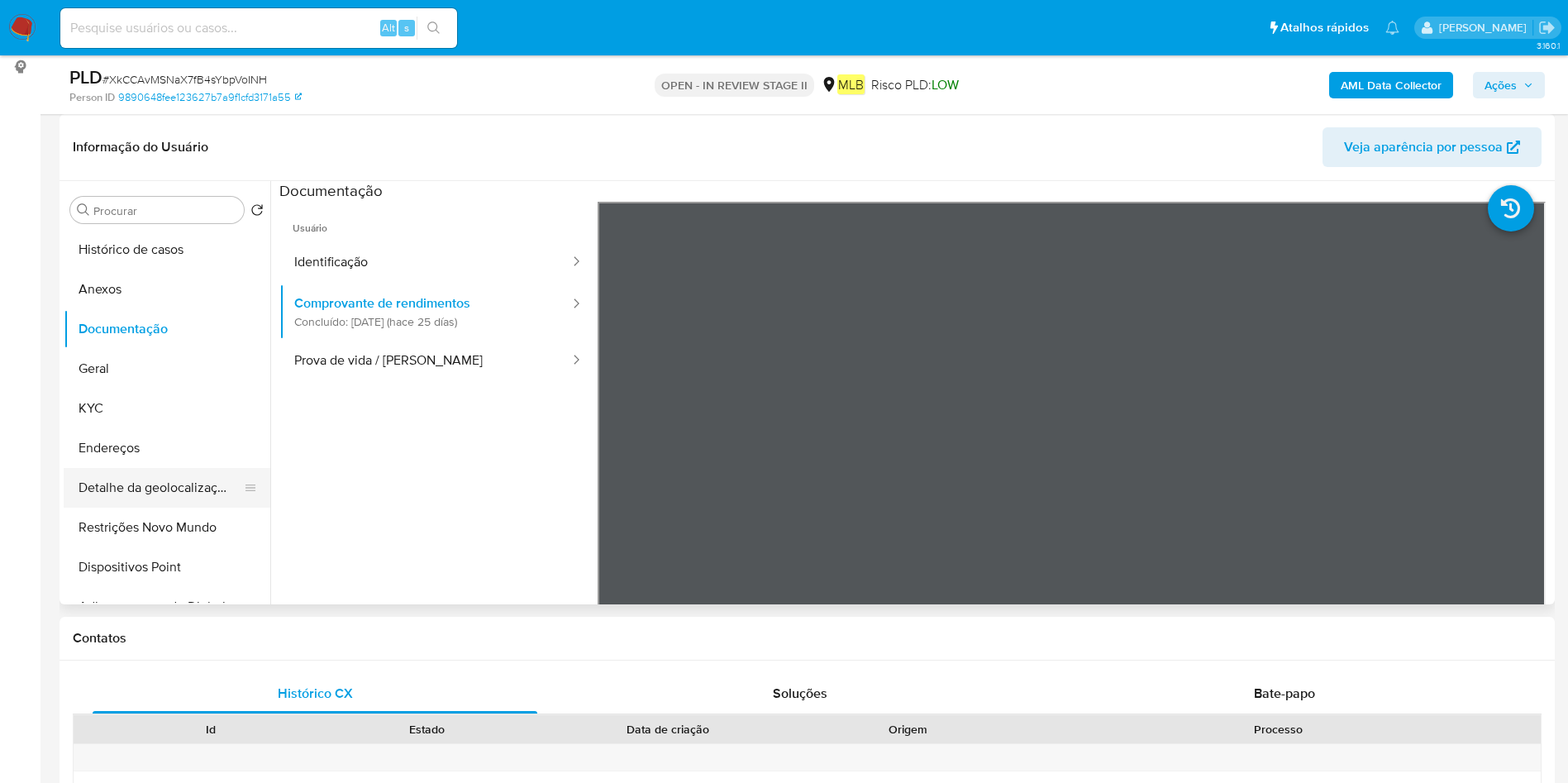
click at [157, 497] on button "Detalhe da geolocalização" at bounding box center [159, 487] width 193 height 40
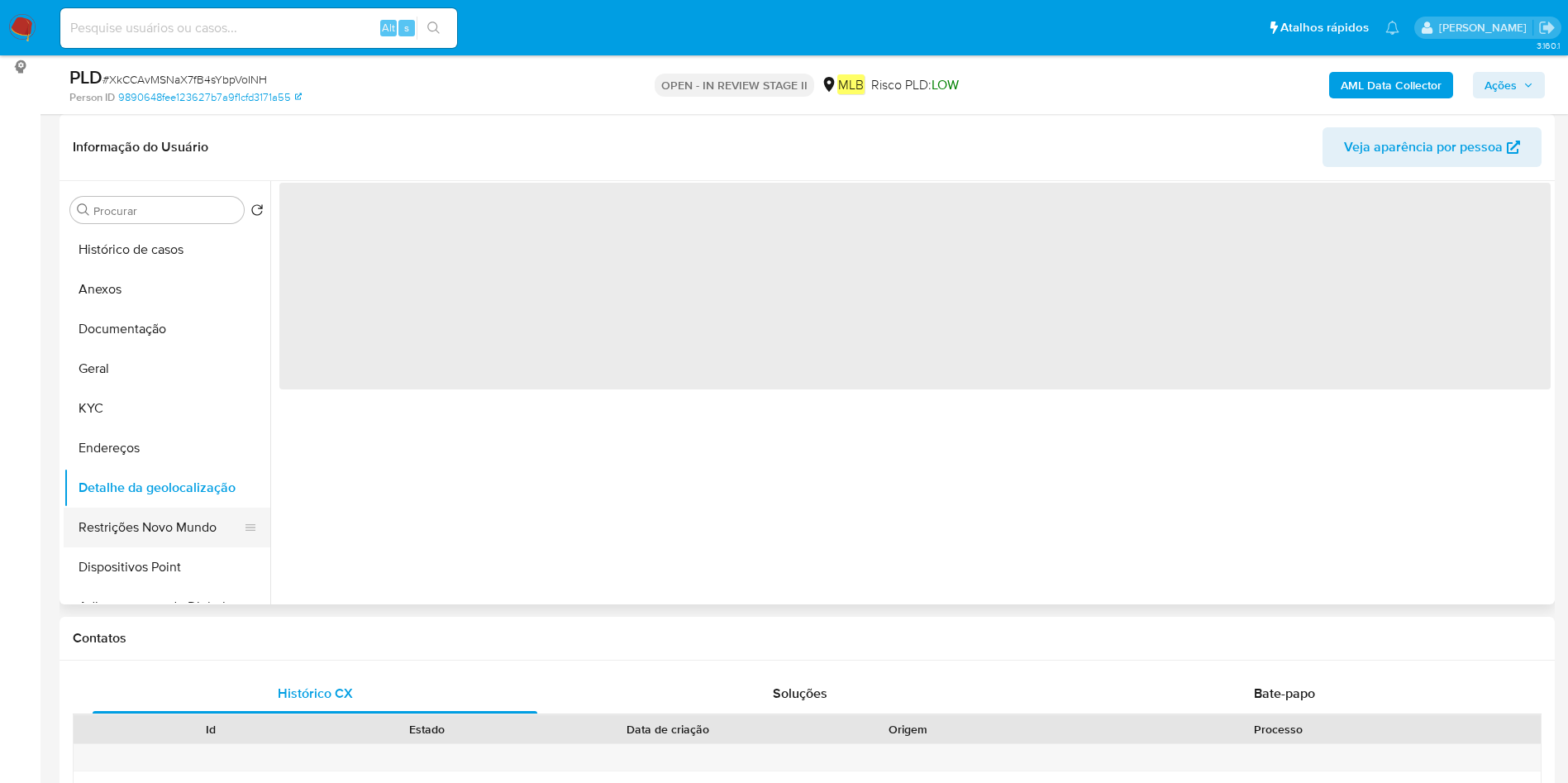
click at [150, 526] on button "Restrições Novo Mundo" at bounding box center [159, 527] width 193 height 40
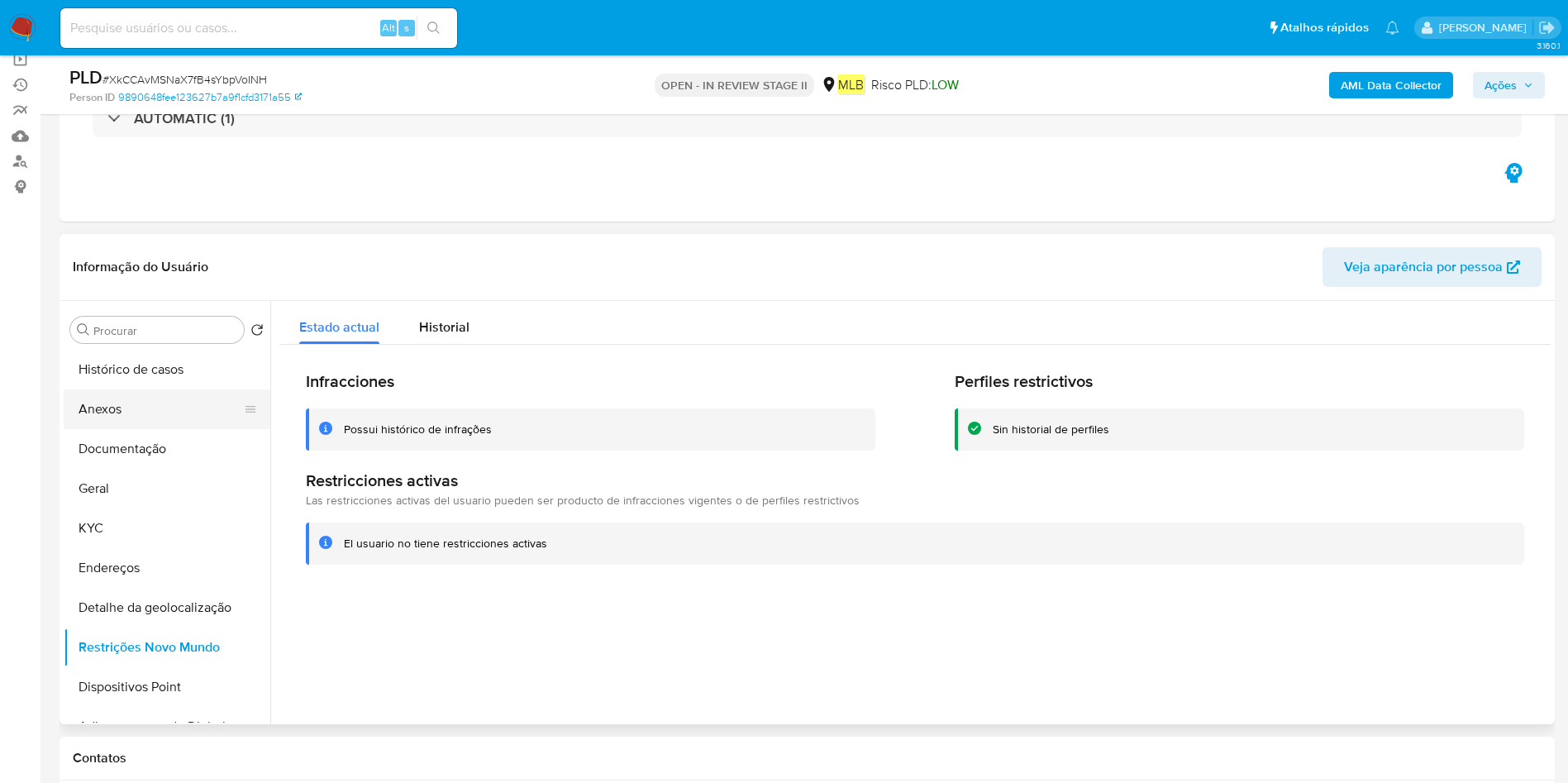
scroll to position [124, 0]
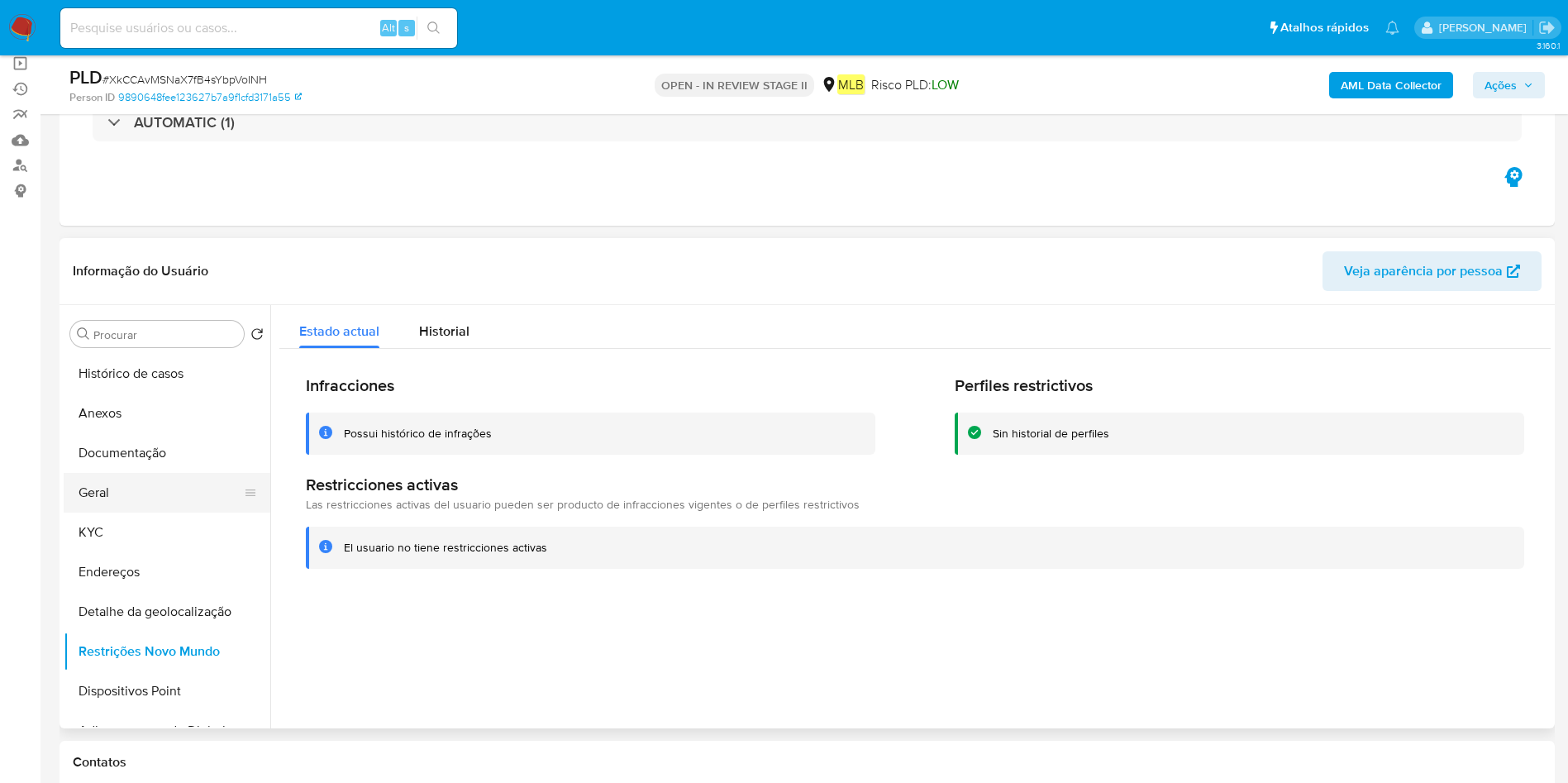
click at [152, 495] on button "Geral" at bounding box center [159, 493] width 193 height 40
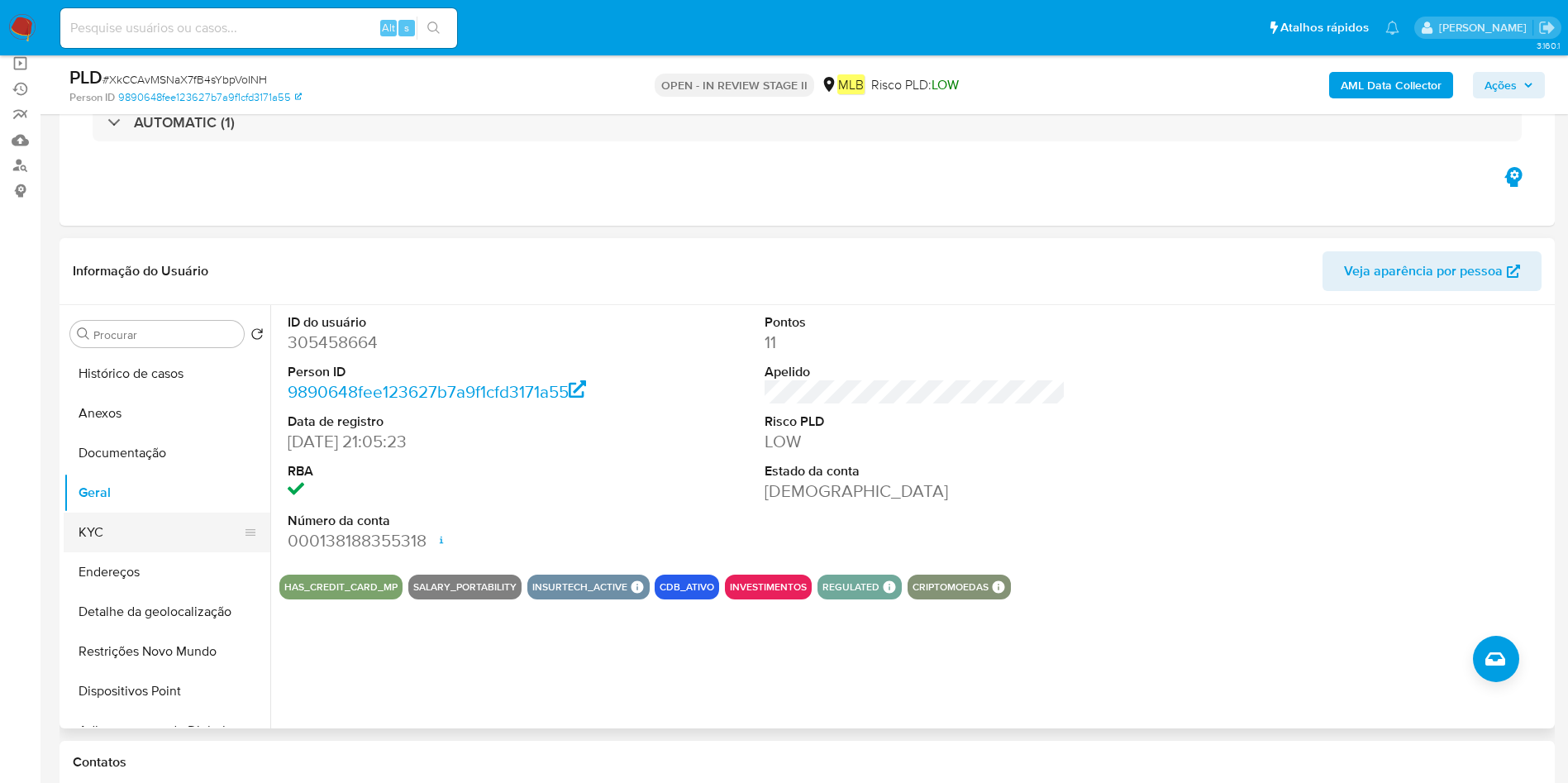
click at [135, 549] on ul "Histórico de casos Anexos Documentação Geral KYC Endereços Detalhe da geolocali…" at bounding box center [167, 540] width 207 height 372
click at [151, 528] on button "KYC" at bounding box center [159, 532] width 193 height 40
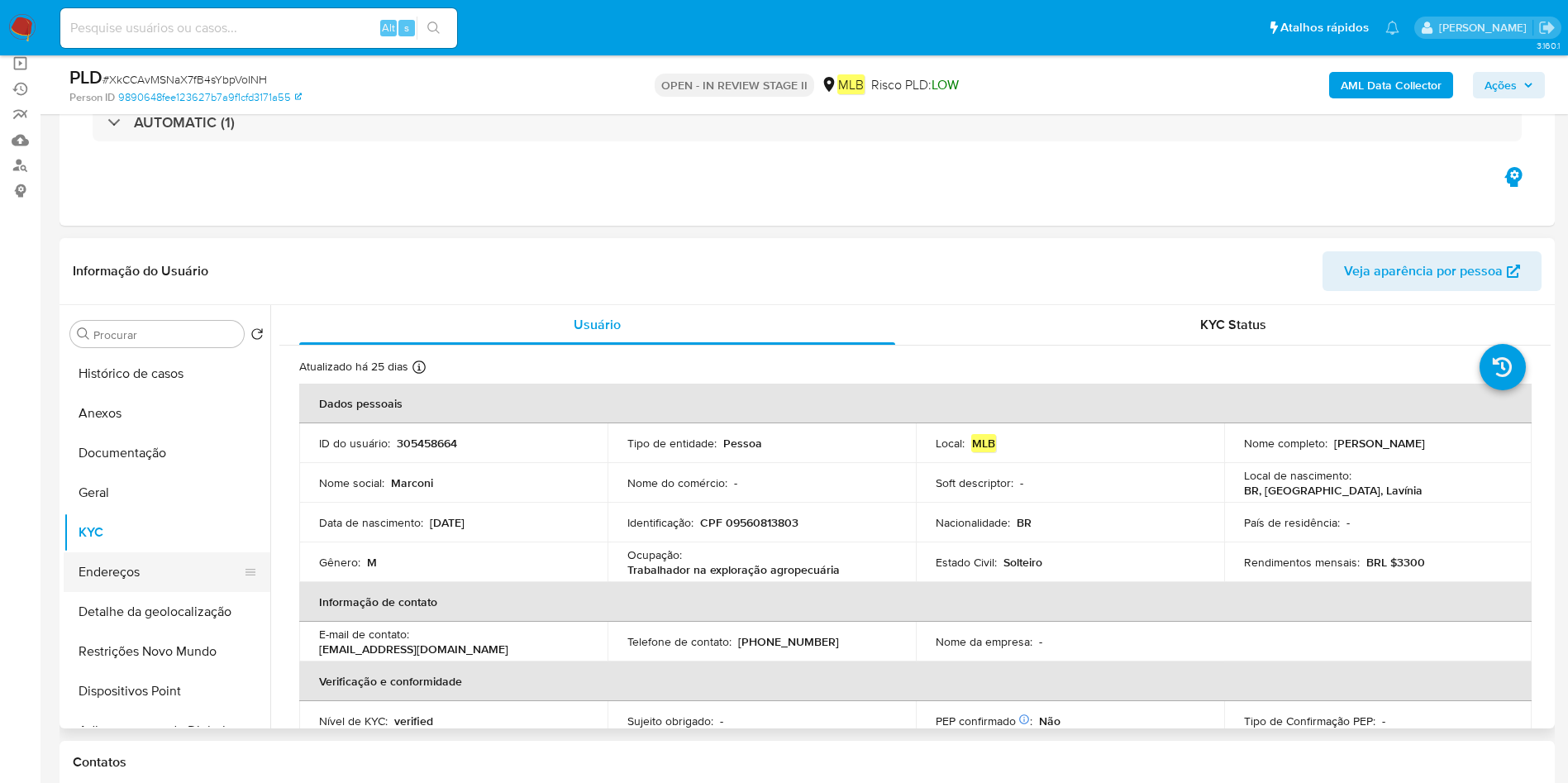
click at [138, 567] on button "Endereços" at bounding box center [159, 572] width 193 height 40
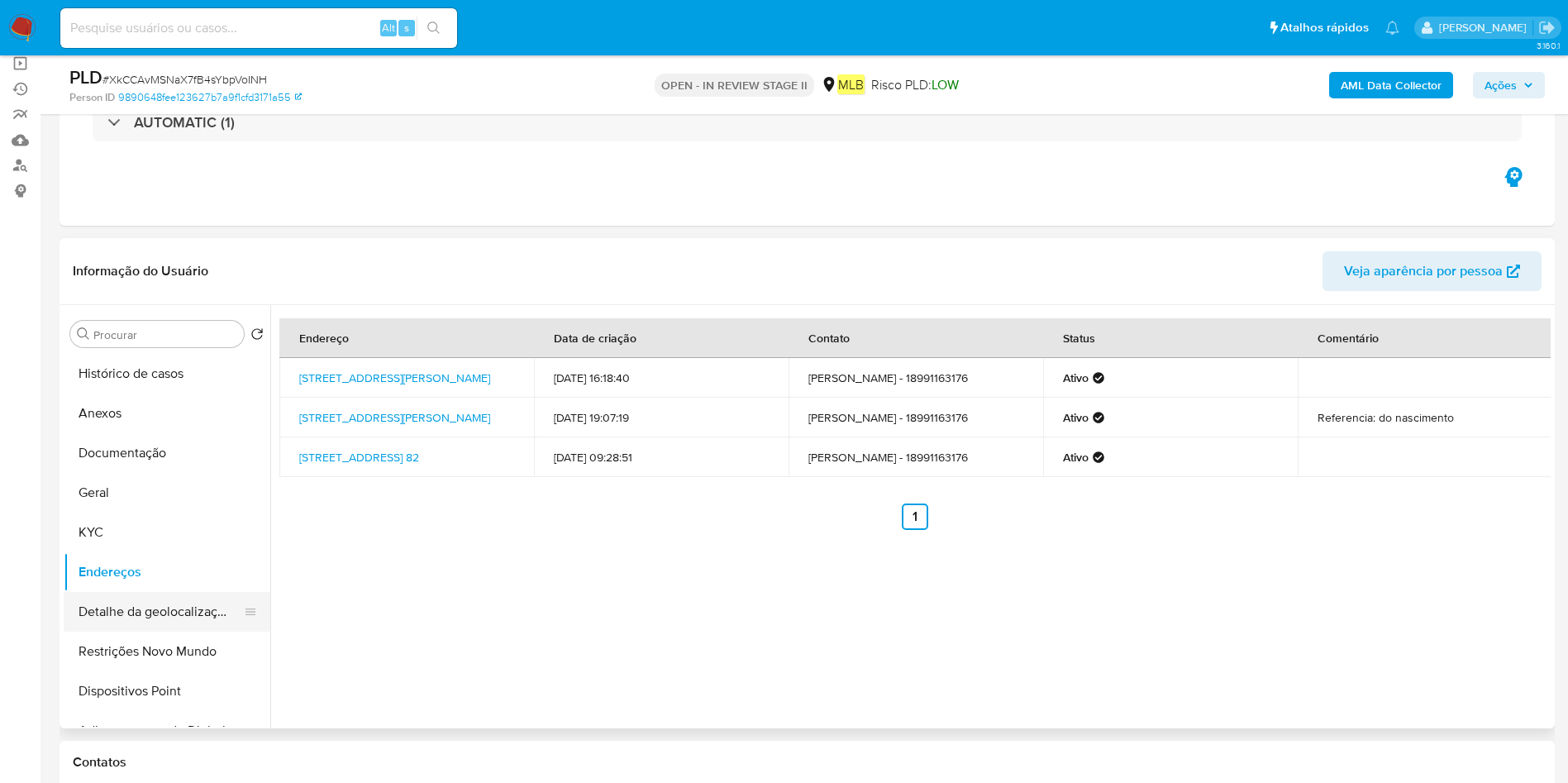
click at [174, 615] on button "Detalhe da geolocalização" at bounding box center [159, 611] width 193 height 40
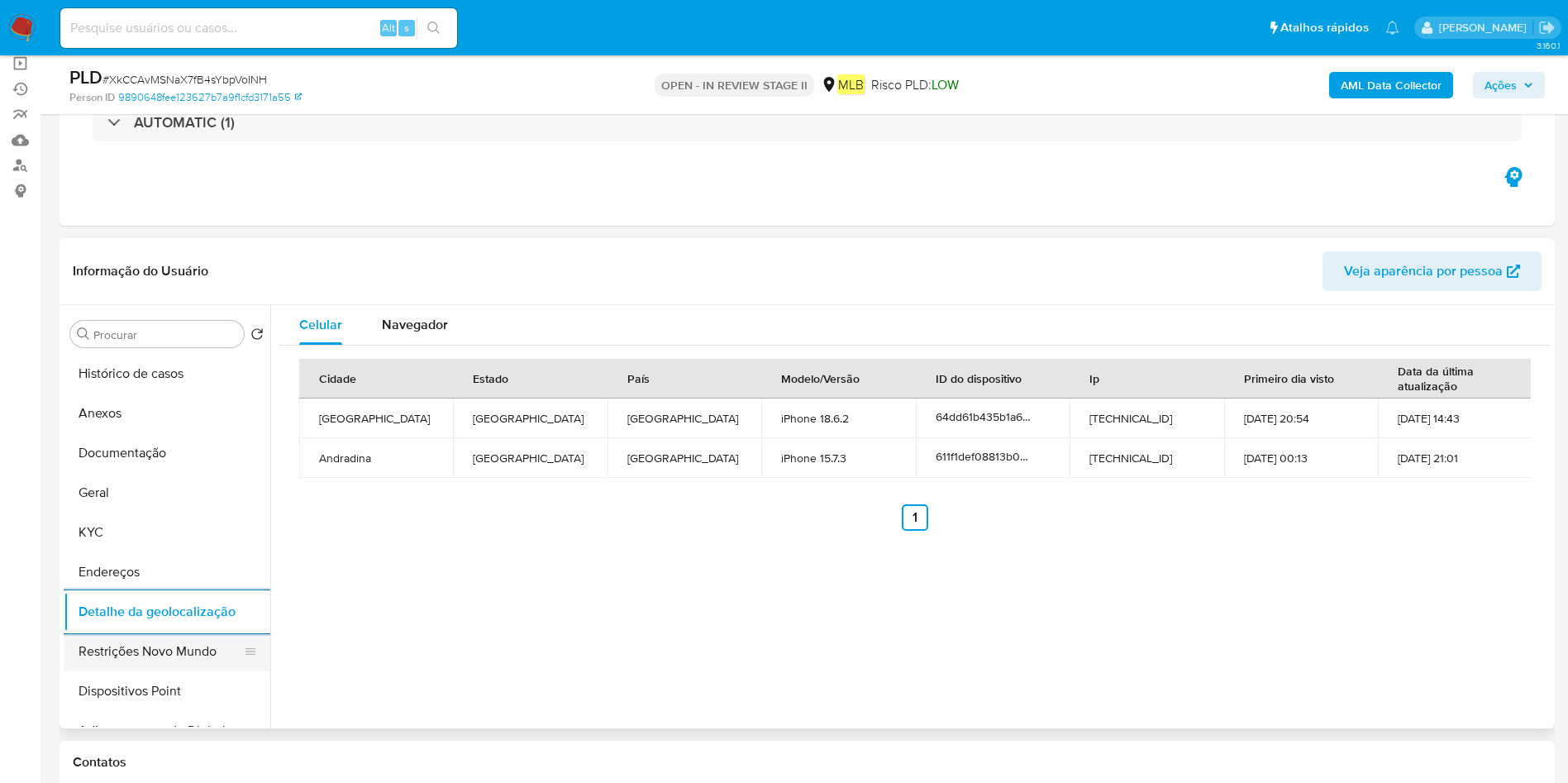
click at [100, 654] on button "Restrições Novo Mundo" at bounding box center [159, 651] width 193 height 40
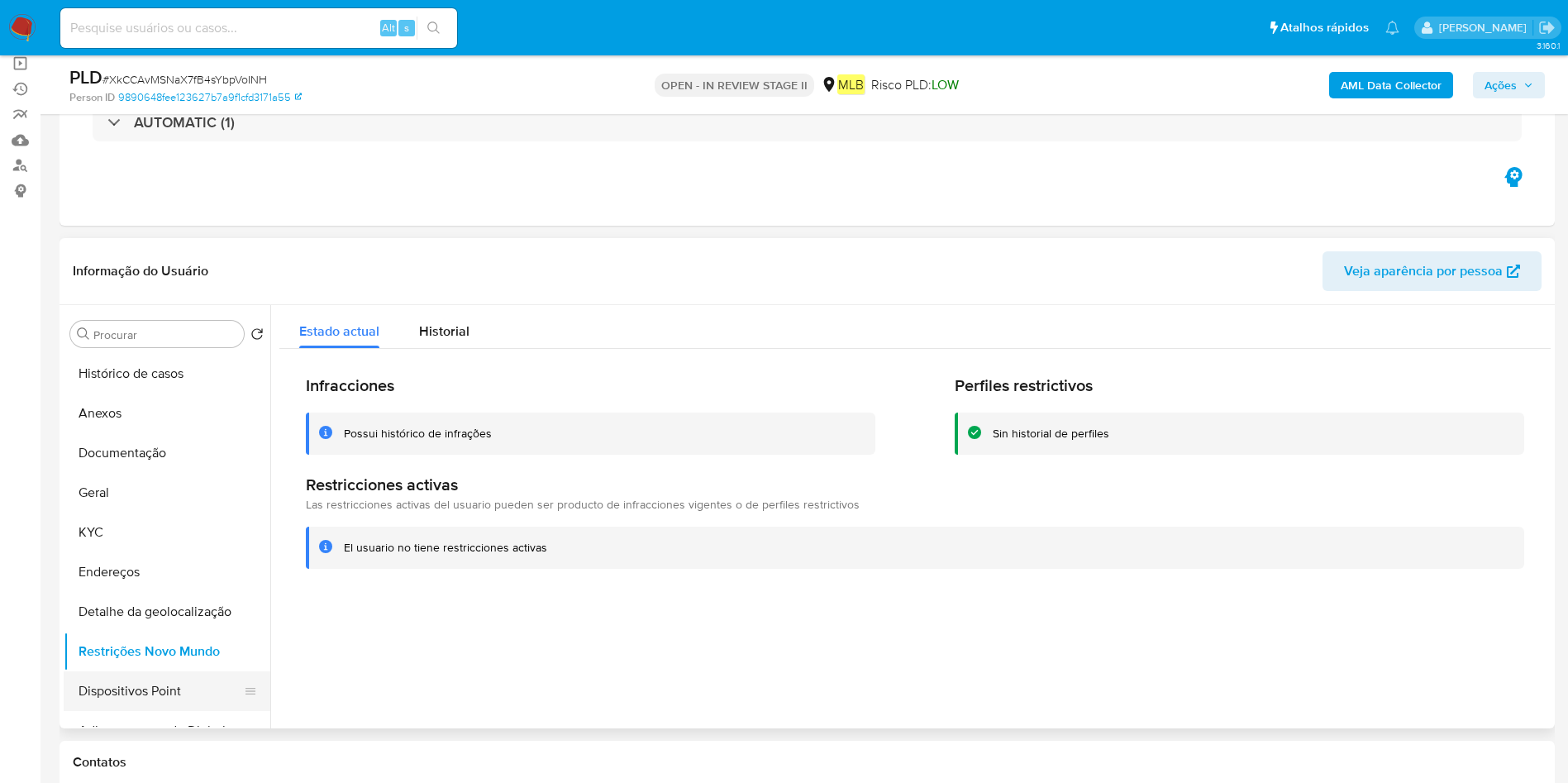
click at [161, 688] on button "Dispositivos Point" at bounding box center [159, 690] width 193 height 40
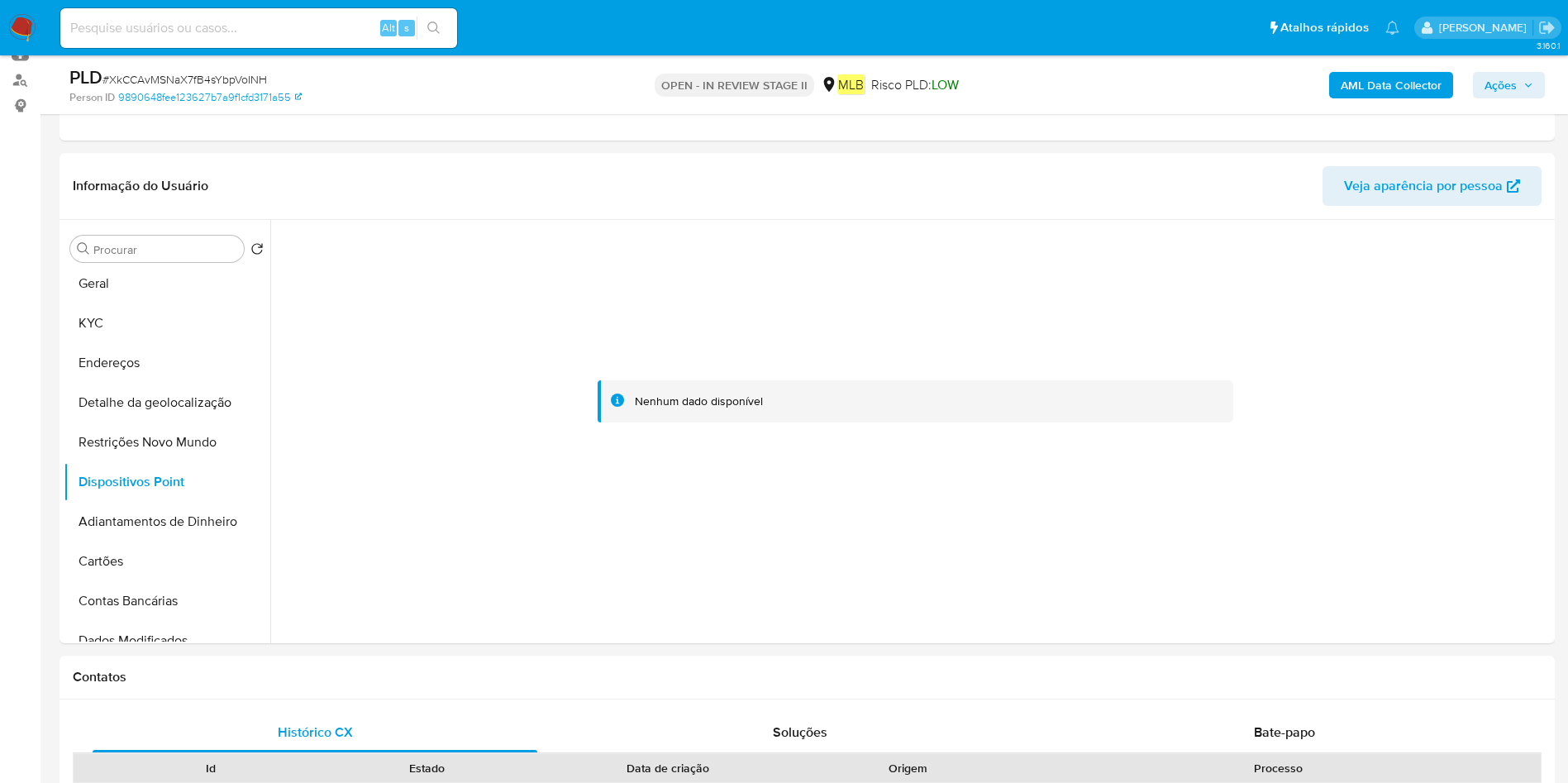
scroll to position [248, 0]
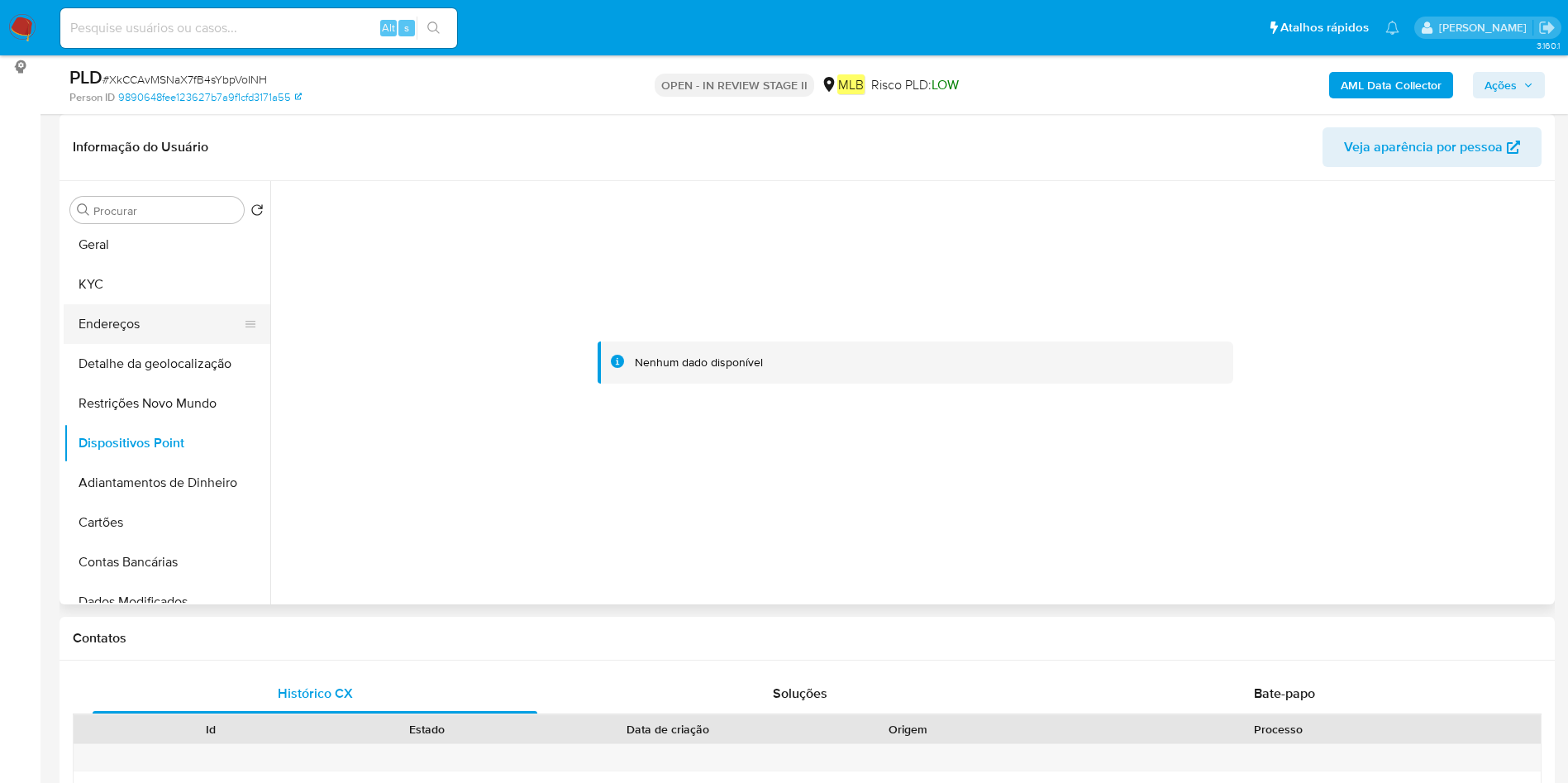
click at [150, 312] on button "Endereços" at bounding box center [159, 323] width 193 height 40
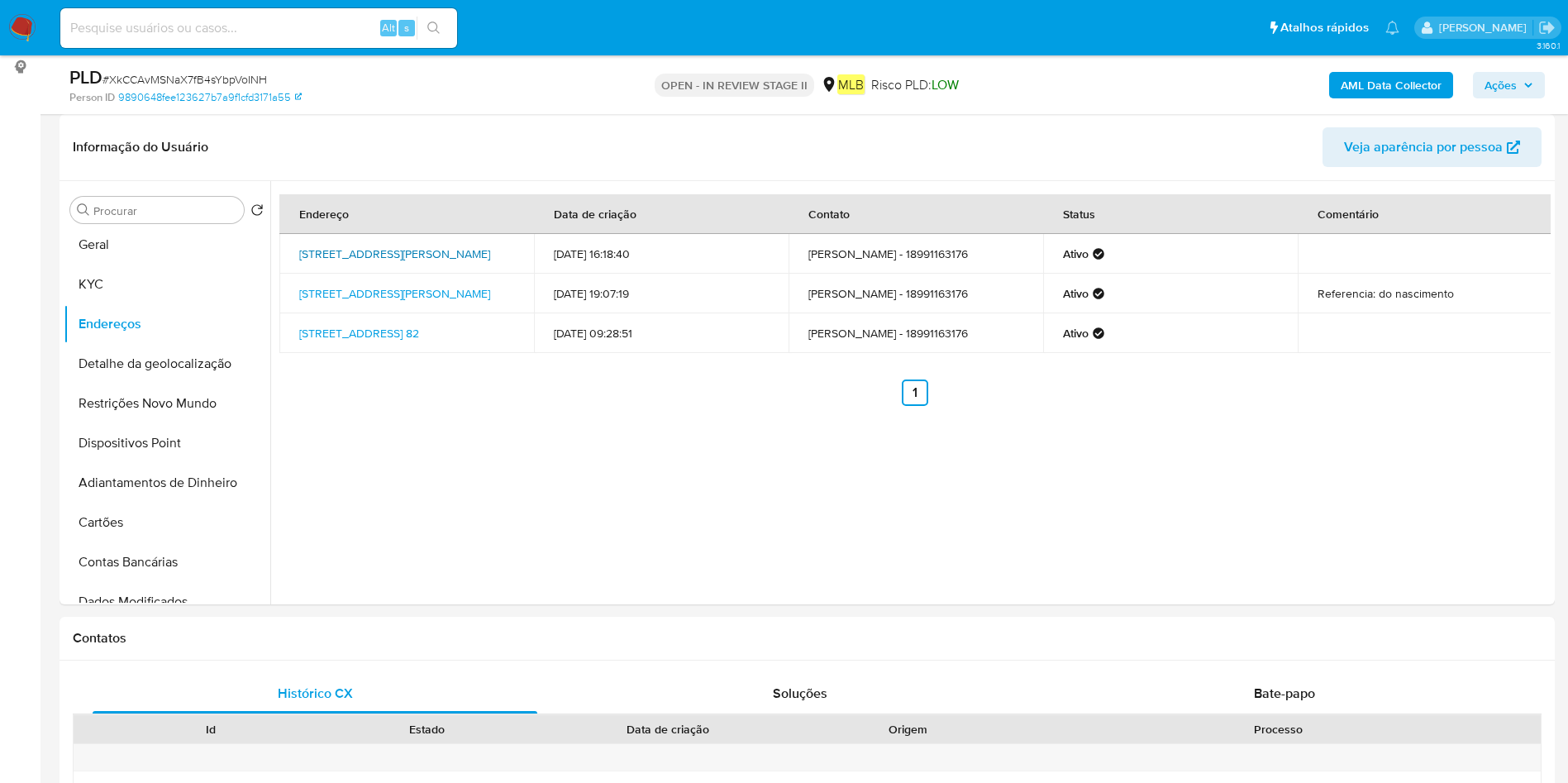
drag, startPoint x: 287, startPoint y: 245, endPoint x: 462, endPoint y: 251, distance: 175.1
click at [462, 251] on td "Rua Sebastião Xavier 21, Lavínia, São Paulo, 16850138, Brasil 21" at bounding box center [407, 254] width 255 height 40
copy link "Rua Sebastião Xavier 21, Lavínia"
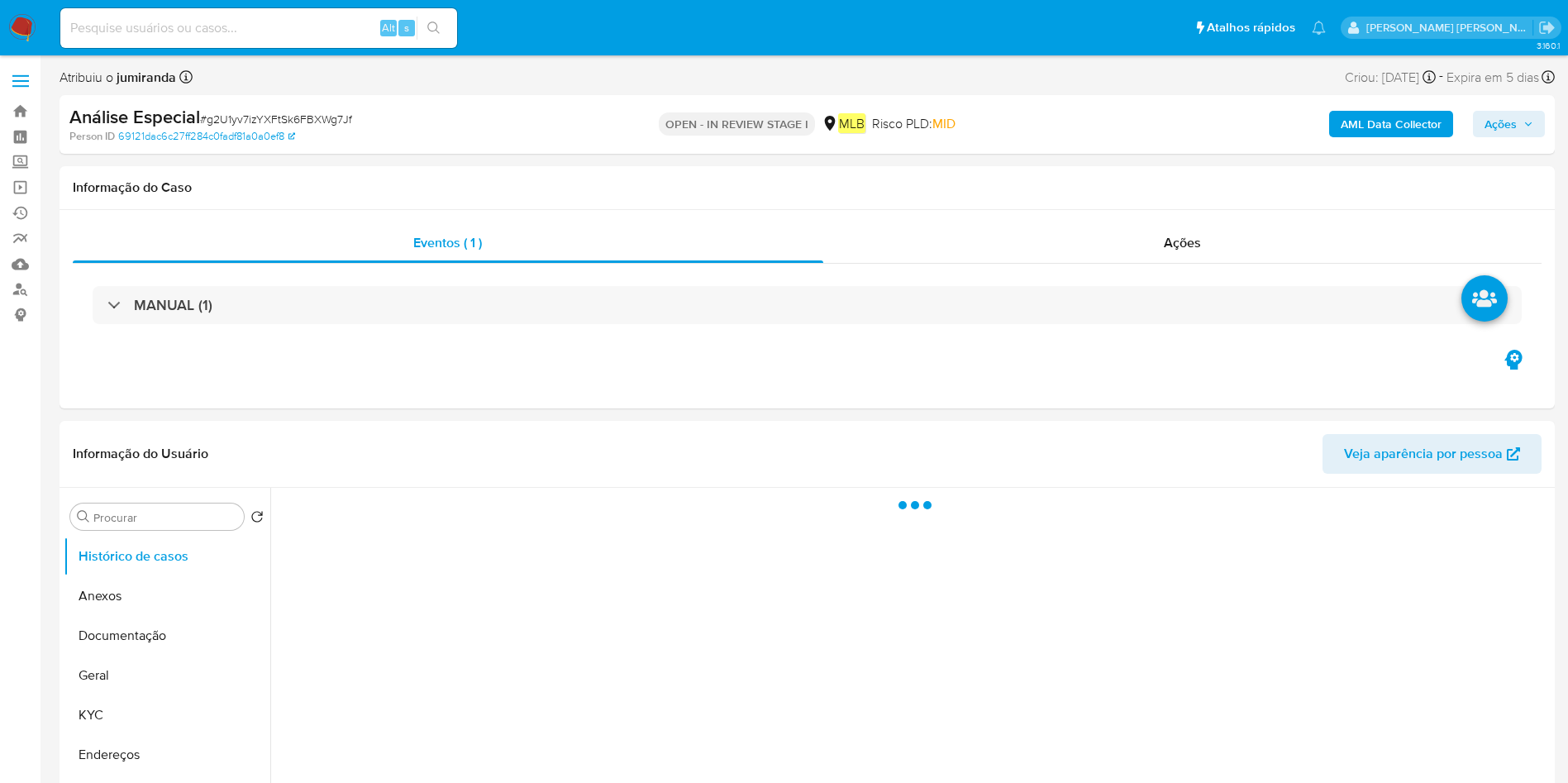
select select "10"
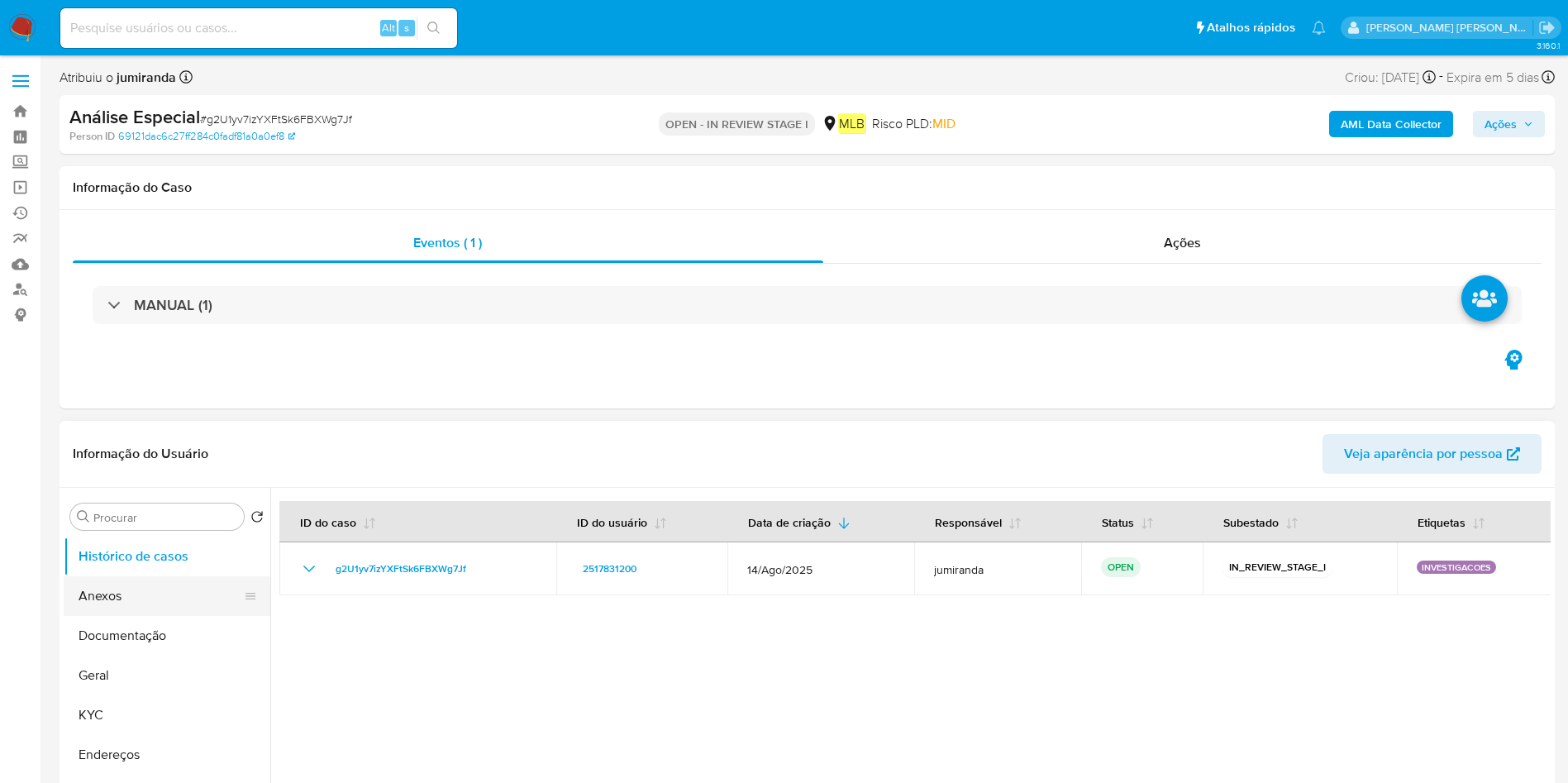
click at [146, 605] on button "Anexos" at bounding box center [159, 596] width 193 height 40
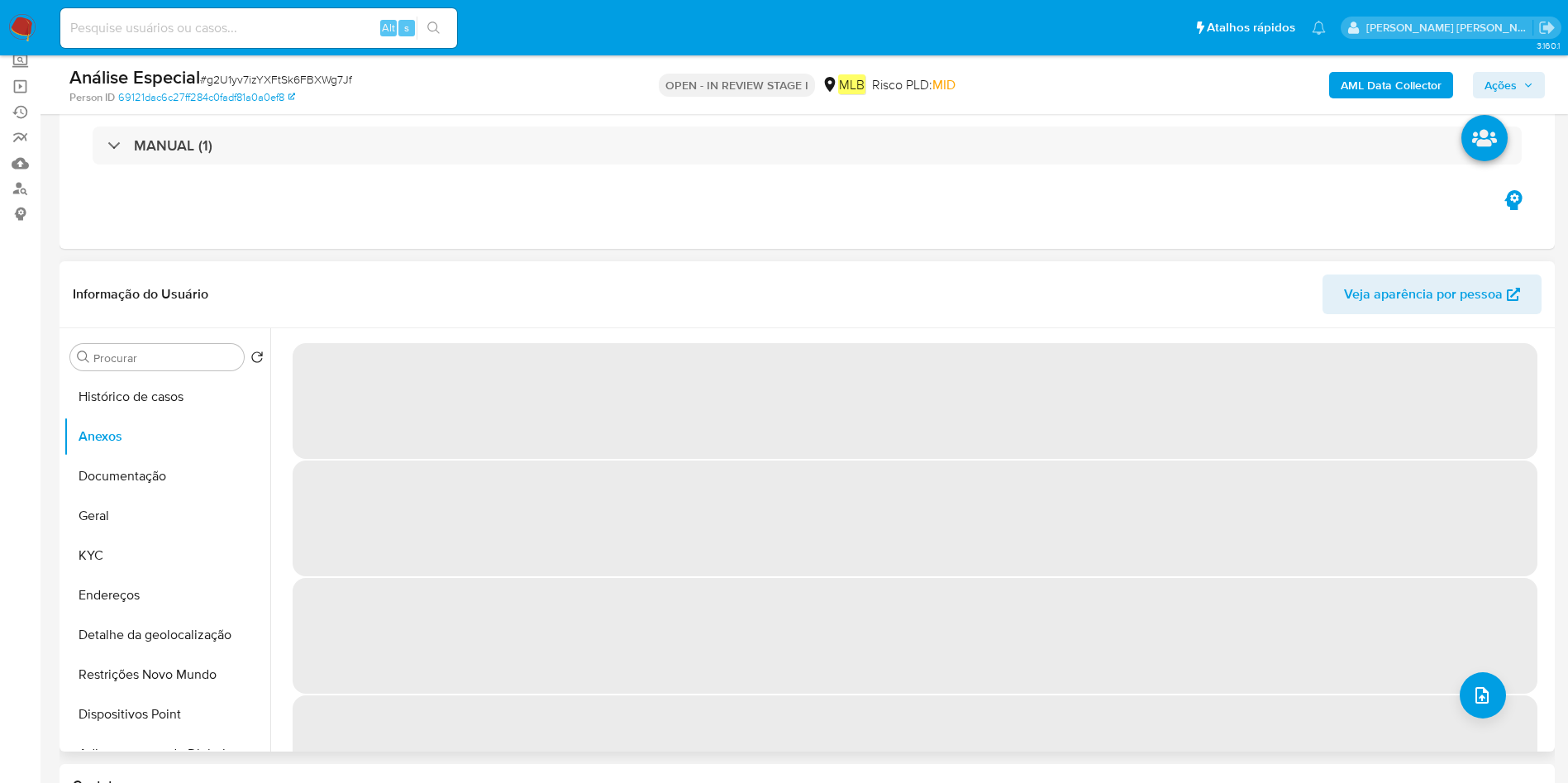
scroll to position [124, 0]
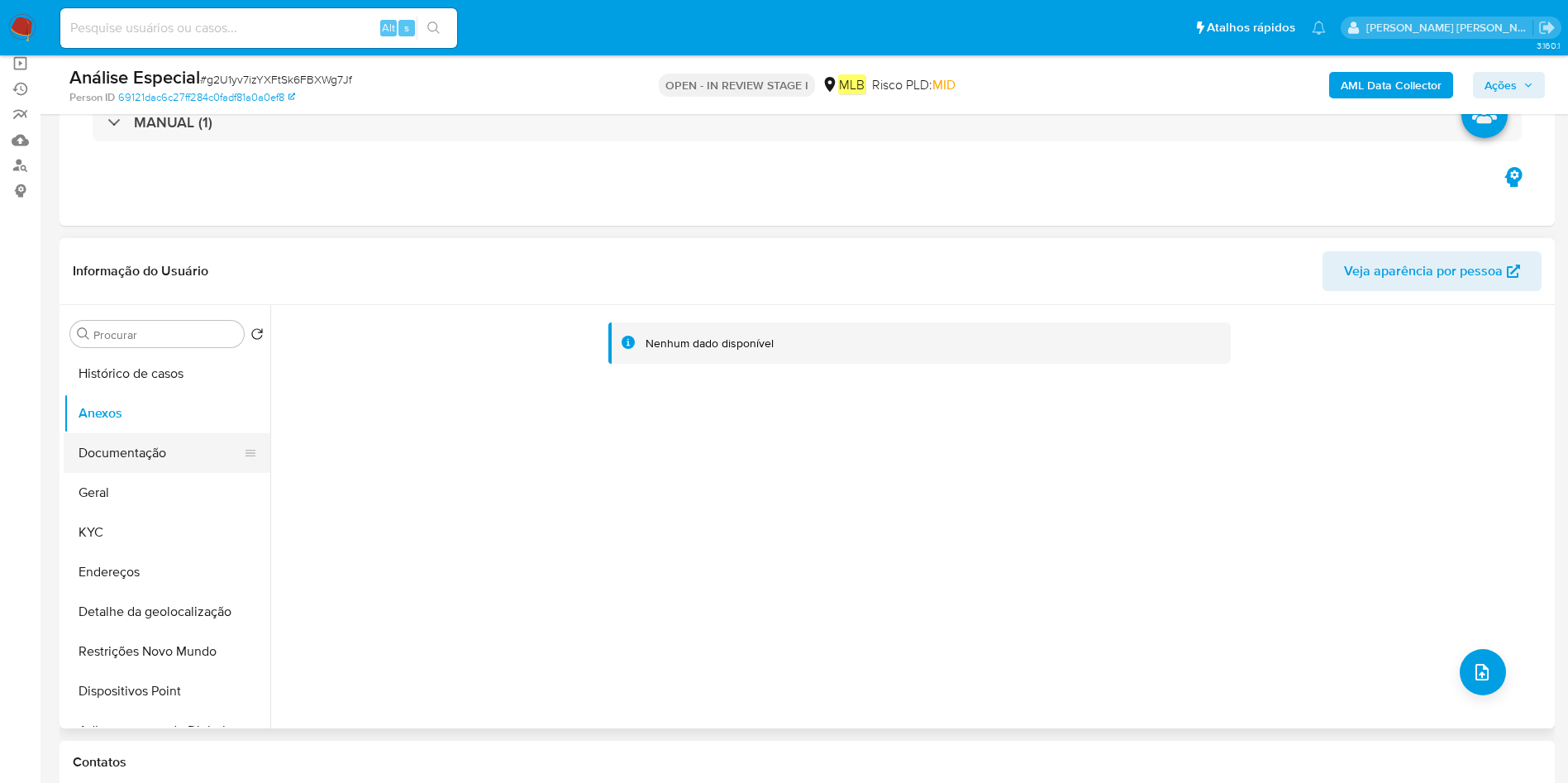
click at [177, 449] on button "Documentação" at bounding box center [159, 453] width 193 height 40
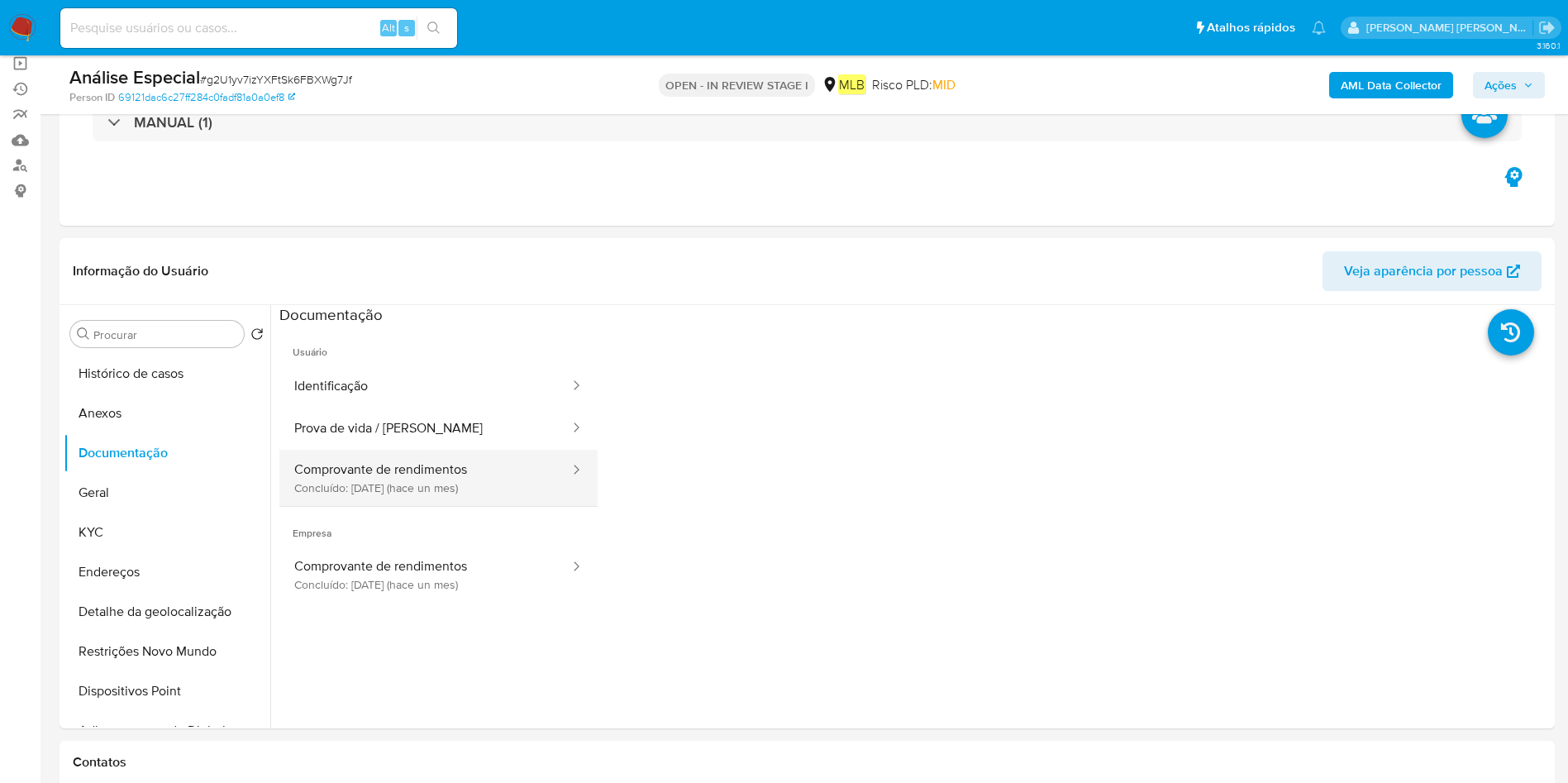
click at [391, 461] on button "Comprovante de rendimentos Concluído: [DATE] (hace un mes)" at bounding box center [426, 477] width 292 height 56
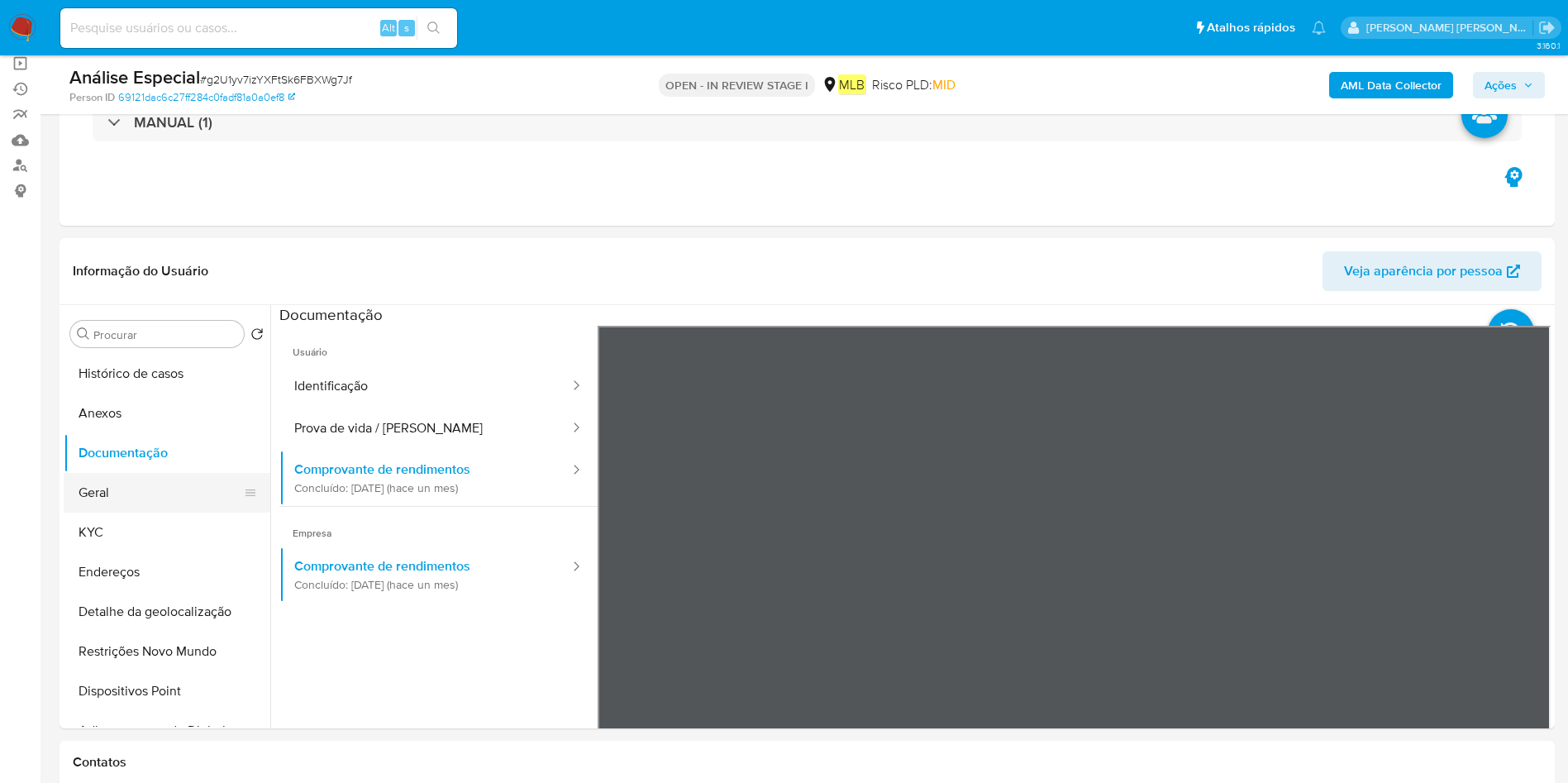
click at [143, 487] on button "Geral" at bounding box center [159, 493] width 193 height 40
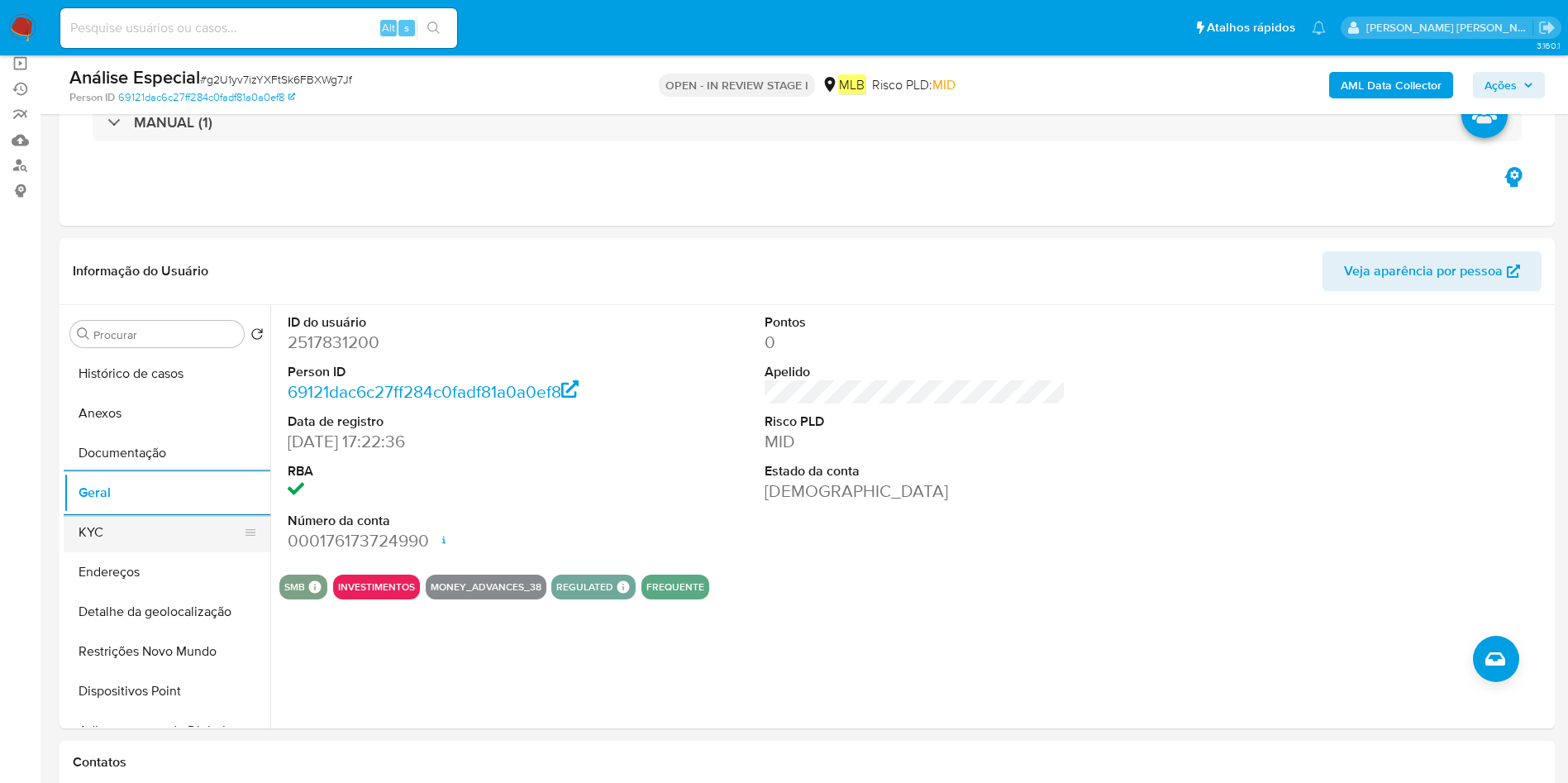
click at [126, 545] on button "KYC" at bounding box center [159, 532] width 193 height 40
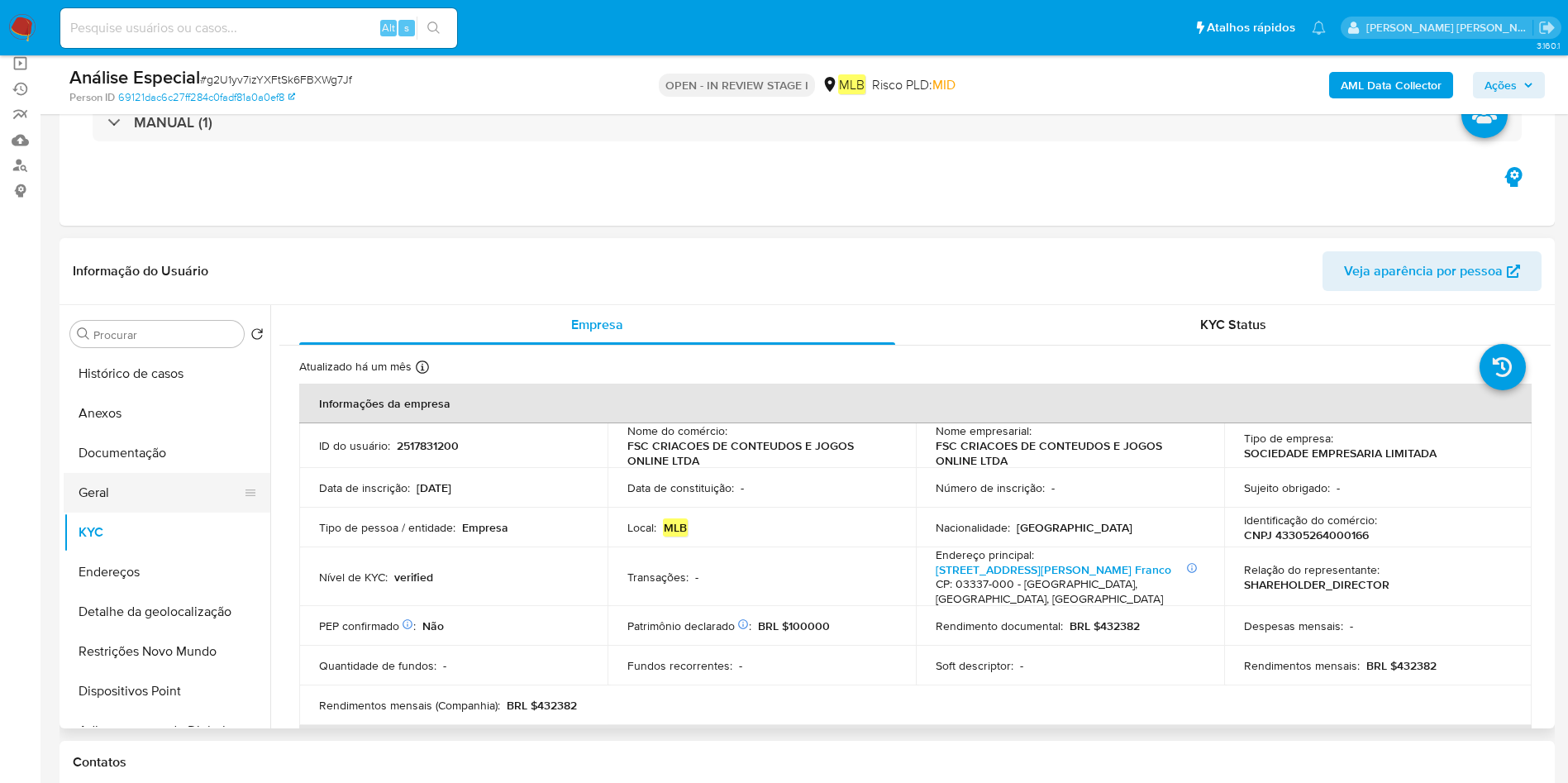
click at [134, 492] on button "Geral" at bounding box center [159, 493] width 193 height 40
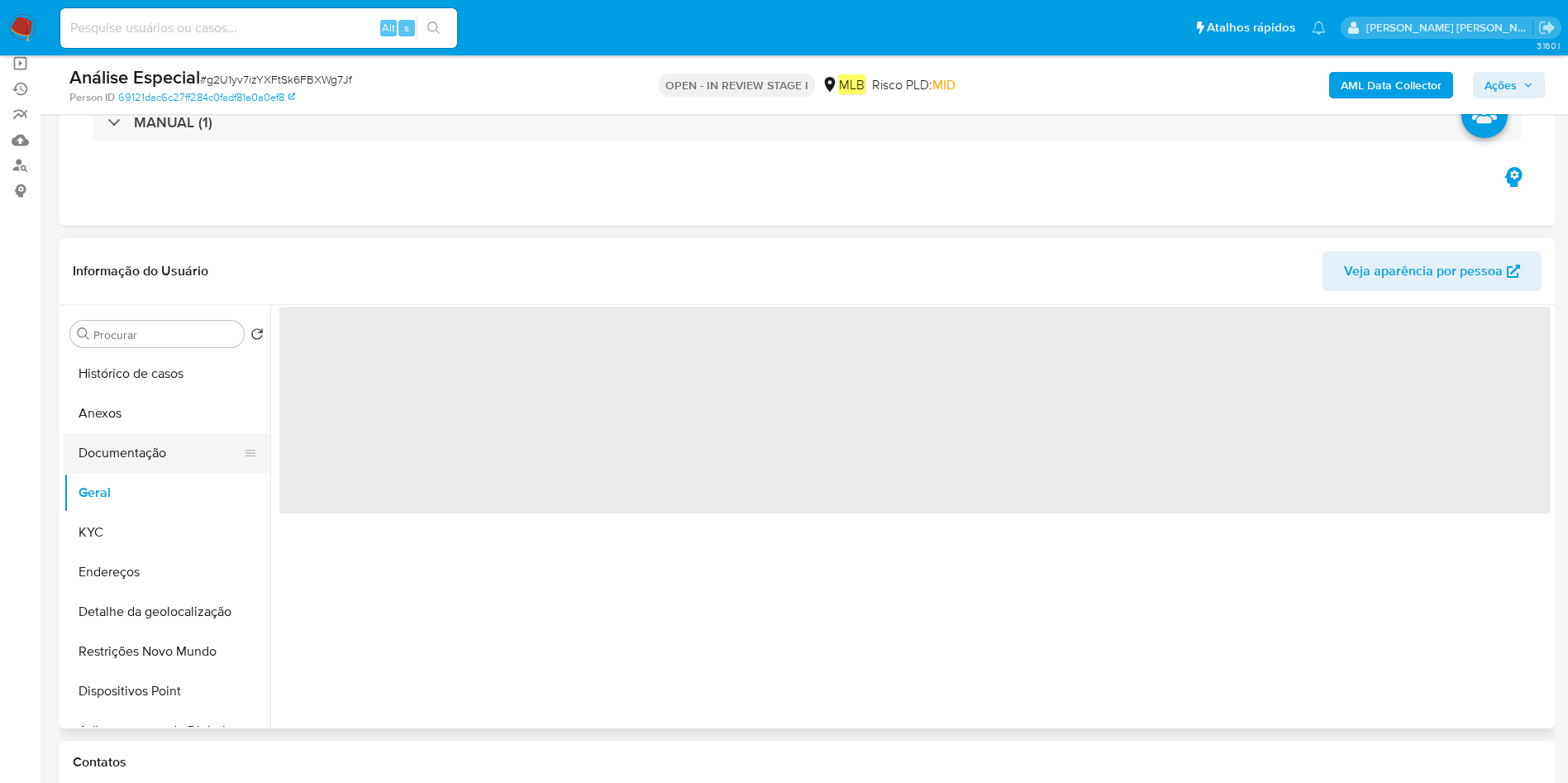
click at [163, 449] on button "Documentação" at bounding box center [159, 453] width 193 height 40
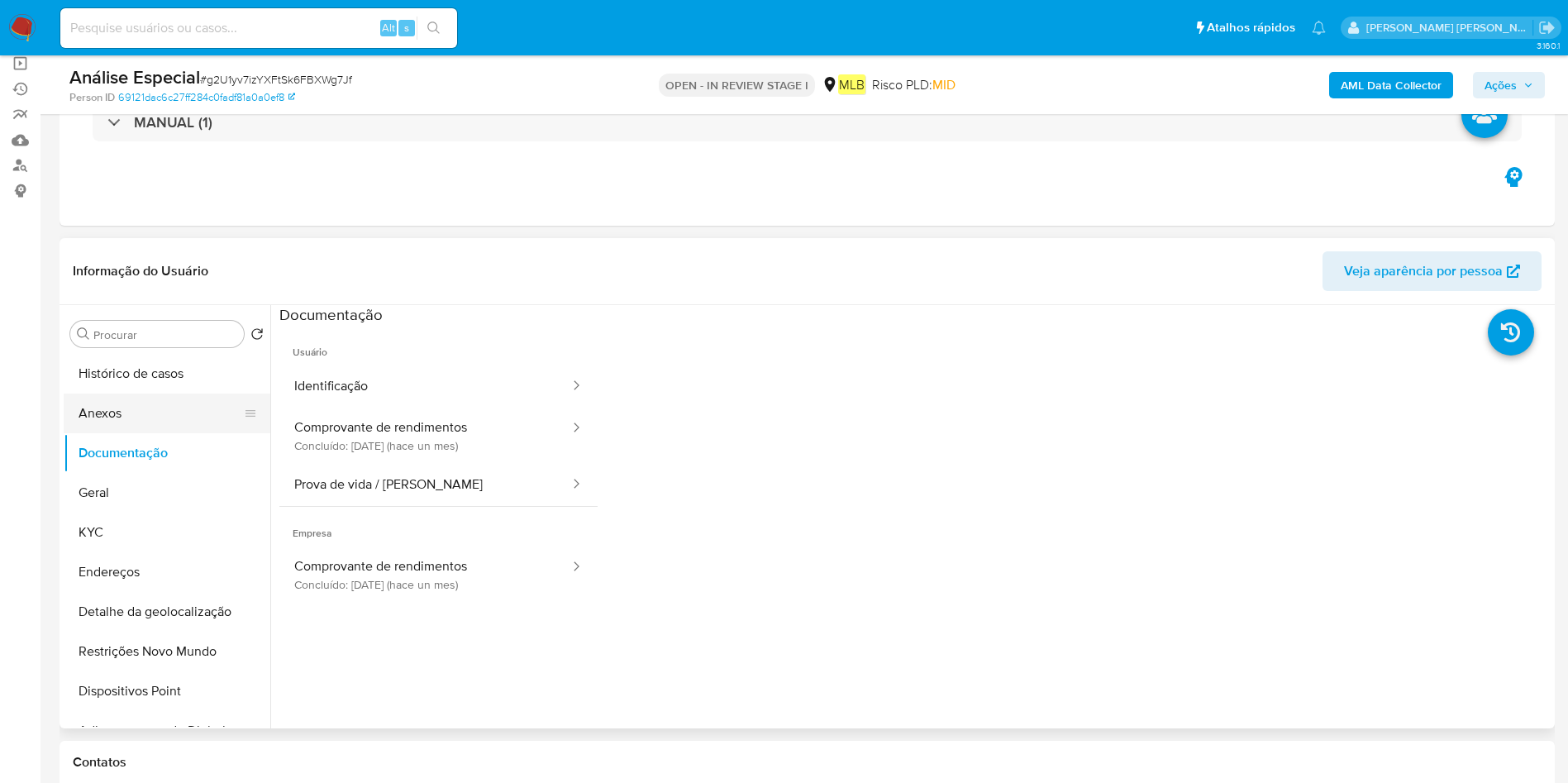
click at [171, 418] on button "Anexos" at bounding box center [159, 413] width 193 height 40
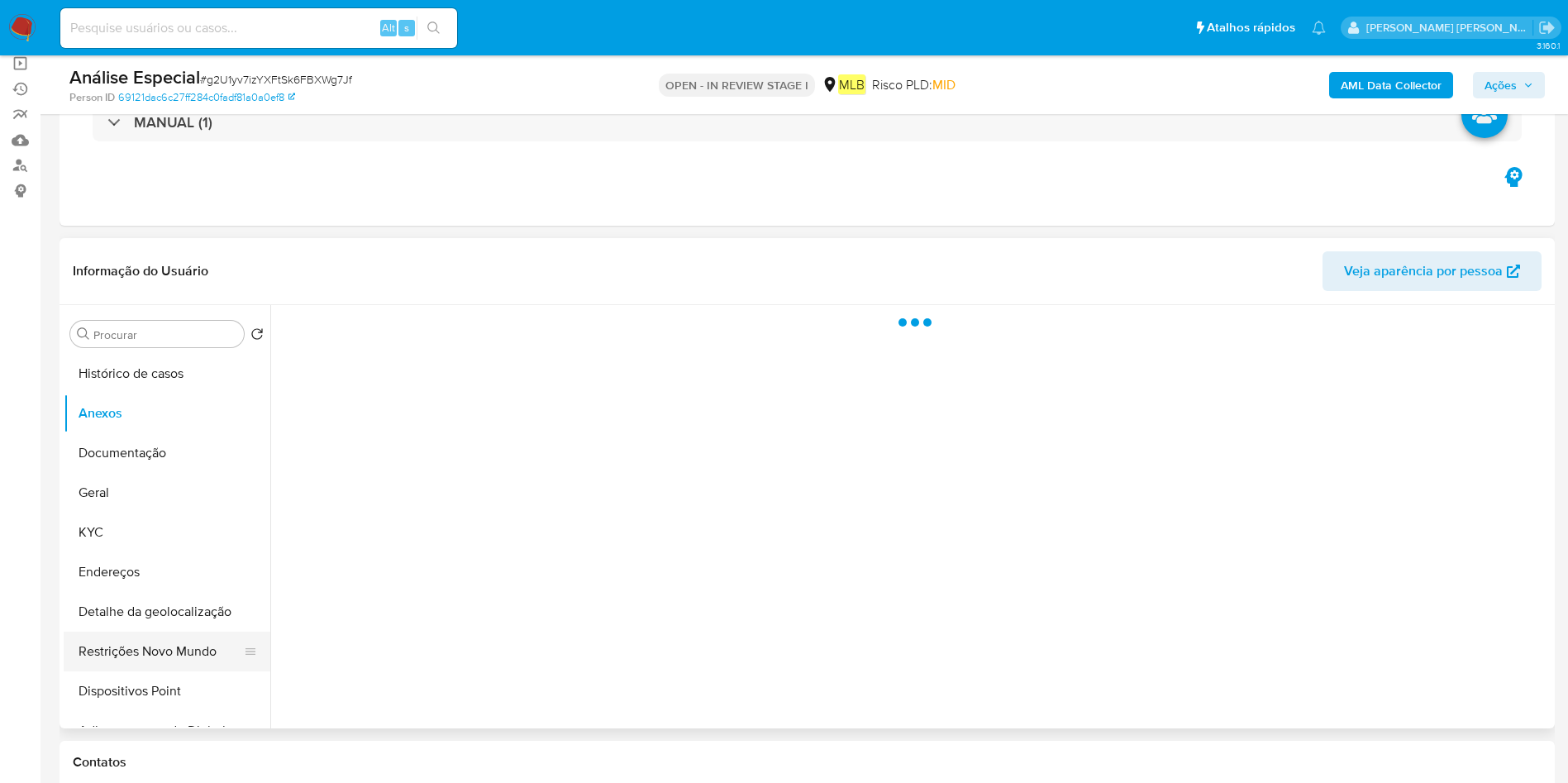
click at [105, 655] on button "Restrições Novo Mundo" at bounding box center [159, 651] width 193 height 40
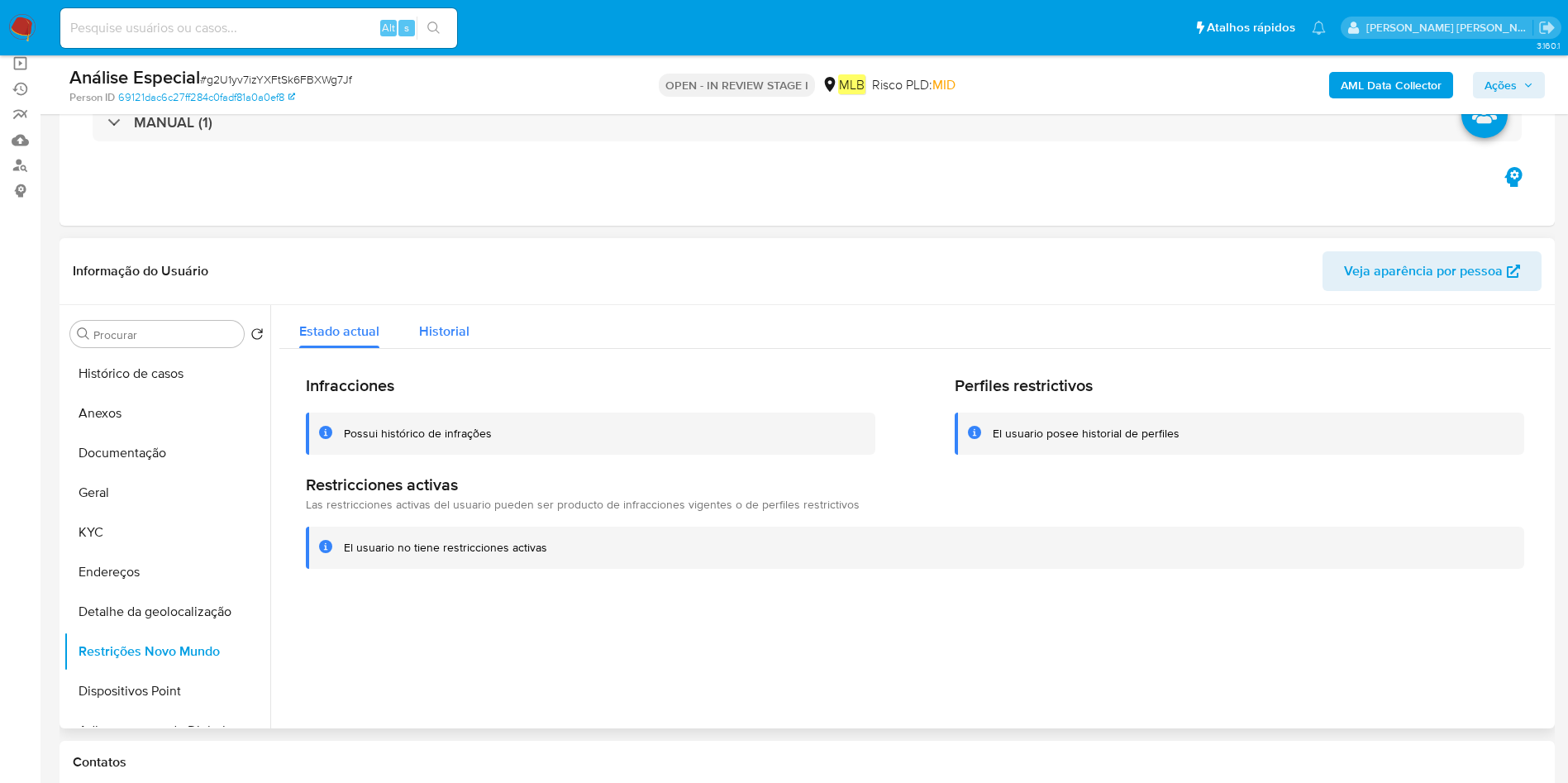
click at [467, 332] on span "Historial" at bounding box center [444, 330] width 51 height 19
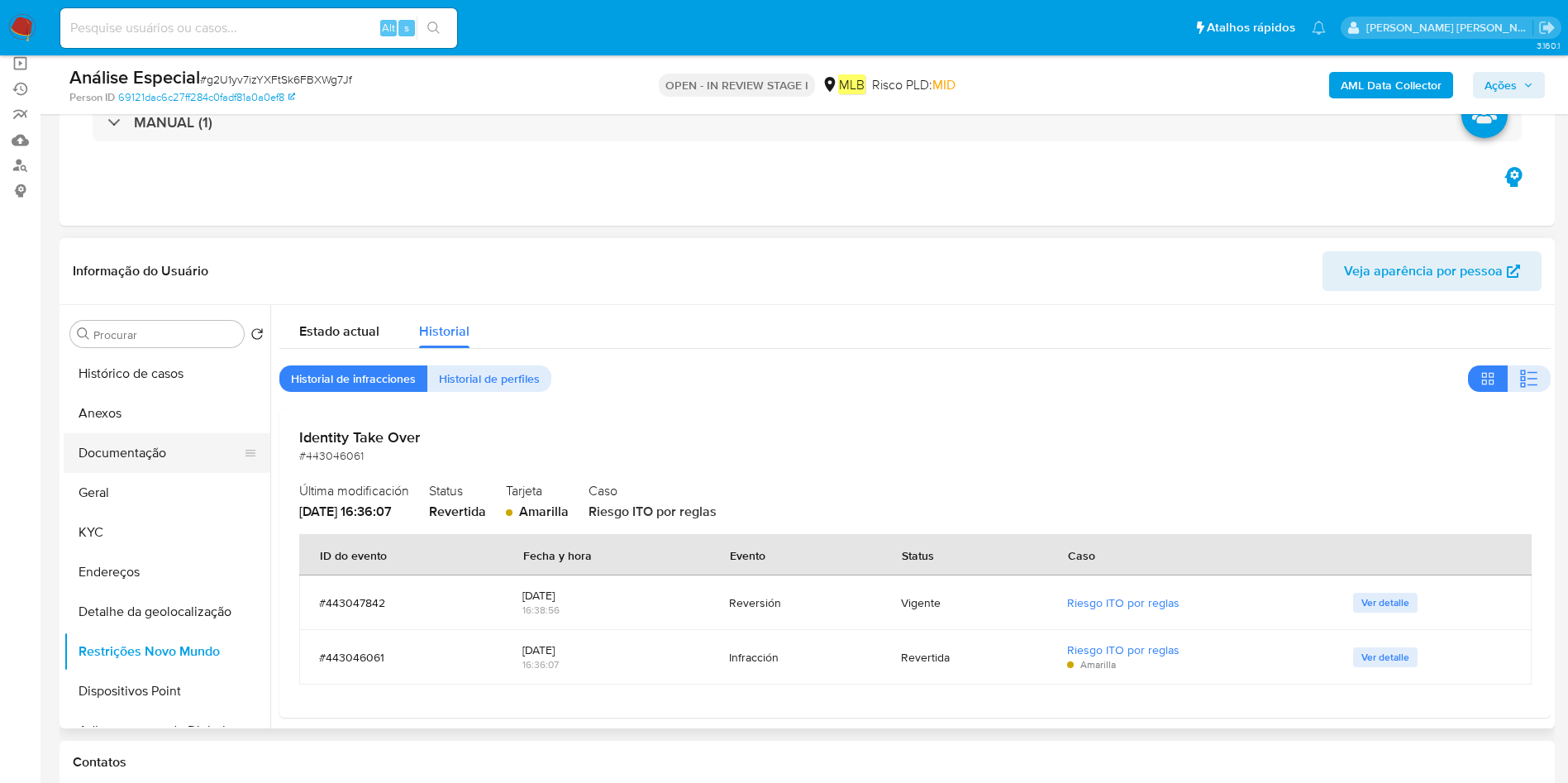
click at [142, 444] on button "Documentação" at bounding box center [159, 453] width 193 height 40
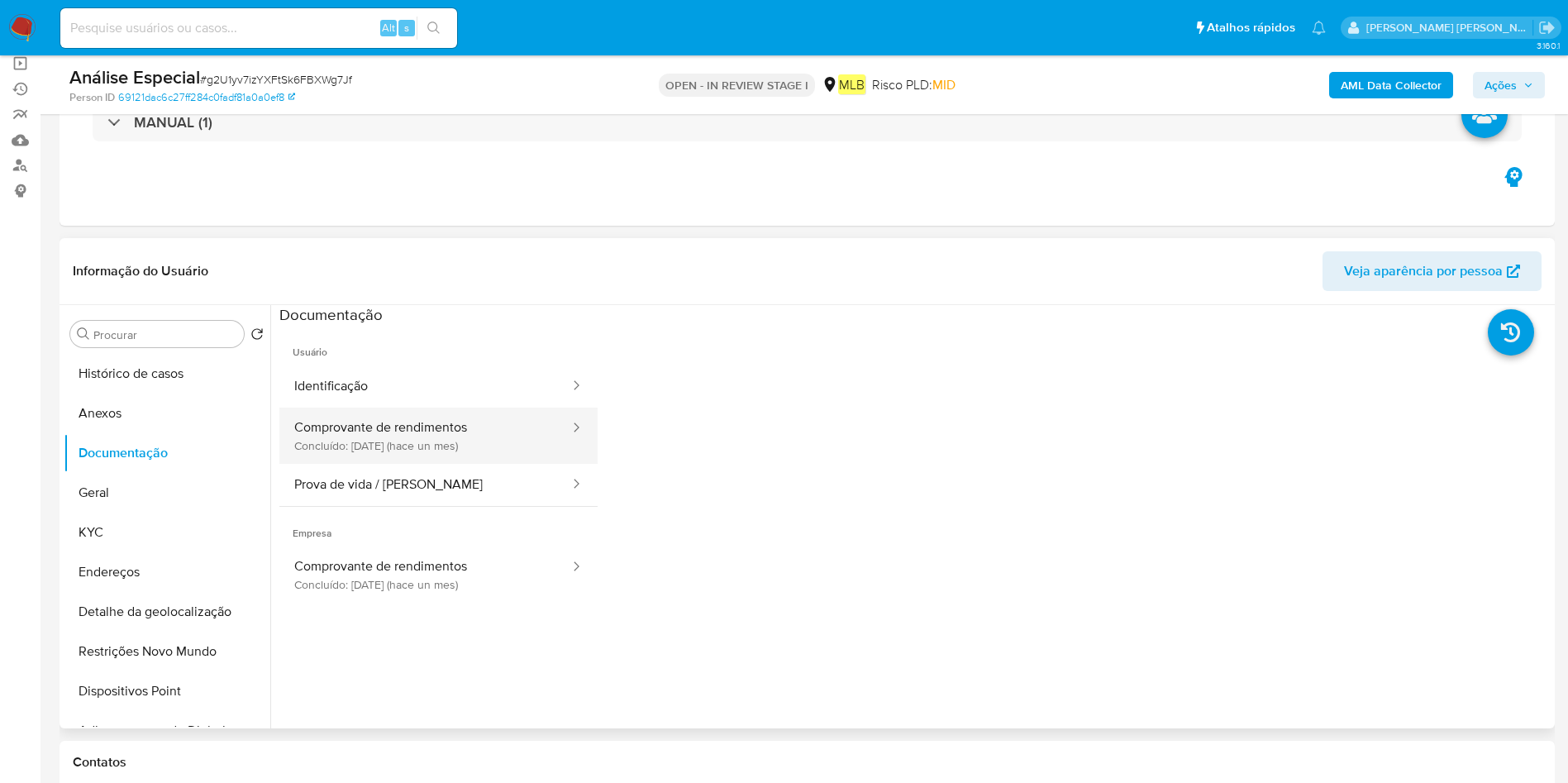
click at [482, 447] on button "Comprovante de rendimentos Concluído: [DATE] (hace un mes)" at bounding box center [426, 435] width 292 height 56
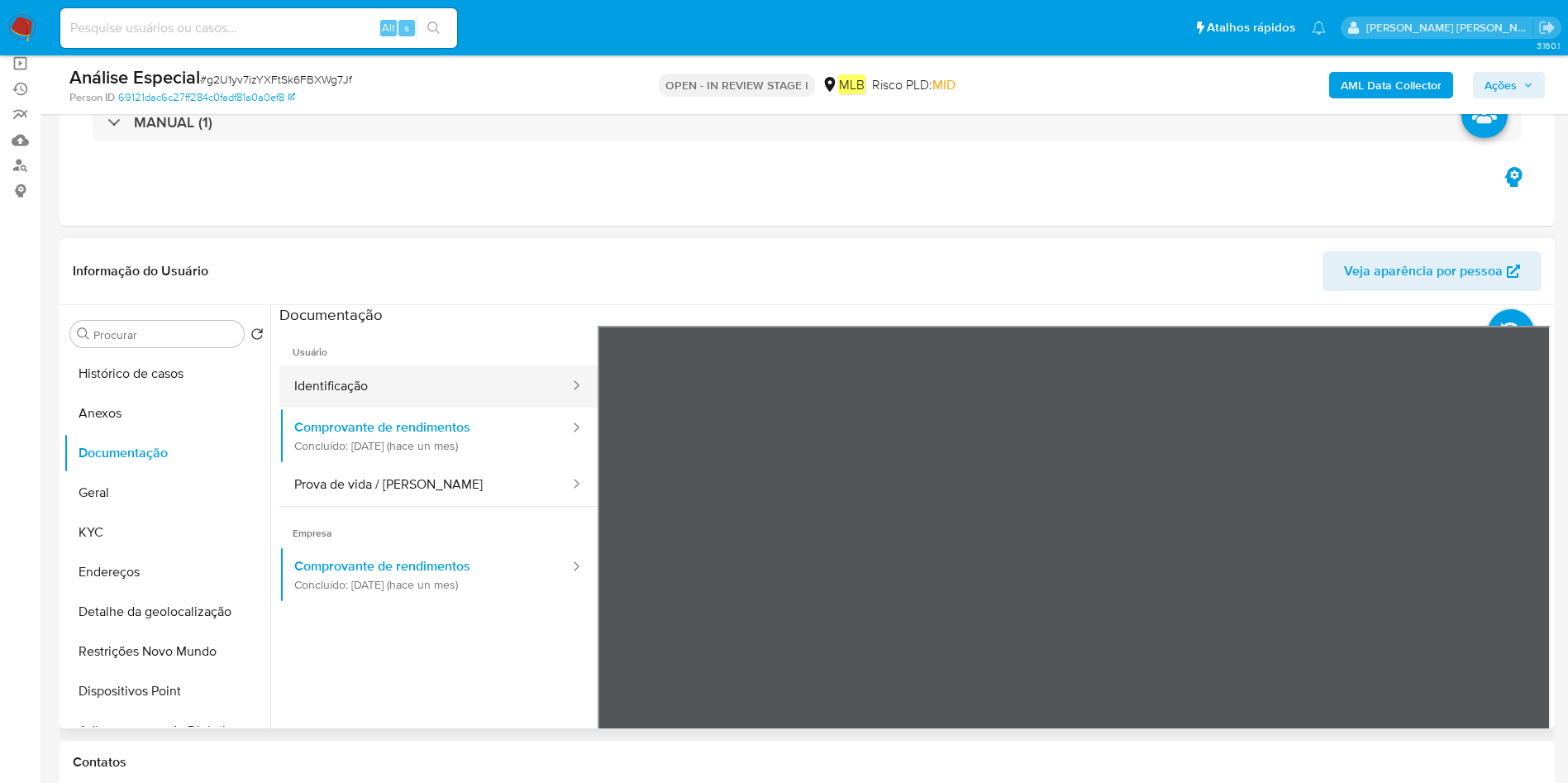
click at [513, 403] on button "Identificação" at bounding box center [426, 386] width 292 height 42
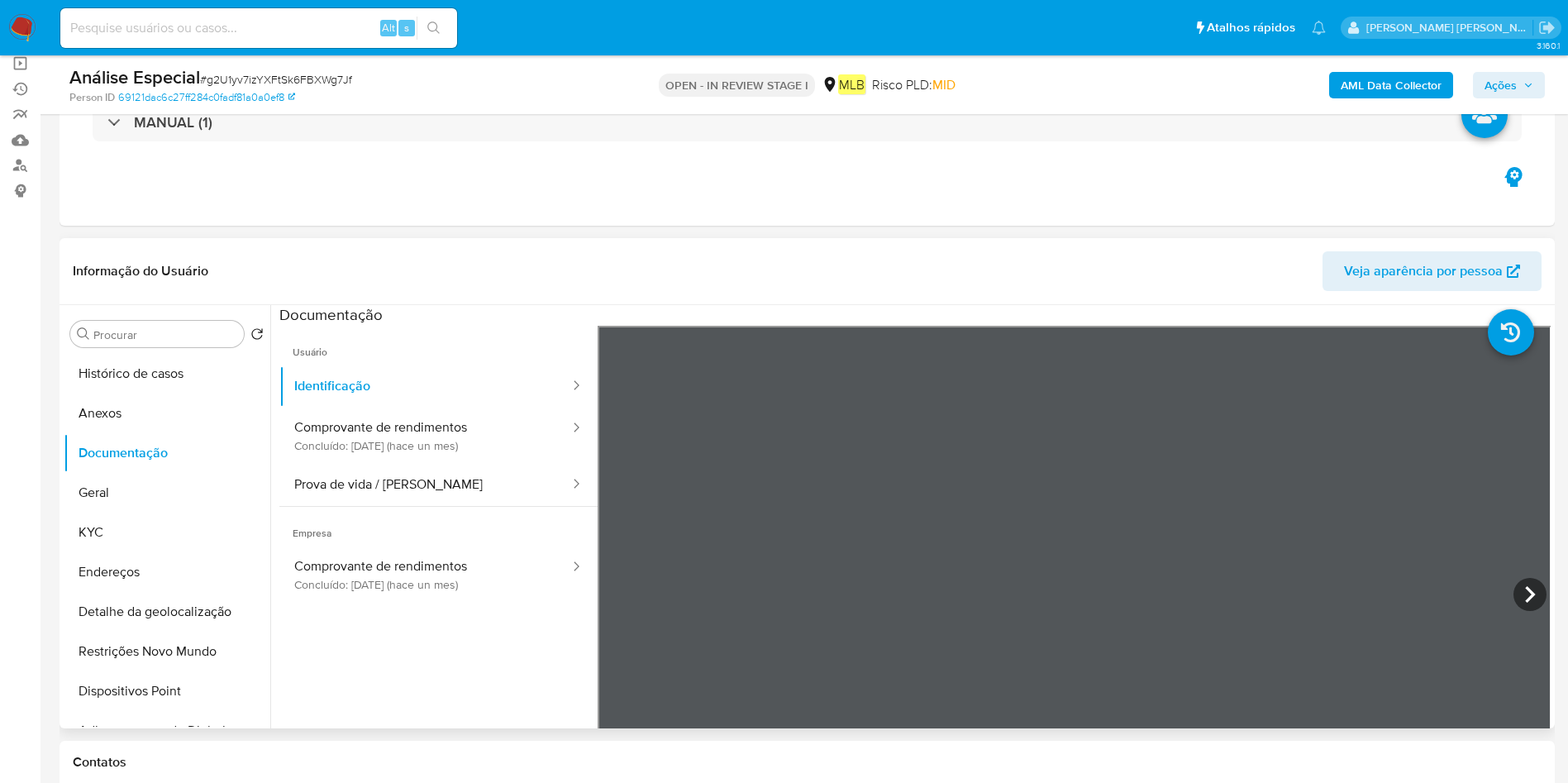
scroll to position [232, 0]
click at [1531, 578] on icon at bounding box center [1530, 594] width 33 height 33
click at [399, 478] on button "Prova de vida / [PERSON_NAME]" at bounding box center [426, 485] width 292 height 42
click at [116, 502] on button "Geral" at bounding box center [159, 493] width 193 height 40
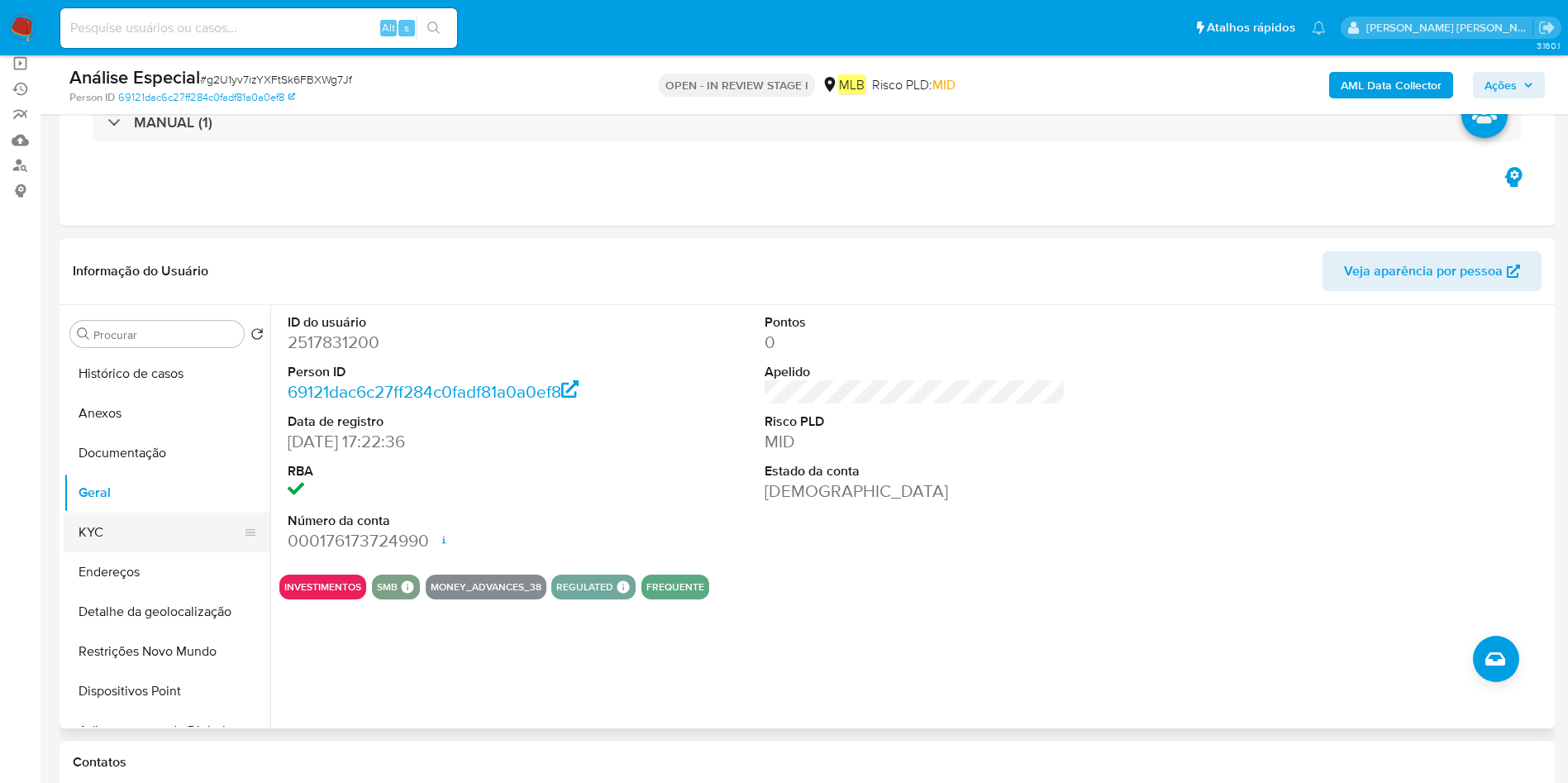
click at [127, 526] on button "KYC" at bounding box center [159, 532] width 193 height 40
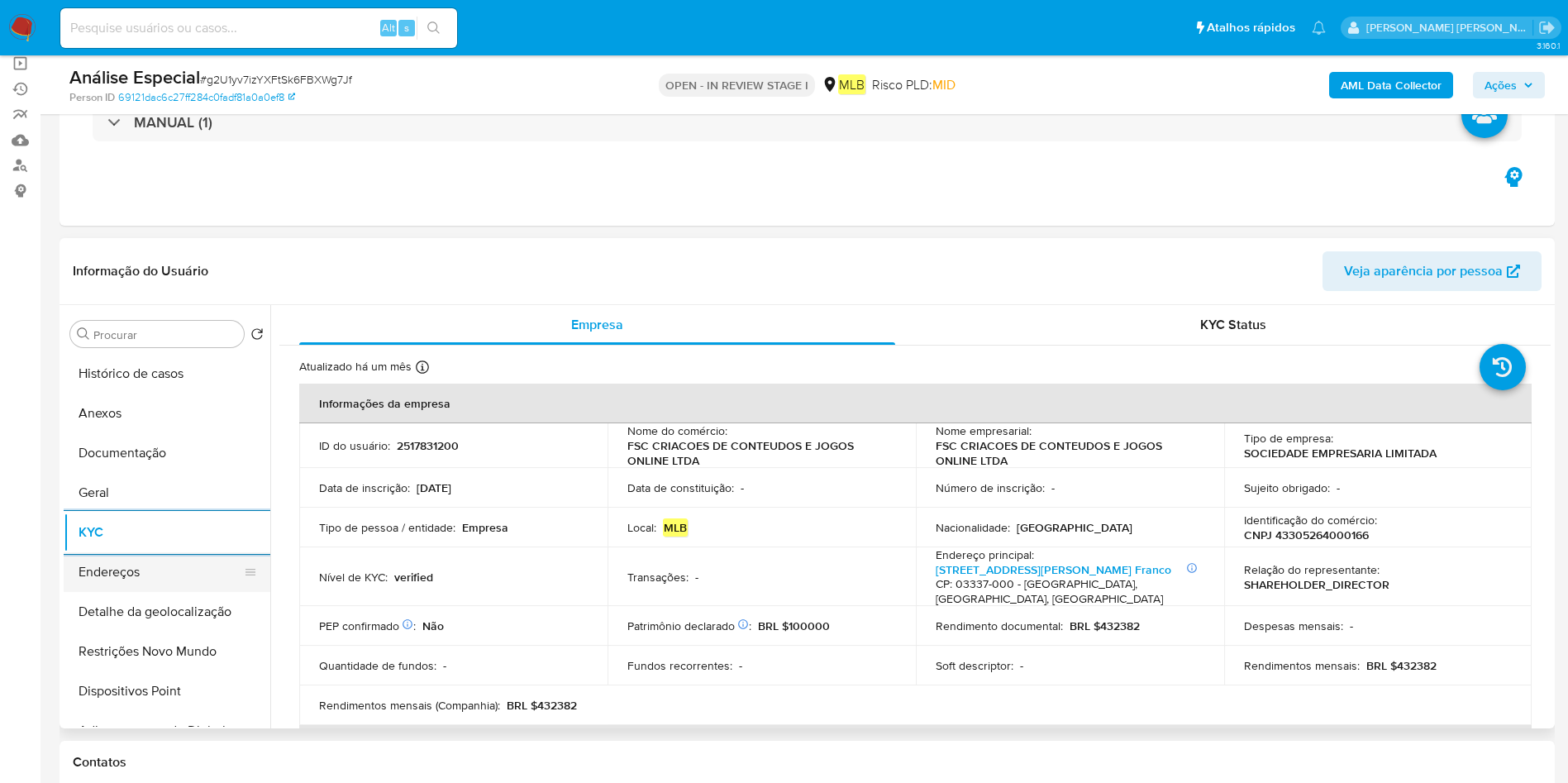
click at [160, 567] on button "Endereços" at bounding box center [159, 572] width 193 height 40
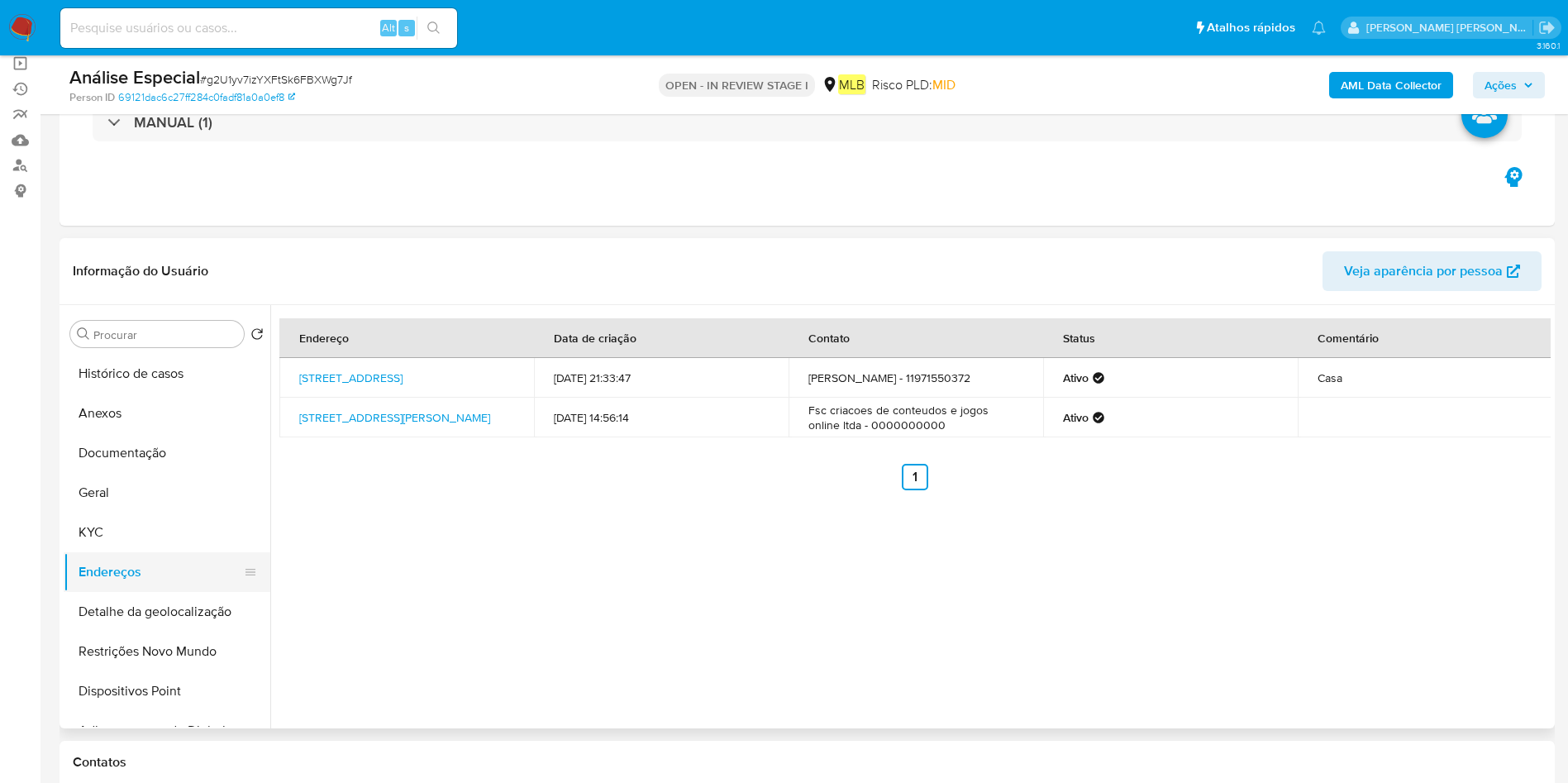
click at [151, 587] on button "Endereços" at bounding box center [159, 572] width 193 height 40
click at [162, 604] on button "Detalhe da geolocalização" at bounding box center [159, 611] width 193 height 40
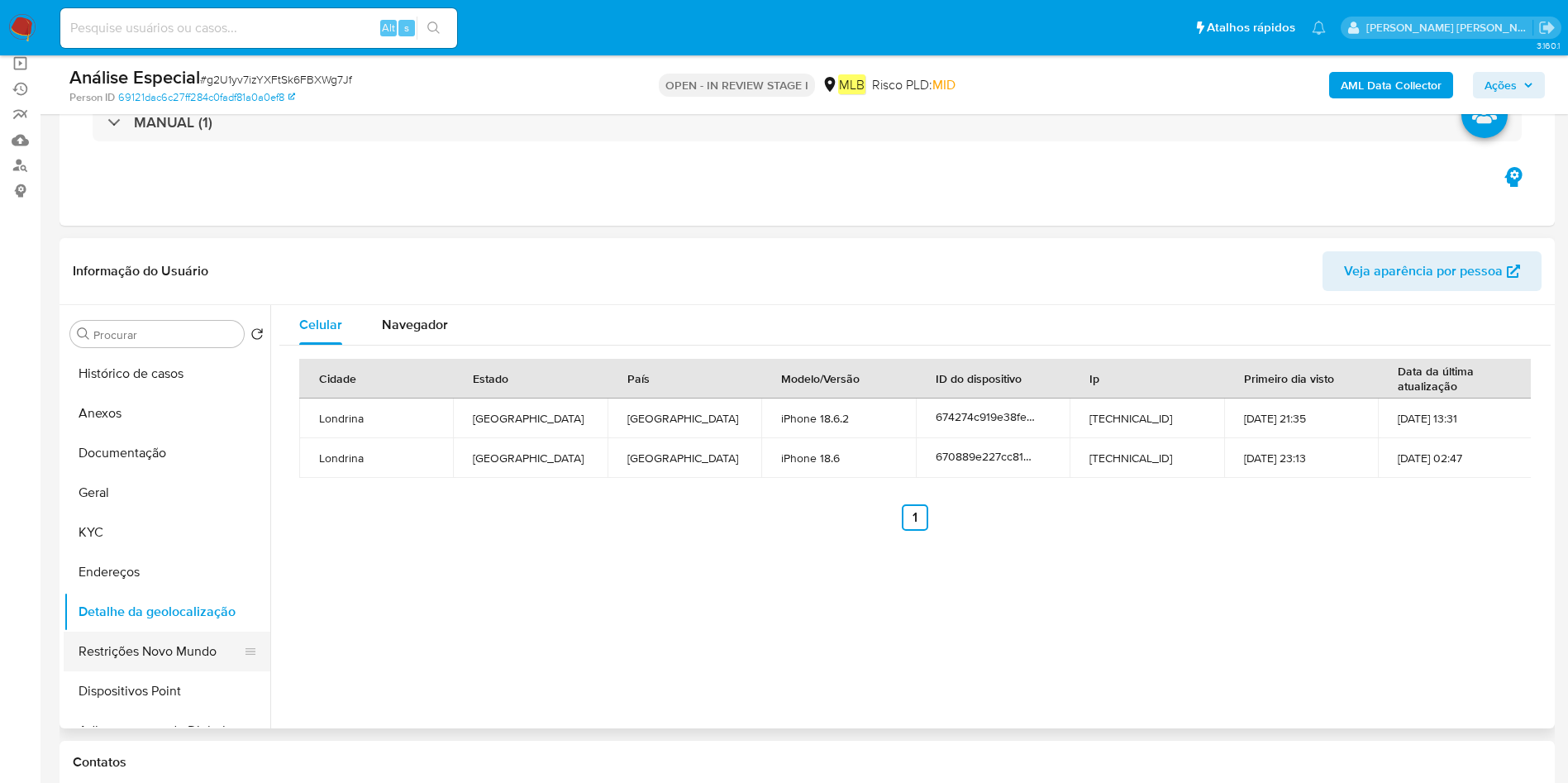
click at [117, 634] on button "Restrições Novo Mundo" at bounding box center [159, 651] width 193 height 40
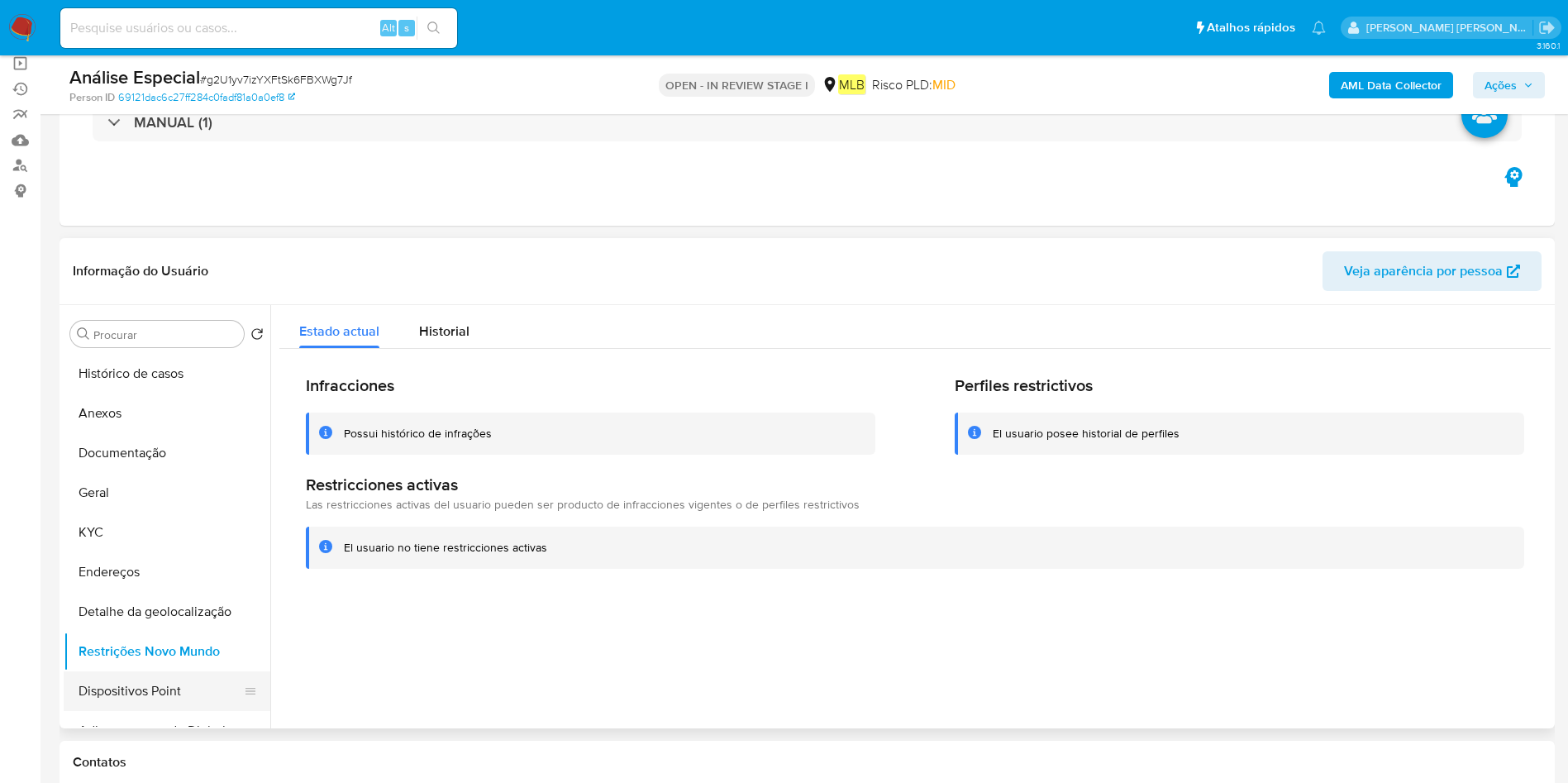
click at [104, 699] on button "Dispositivos Point" at bounding box center [159, 690] width 193 height 40
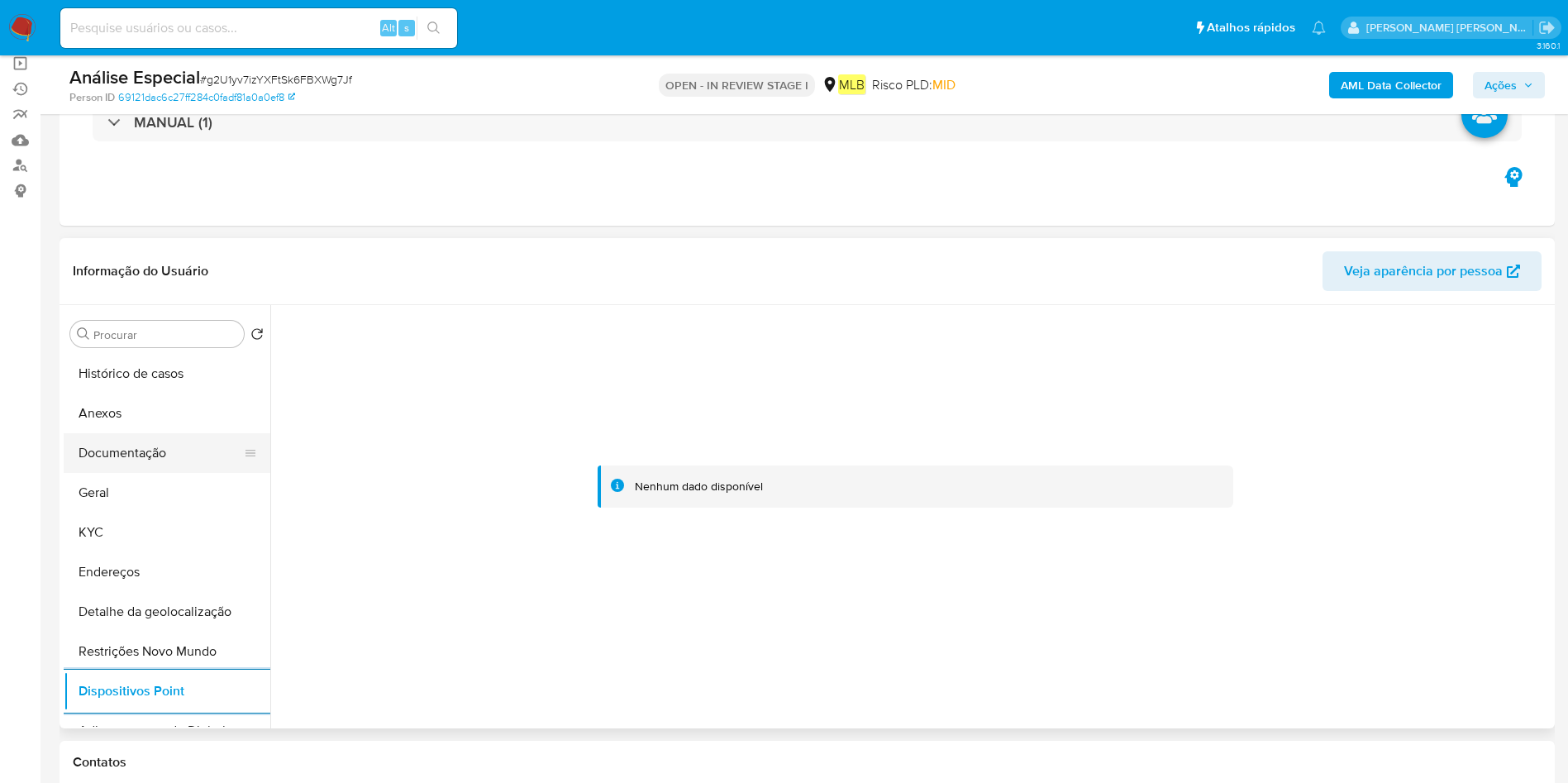
click at [129, 461] on button "Documentação" at bounding box center [159, 453] width 193 height 40
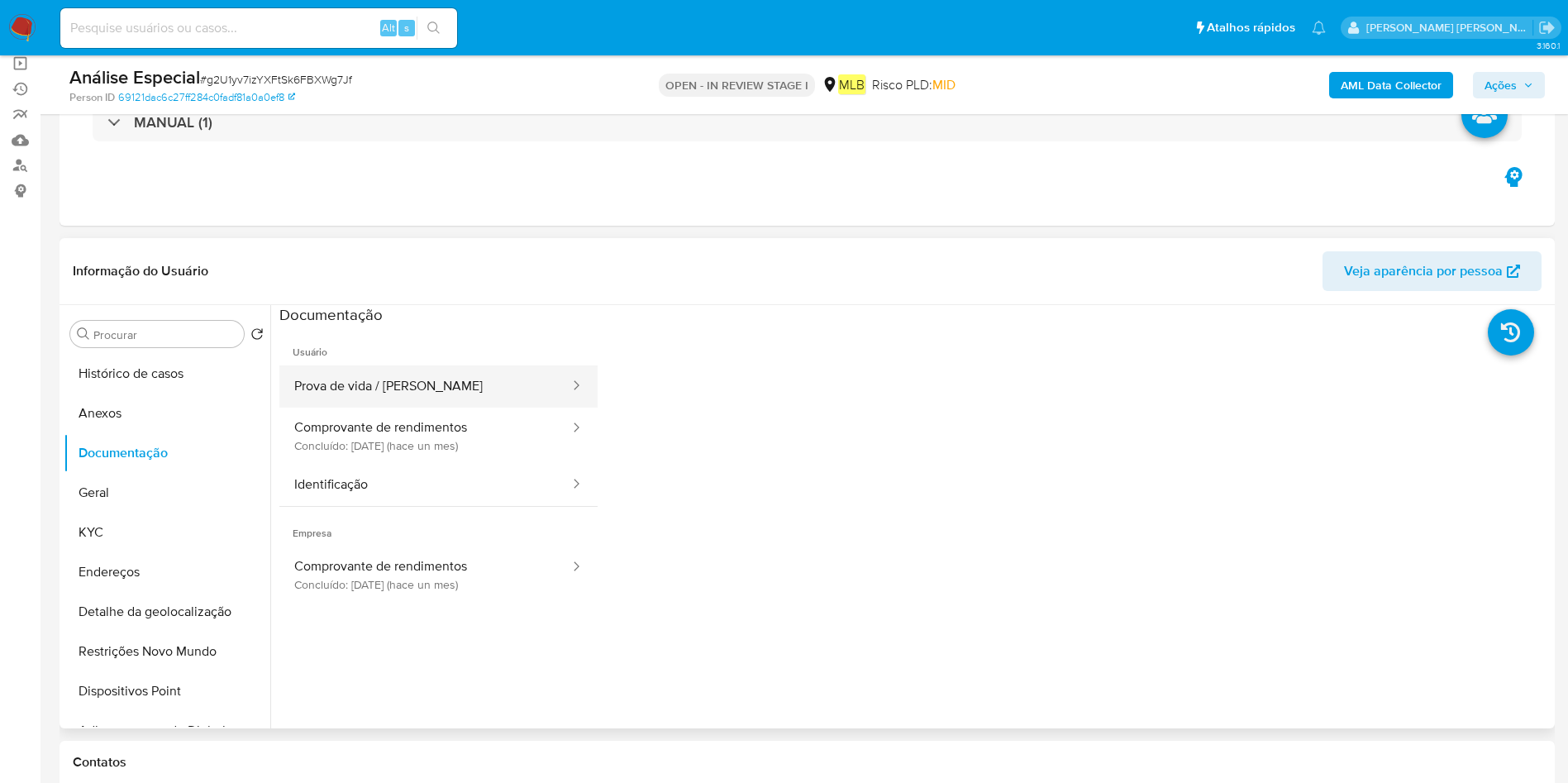
click at [462, 387] on button "Prova de vida / [PERSON_NAME]" at bounding box center [426, 386] width 292 height 42
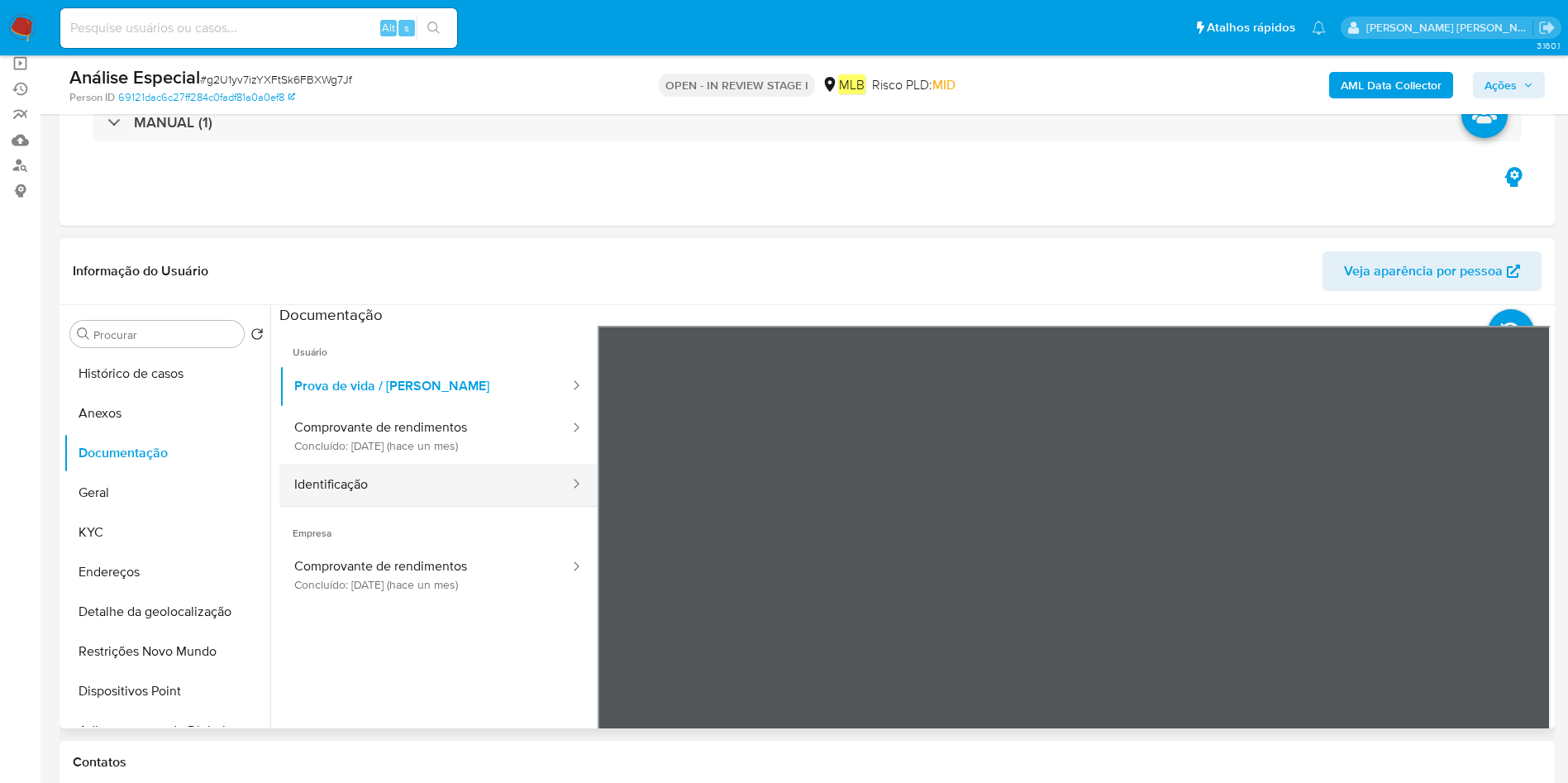
drag, startPoint x: 309, startPoint y: 489, endPoint x: 324, endPoint y: 488, distance: 15.0
click at [309, 488] on button "Identificação" at bounding box center [426, 485] width 292 height 42
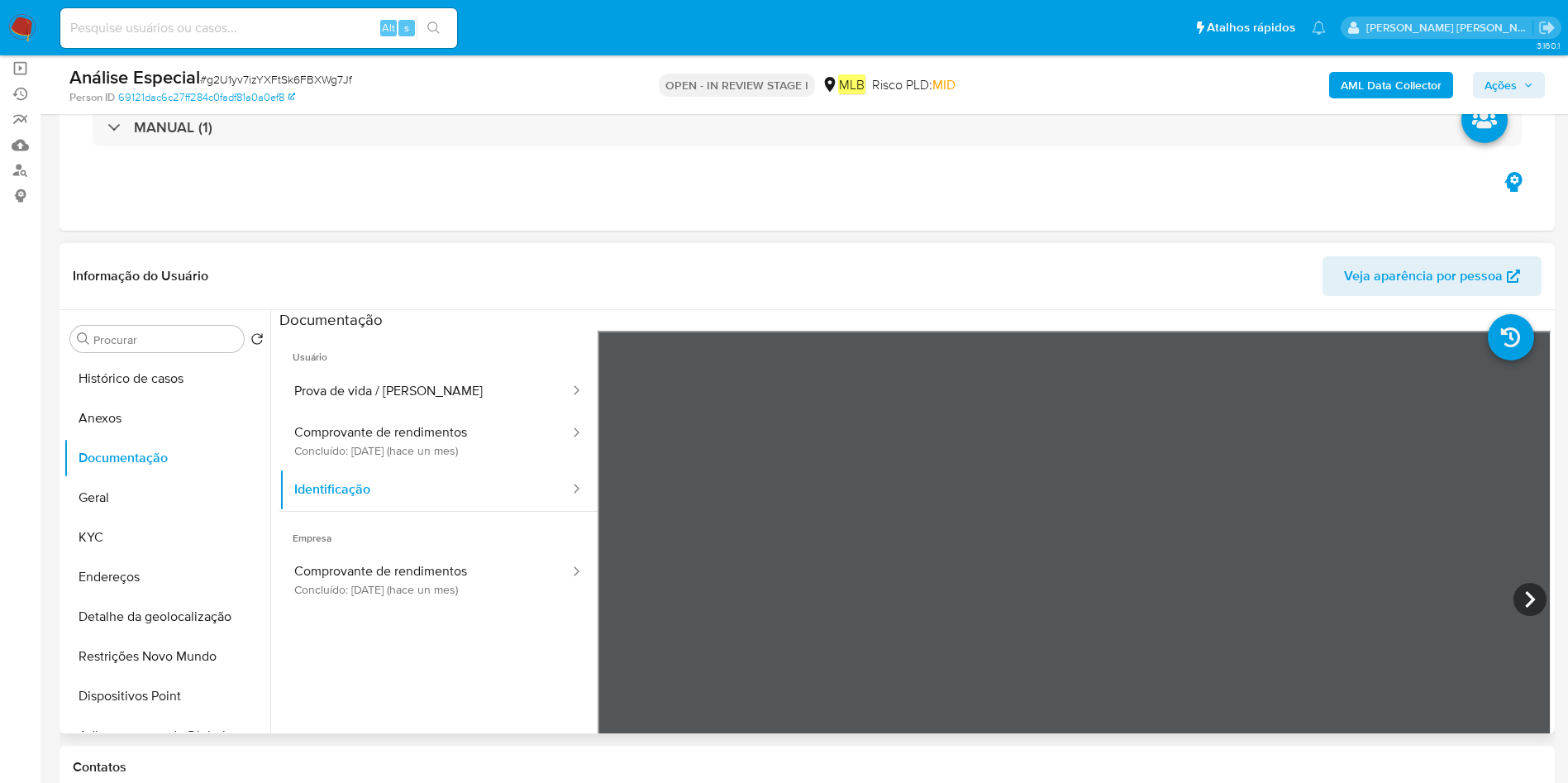
scroll to position [248, 0]
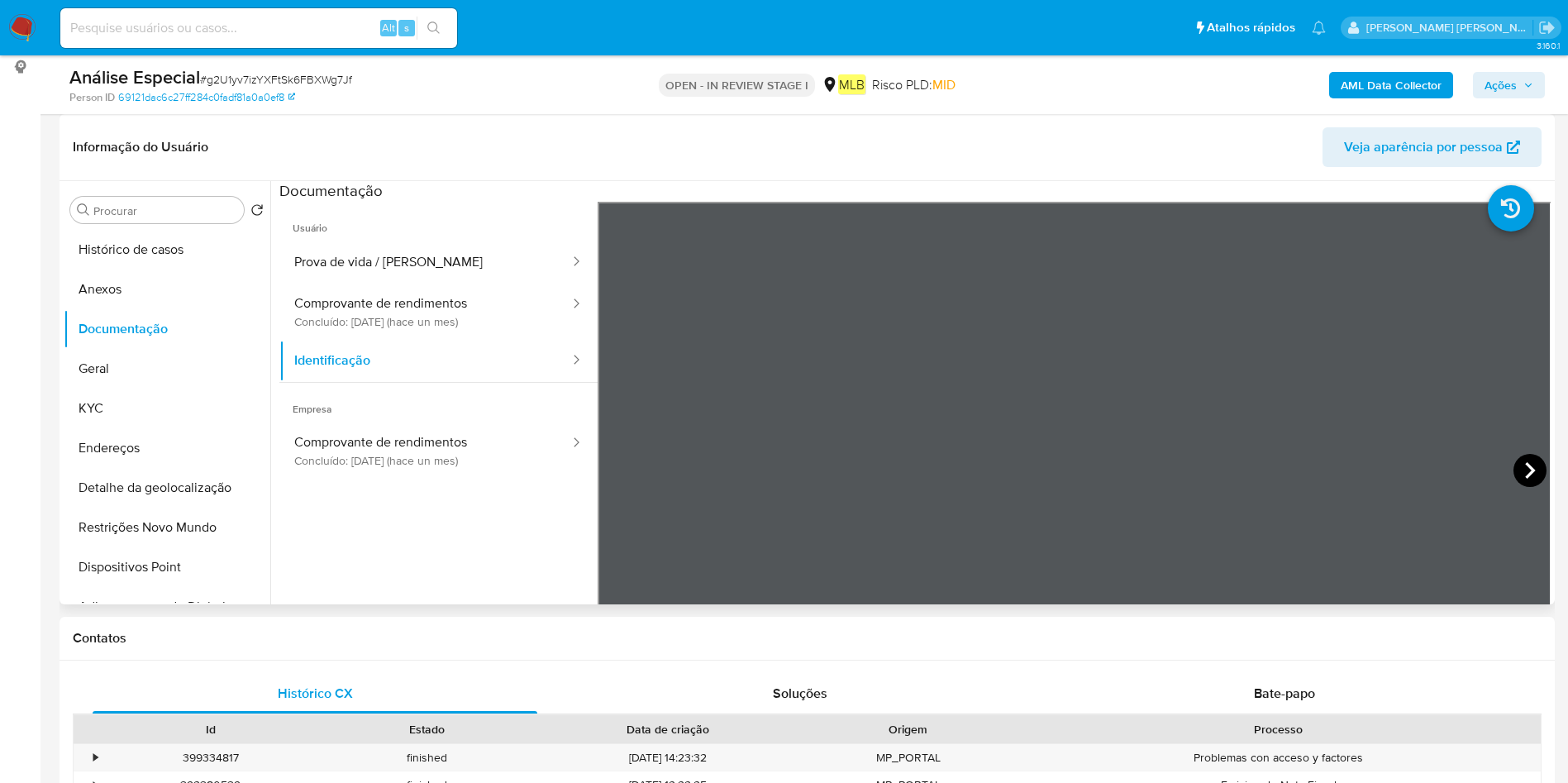
click at [1516, 474] on icon at bounding box center [1530, 469] width 33 height 33
click at [197, 461] on button "Endereços" at bounding box center [159, 448] width 193 height 40
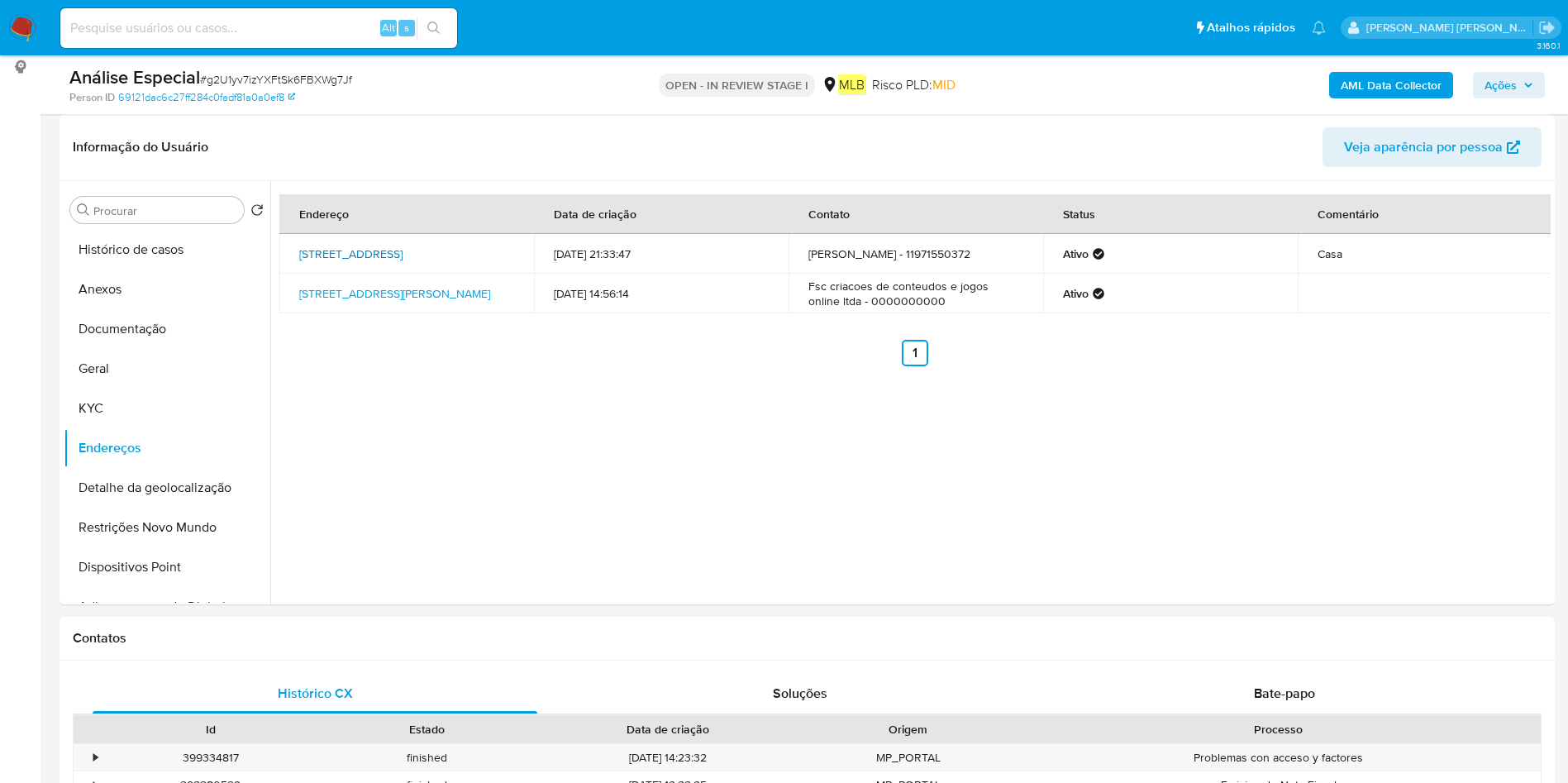
drag, startPoint x: 301, startPoint y: 241, endPoint x: 326, endPoint y: 261, distance: 32.0
click at [326, 261] on td "[STREET_ADDRESS]" at bounding box center [407, 254] width 255 height 40
copy link "[STREET_ADDRESS]"
